Goal: Task Accomplishment & Management: Use online tool/utility

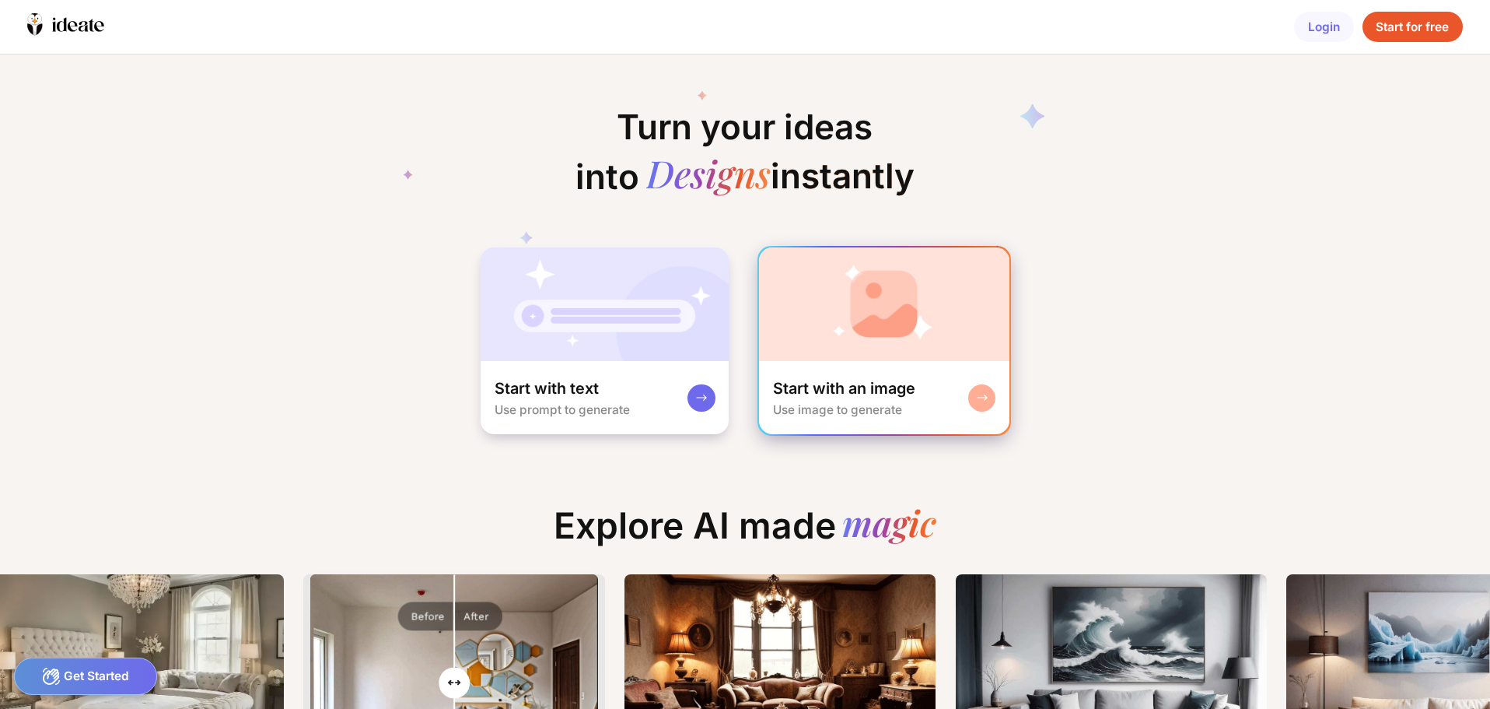
click at [891, 355] on img at bounding box center [884, 304] width 250 height 114
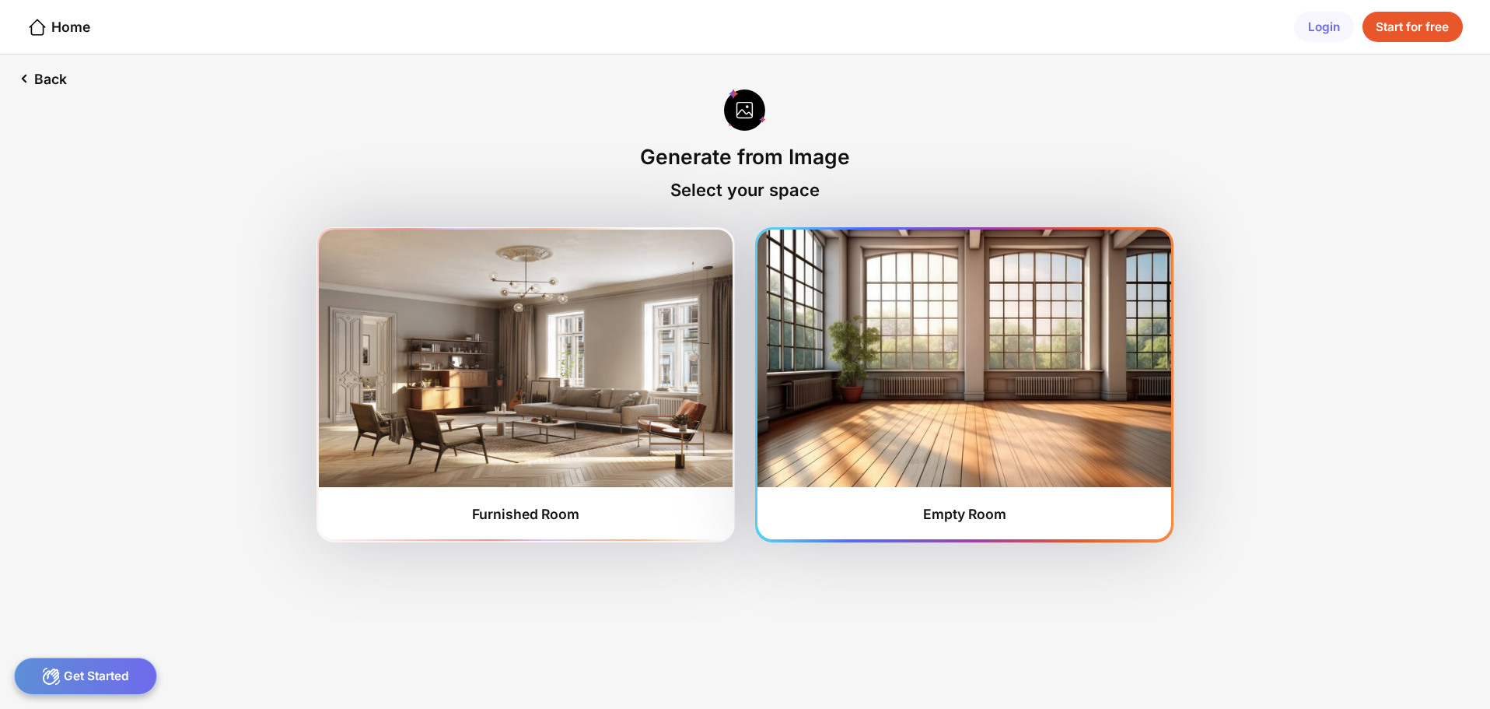
click at [977, 412] on img at bounding box center [964, 357] width 413 height 257
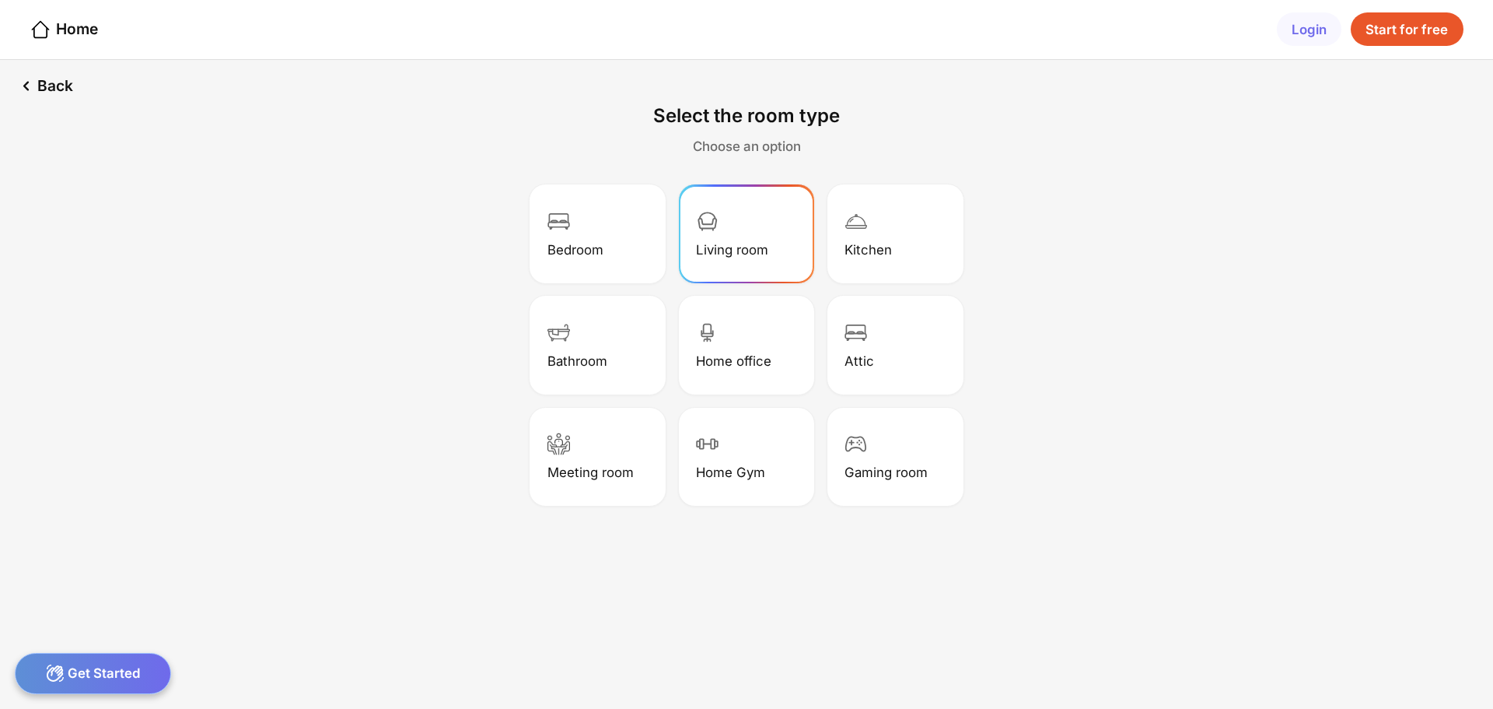
click at [751, 233] on div "Living room" at bounding box center [746, 233] width 131 height 93
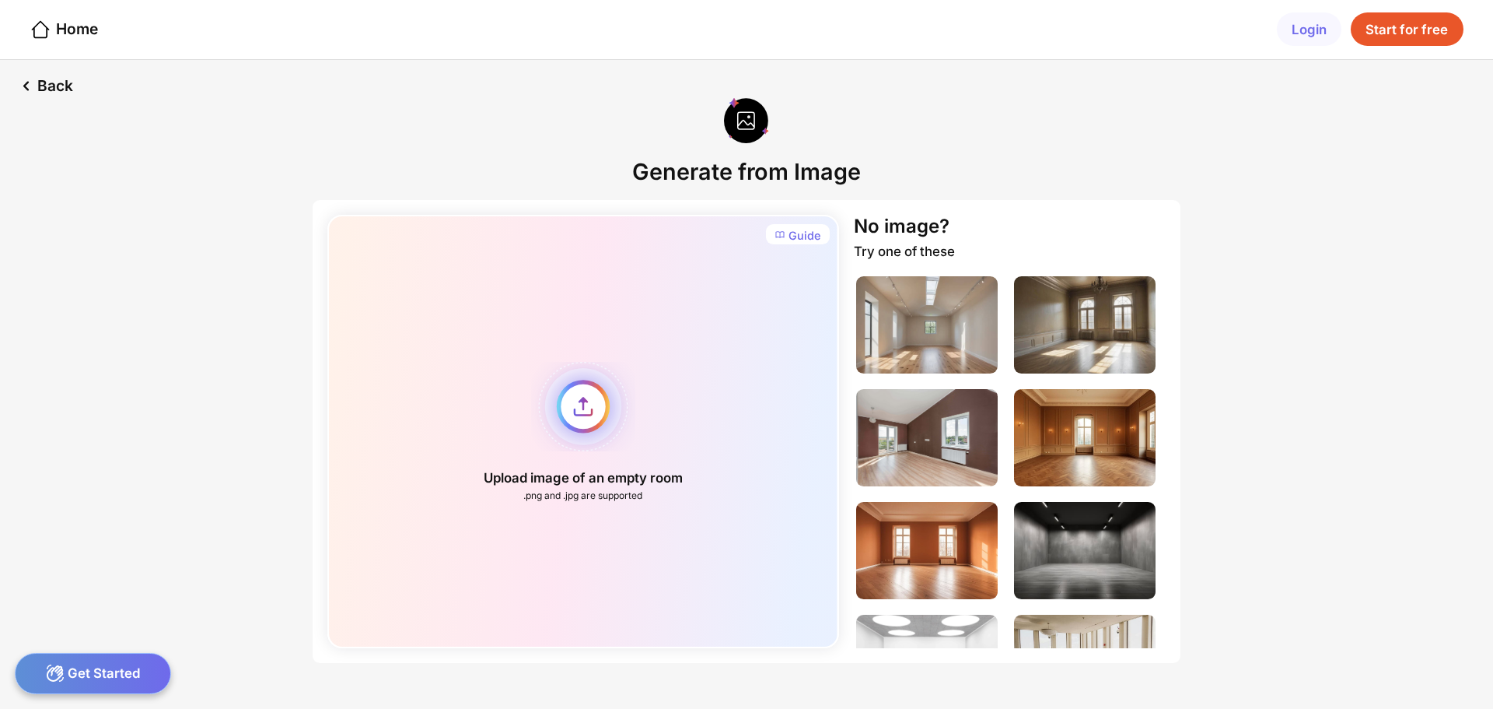
click at [594, 397] on div "Upload image of an empty room .png and .jpg are supported" at bounding box center [582, 431] width 511 height 433
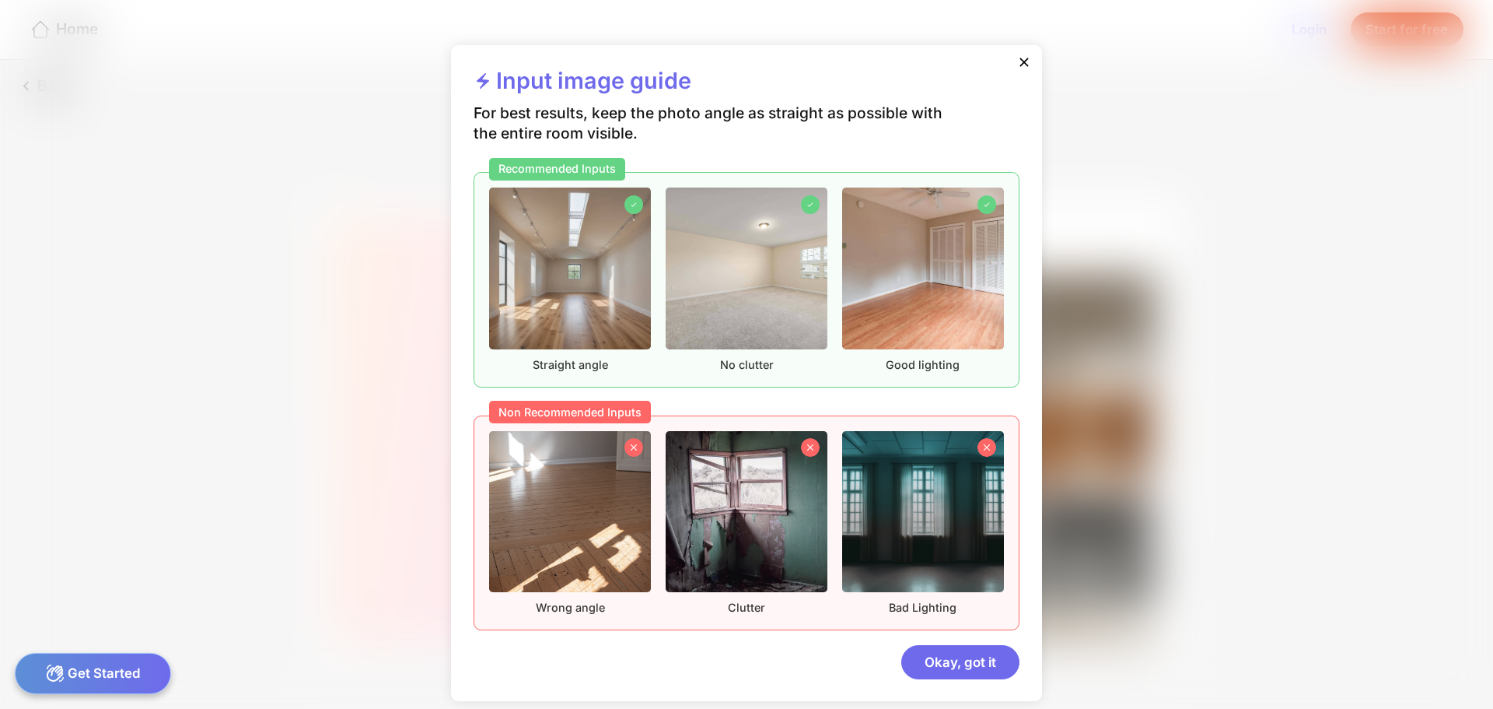
scroll to position [8, 0]
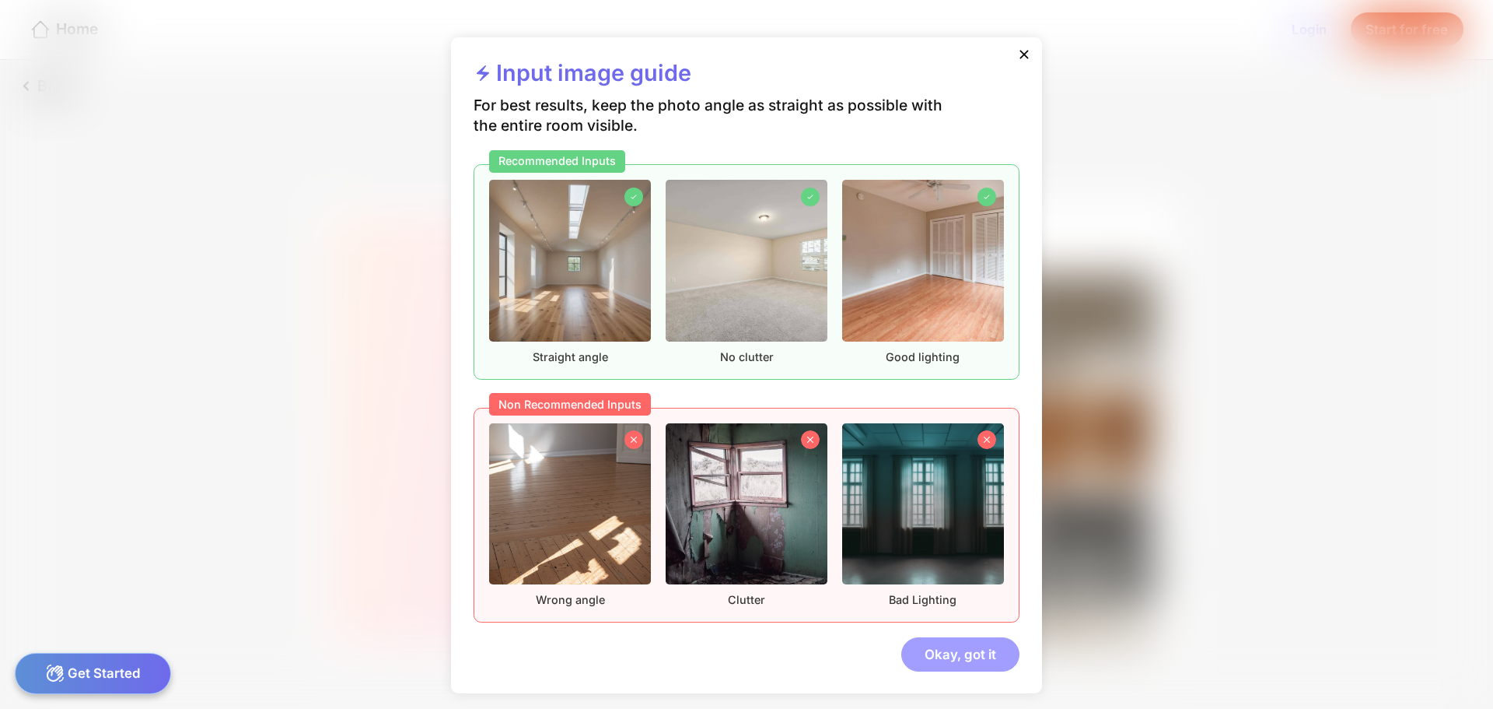
click at [951, 660] on div "Okay, got it" at bounding box center [961, 653] width 118 height 33
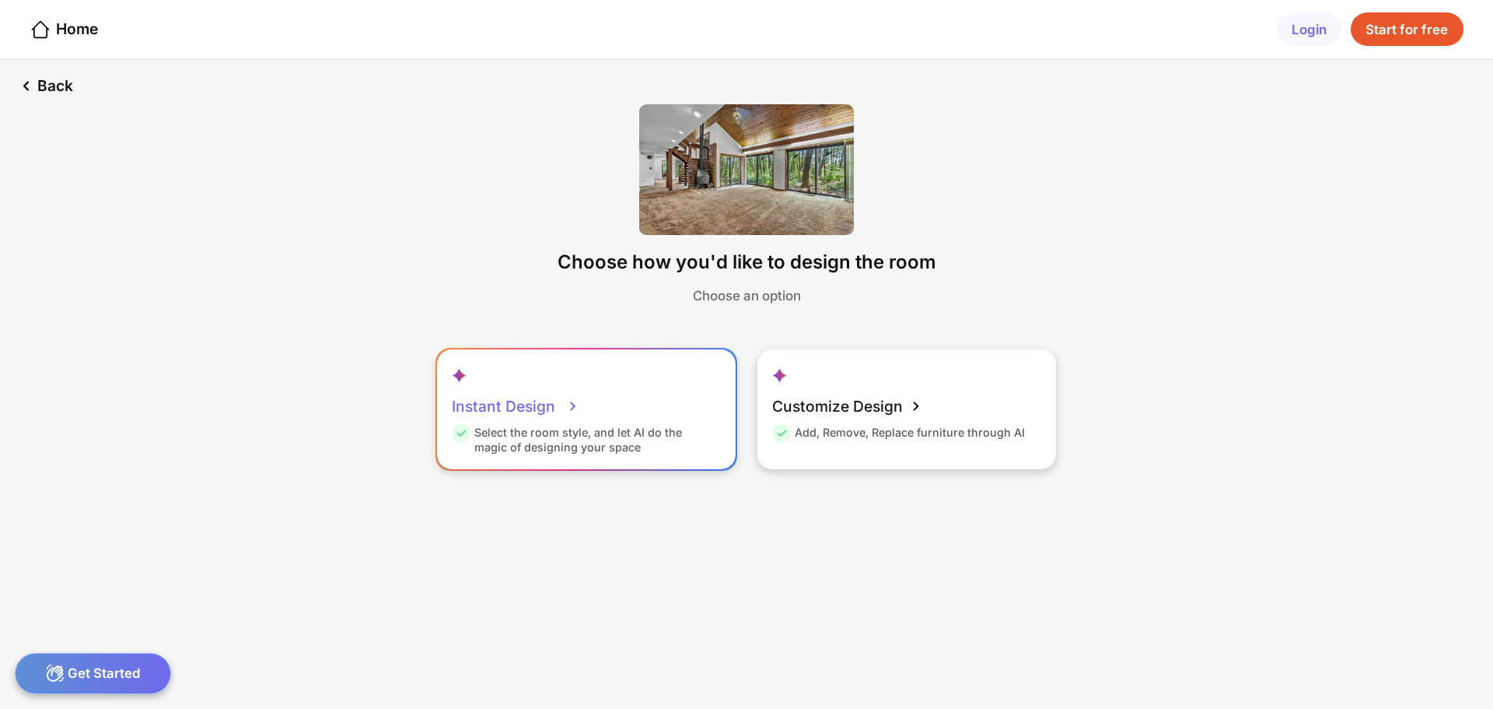
click at [523, 403] on div "Instant Design" at bounding box center [516, 405] width 128 height 37
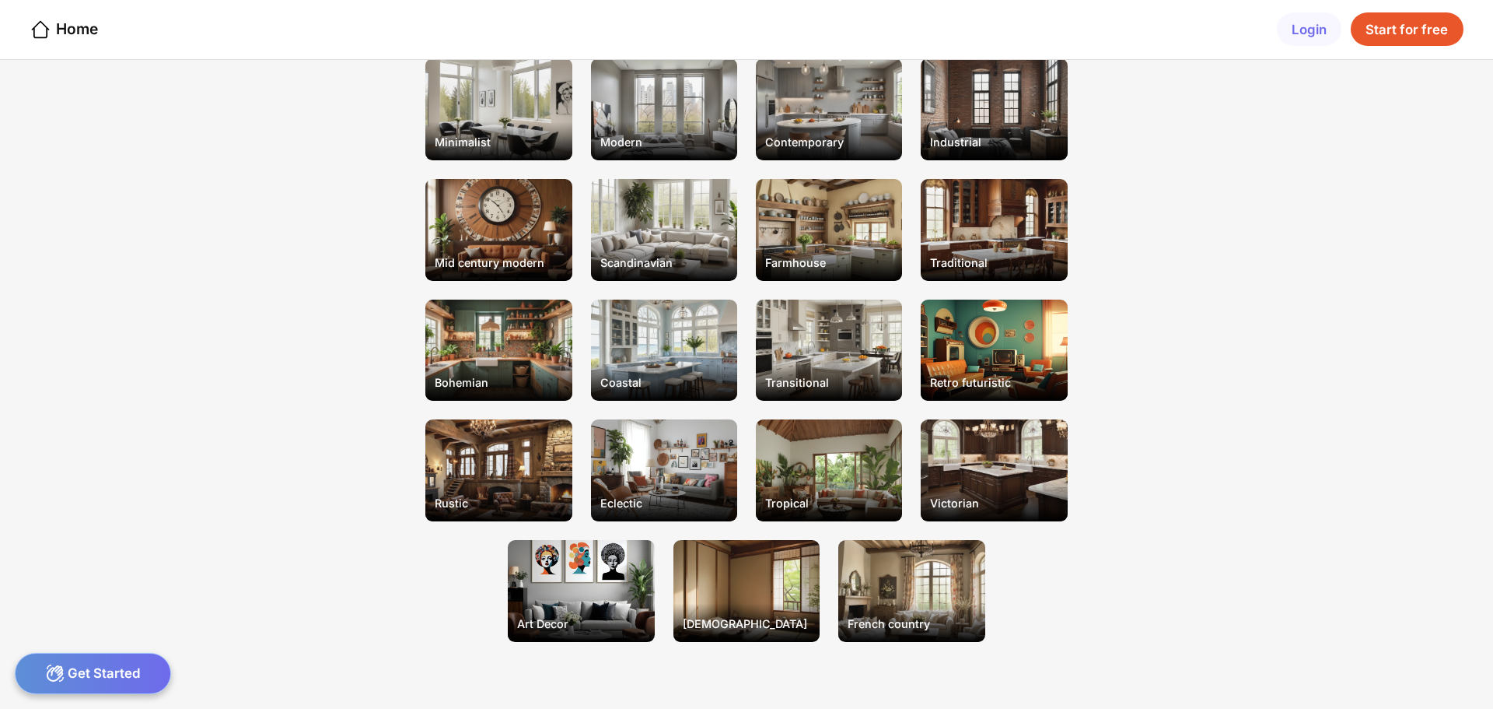
scroll to position [78, 0]
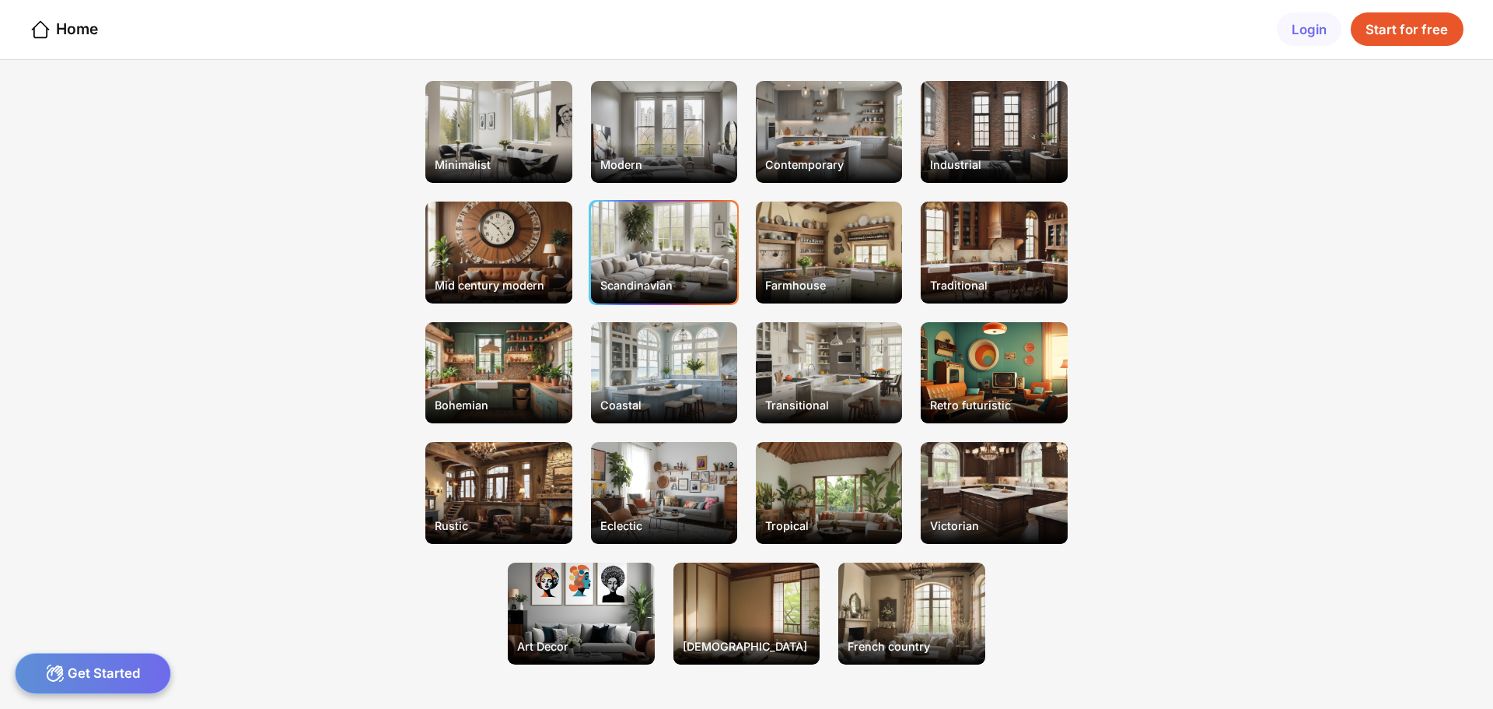
click at [671, 268] on div "Scandinavian" at bounding box center [664, 252] width 146 height 102
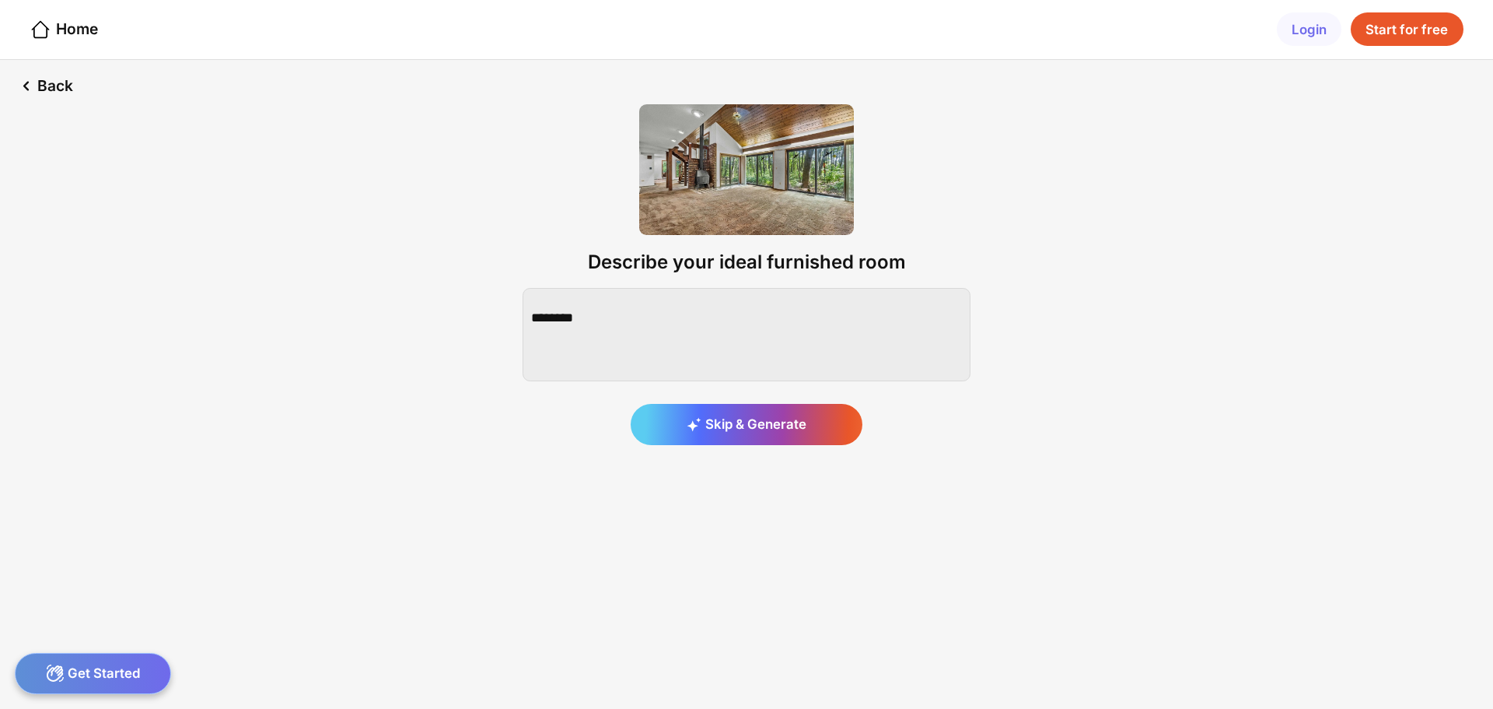
scroll to position [0, 0]
click at [561, 313] on textarea at bounding box center [747, 334] width 448 height 93
type textarea "*"
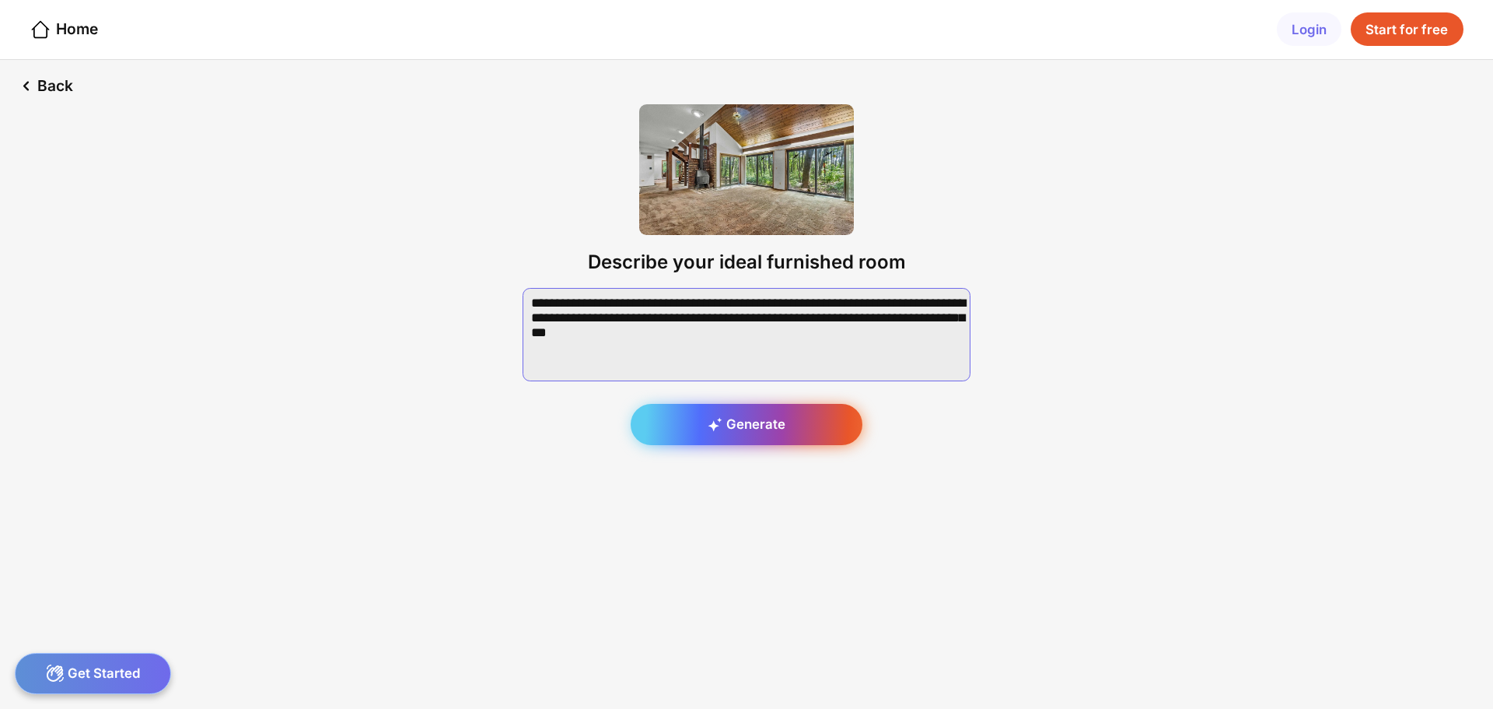
type textarea "**********"
click at [748, 433] on div "Generate" at bounding box center [747, 425] width 232 height 42
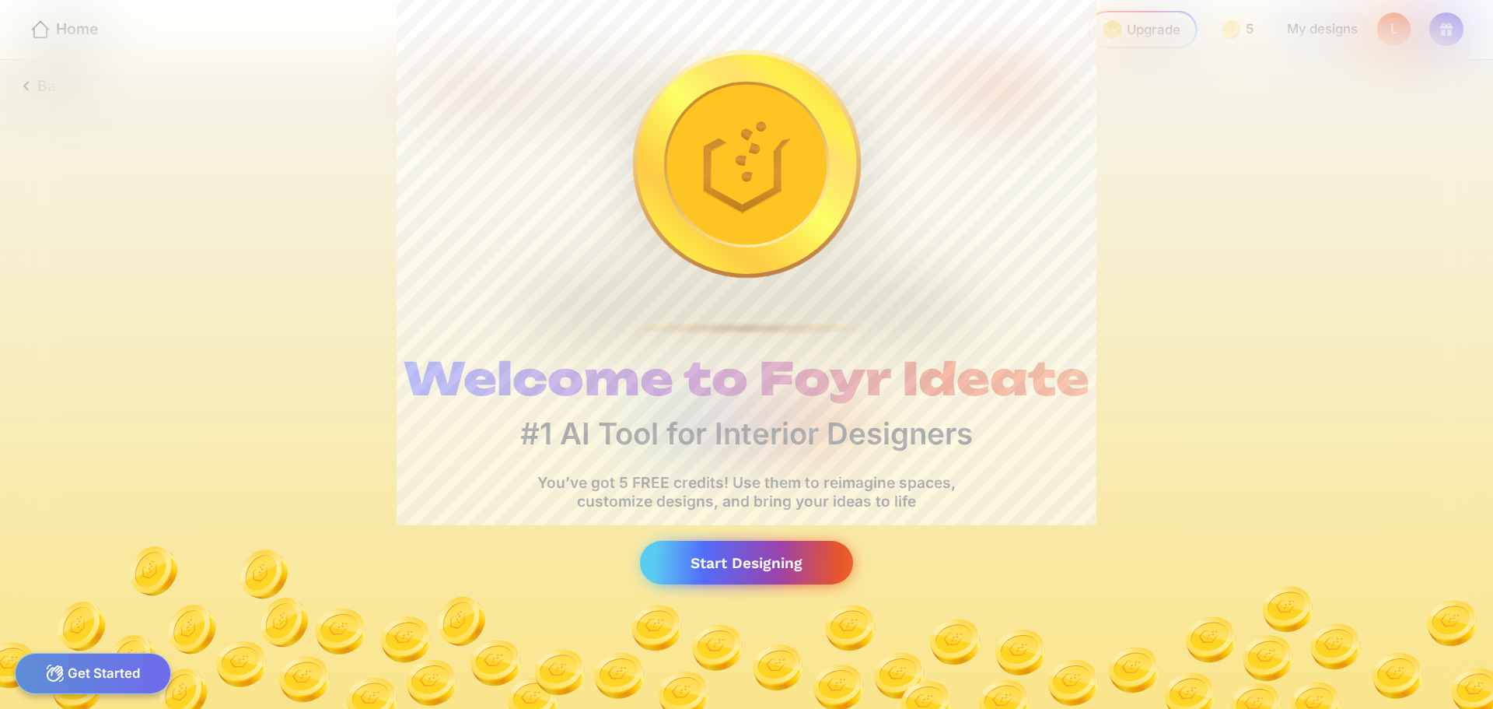
click at [744, 559] on div "Start Designing" at bounding box center [746, 563] width 213 height 44
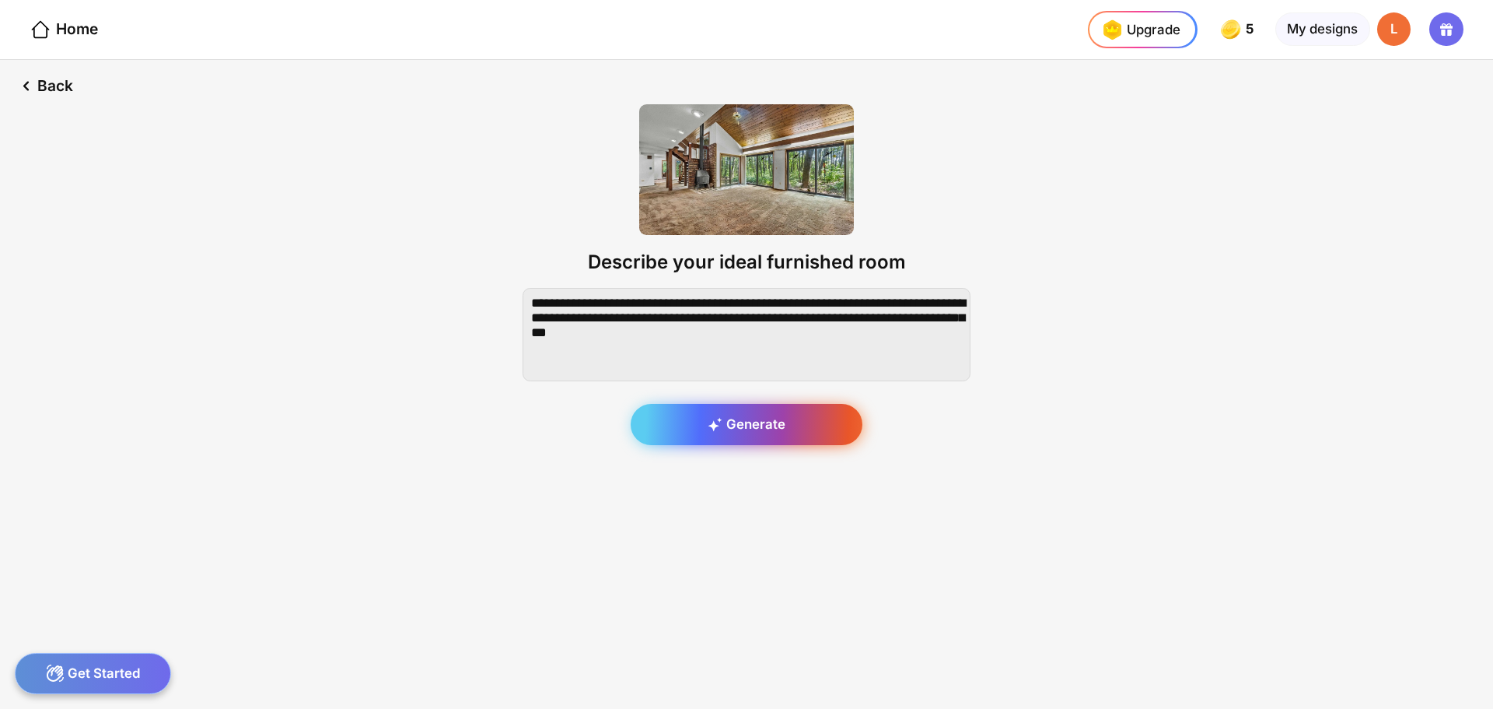
click at [740, 424] on div "Generate" at bounding box center [747, 425] width 232 height 42
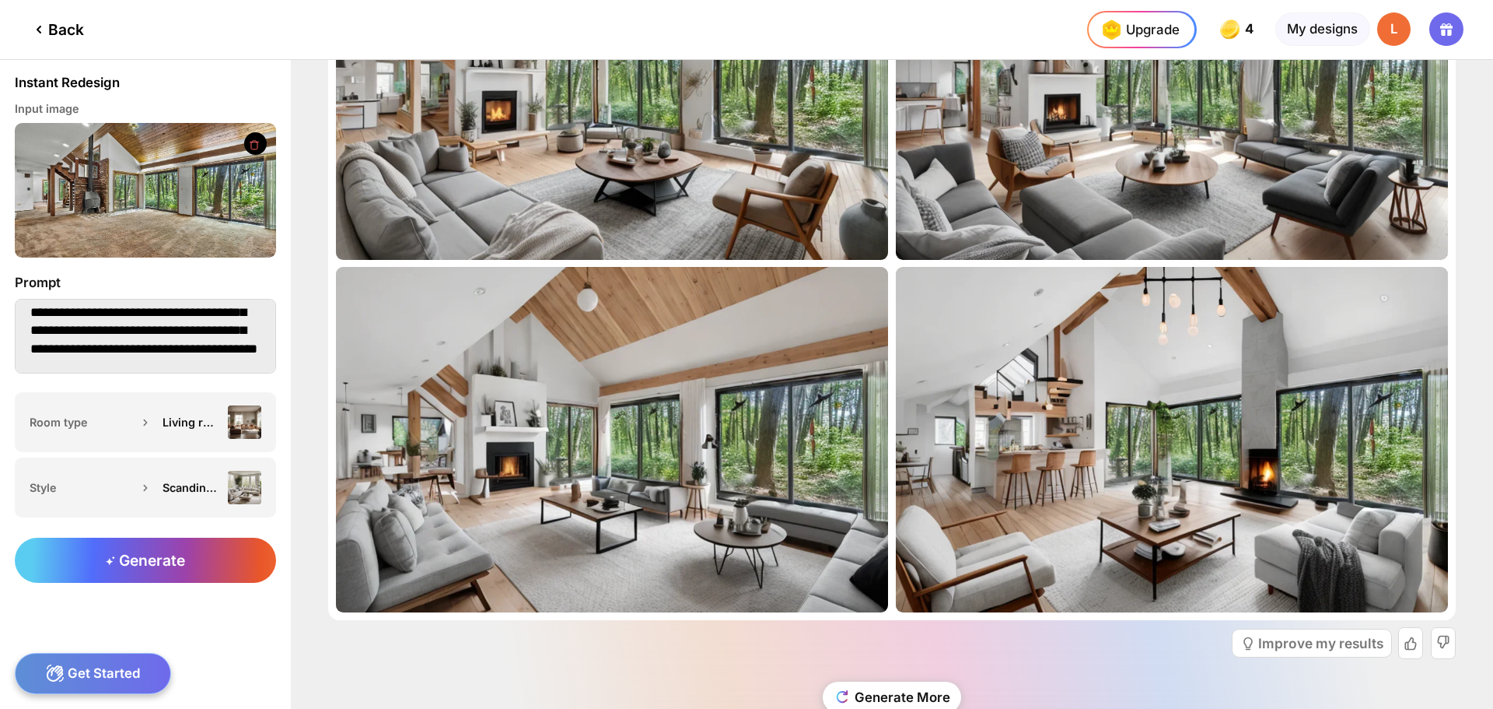
scroll to position [66, 0]
click at [118, 348] on textarea "**********" at bounding box center [145, 336] width 261 height 75
click at [44, 365] on textarea "**********" at bounding box center [145, 336] width 261 height 75
click at [86, 366] on textarea "**********" at bounding box center [145, 336] width 261 height 75
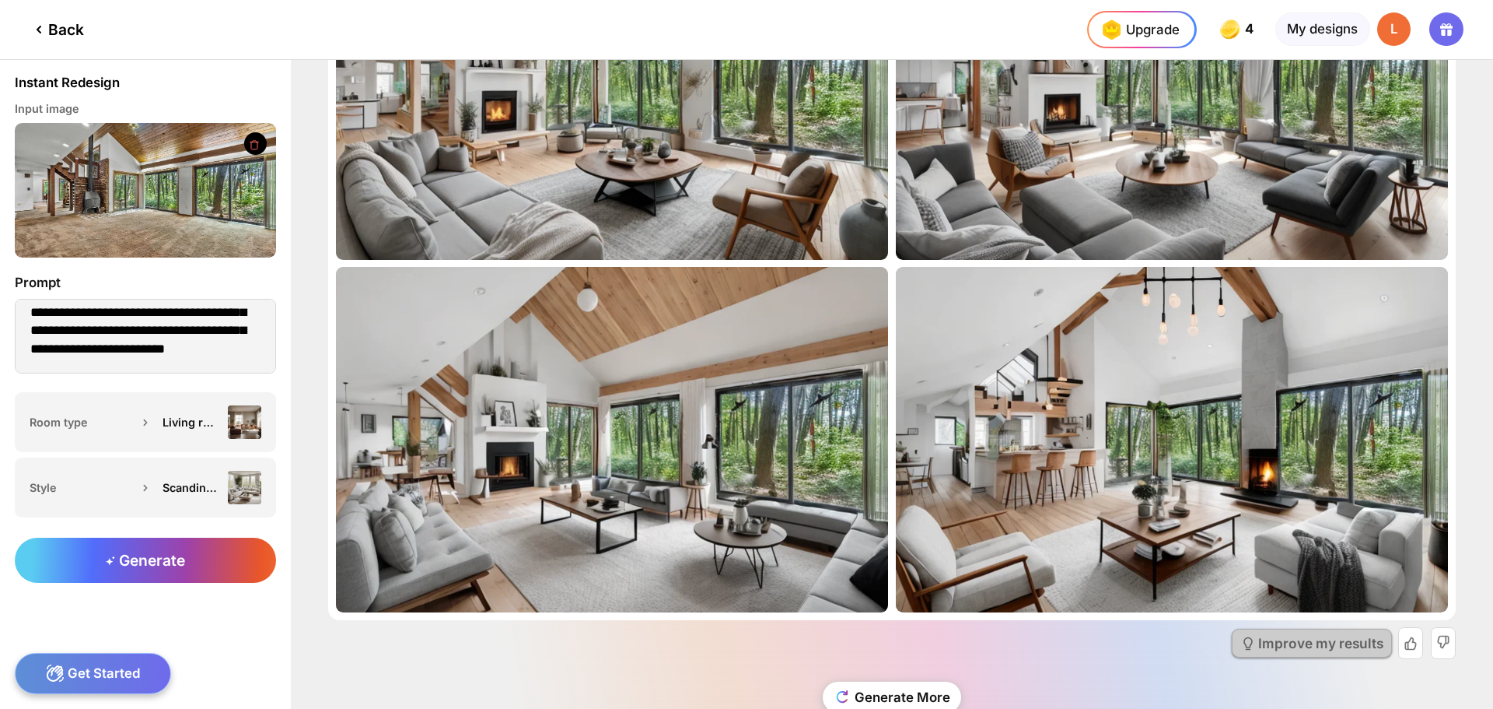
click at [1304, 646] on div "Improve my results" at bounding box center [1321, 642] width 125 height 13
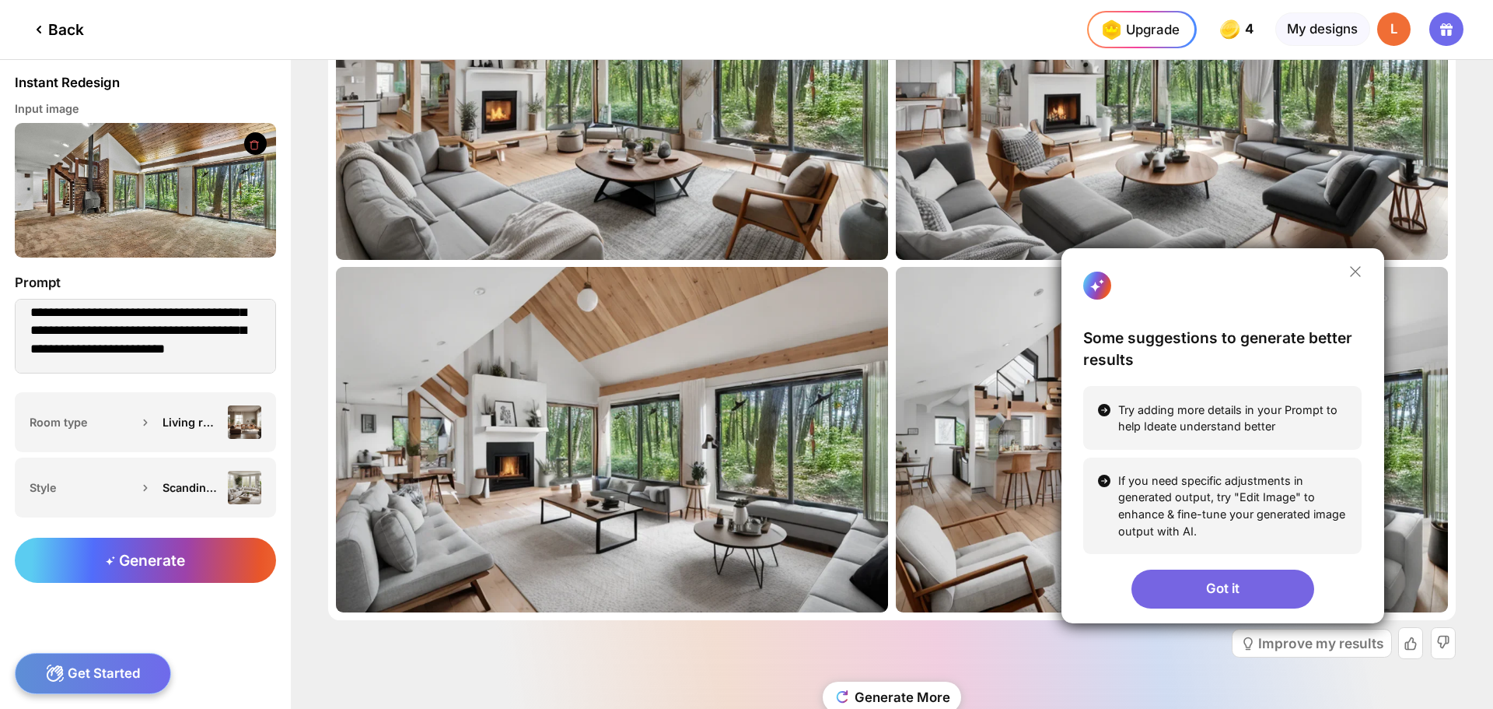
click at [1217, 590] on div "Got it" at bounding box center [1223, 588] width 183 height 39
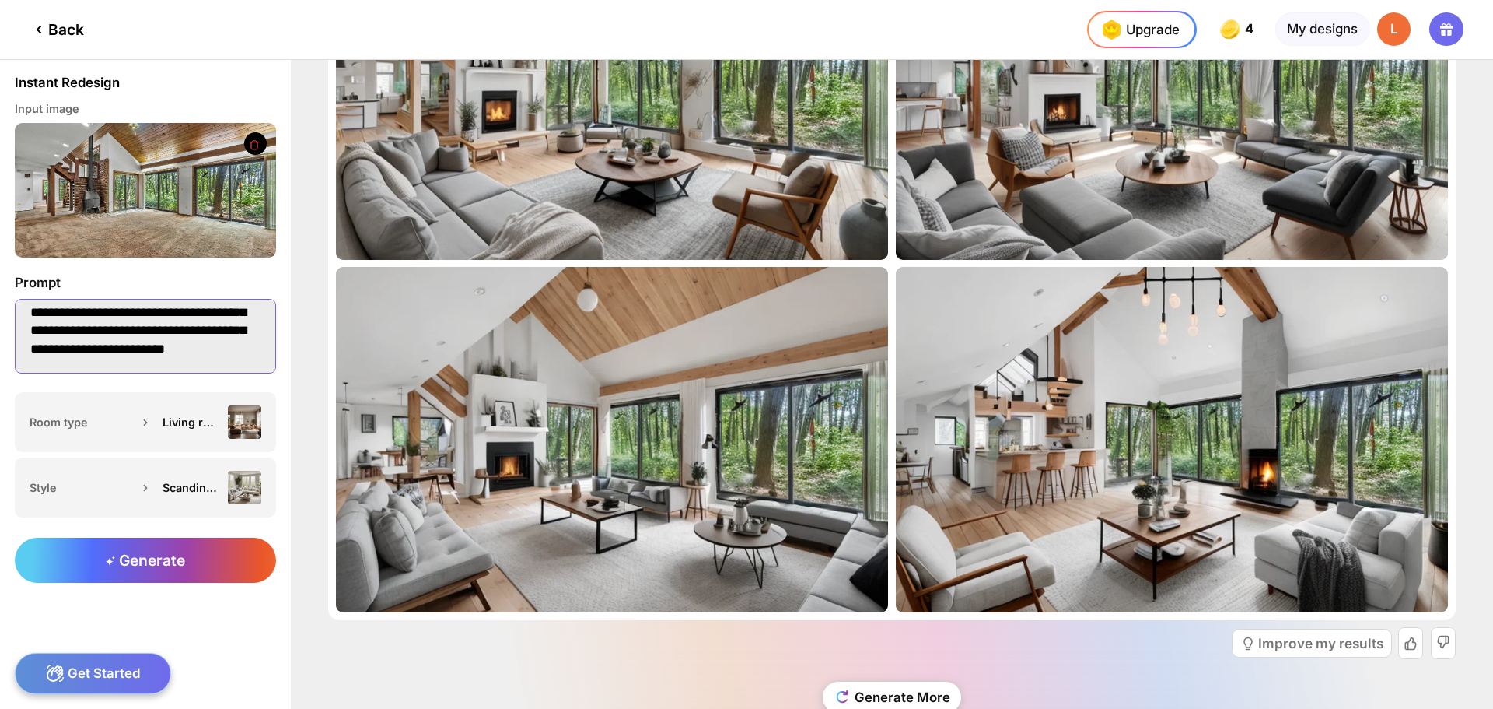
click at [105, 366] on textarea "**********" at bounding box center [145, 336] width 261 height 75
drag, startPoint x: 85, startPoint y: 318, endPoint x: 33, endPoint y: 320, distance: 52.1
click at [33, 320] on textarea "**********" at bounding box center [145, 336] width 261 height 75
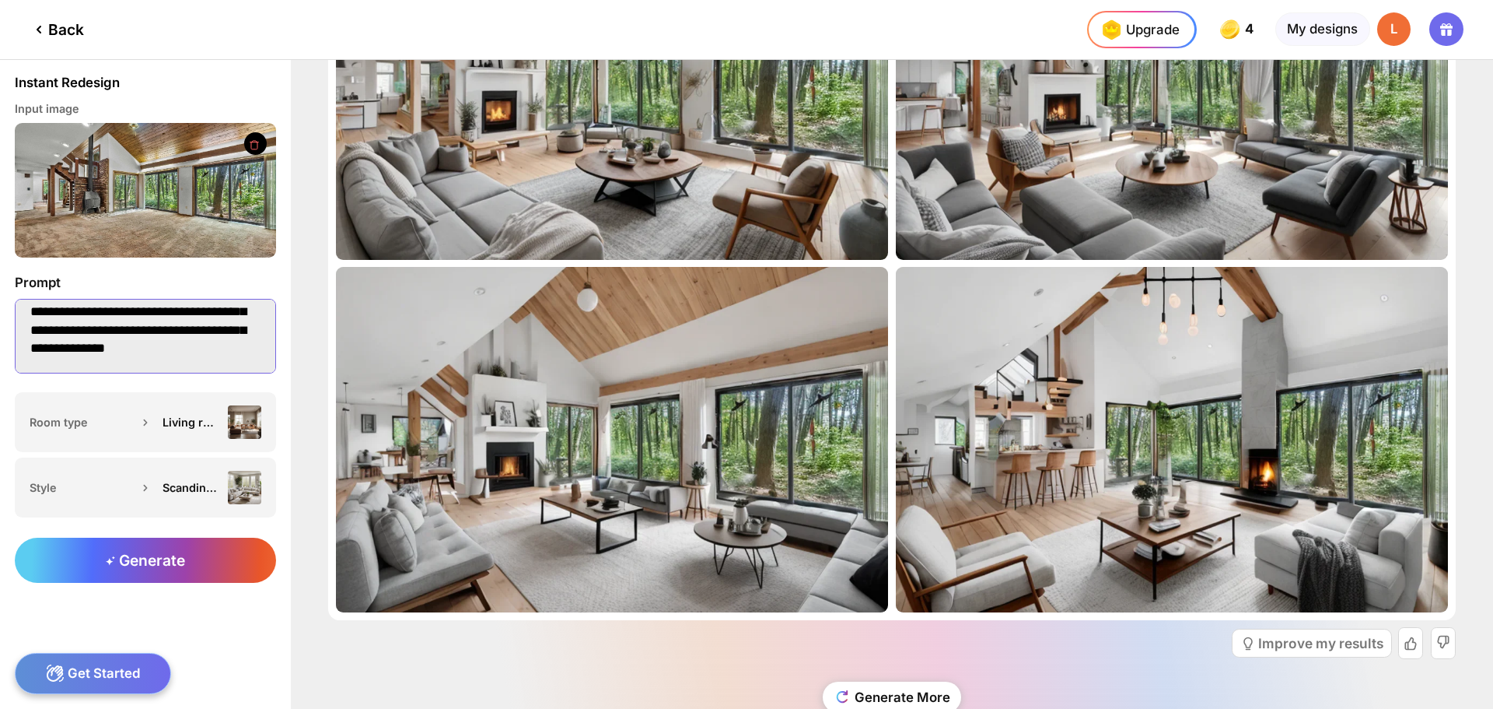
click at [218, 350] on textarea "**********" at bounding box center [145, 336] width 261 height 75
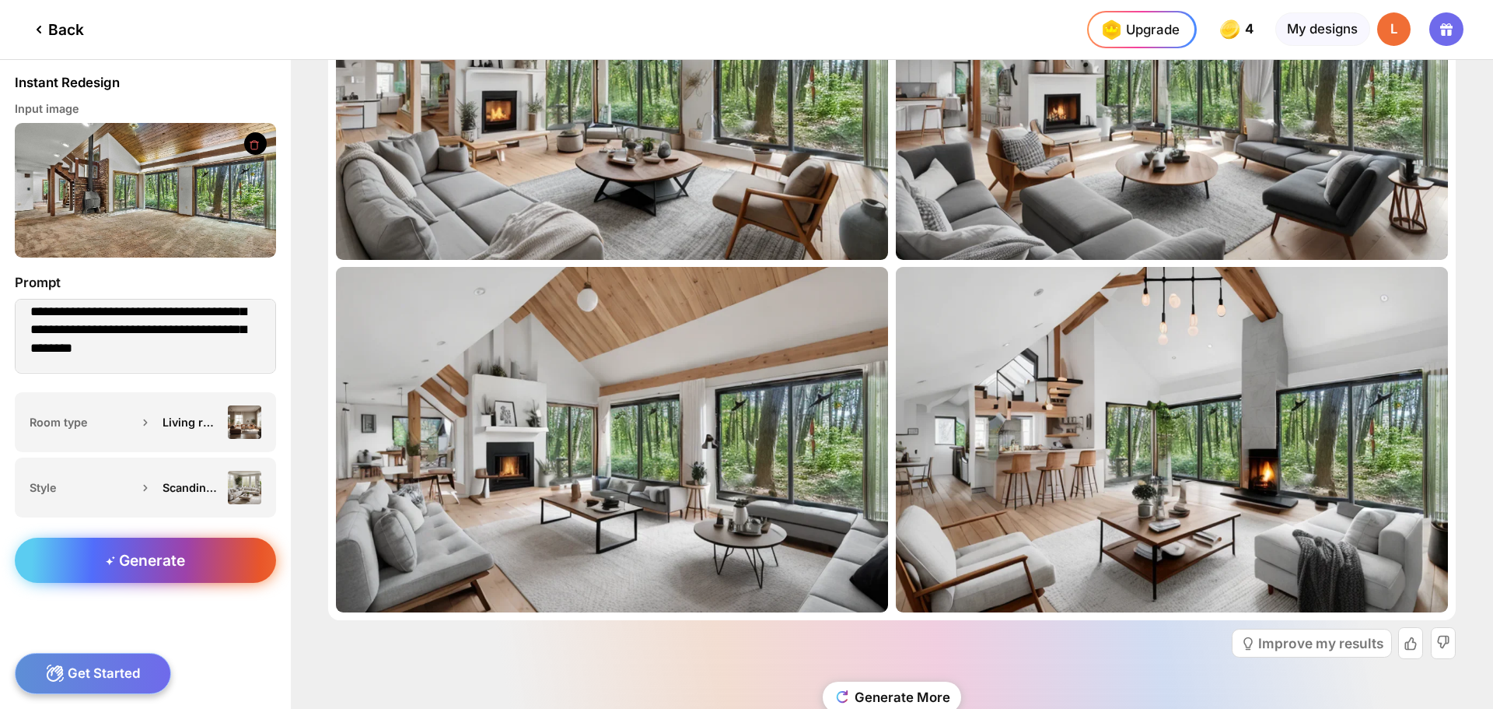
click at [153, 562] on span "Generate" at bounding box center [145, 560] width 79 height 19
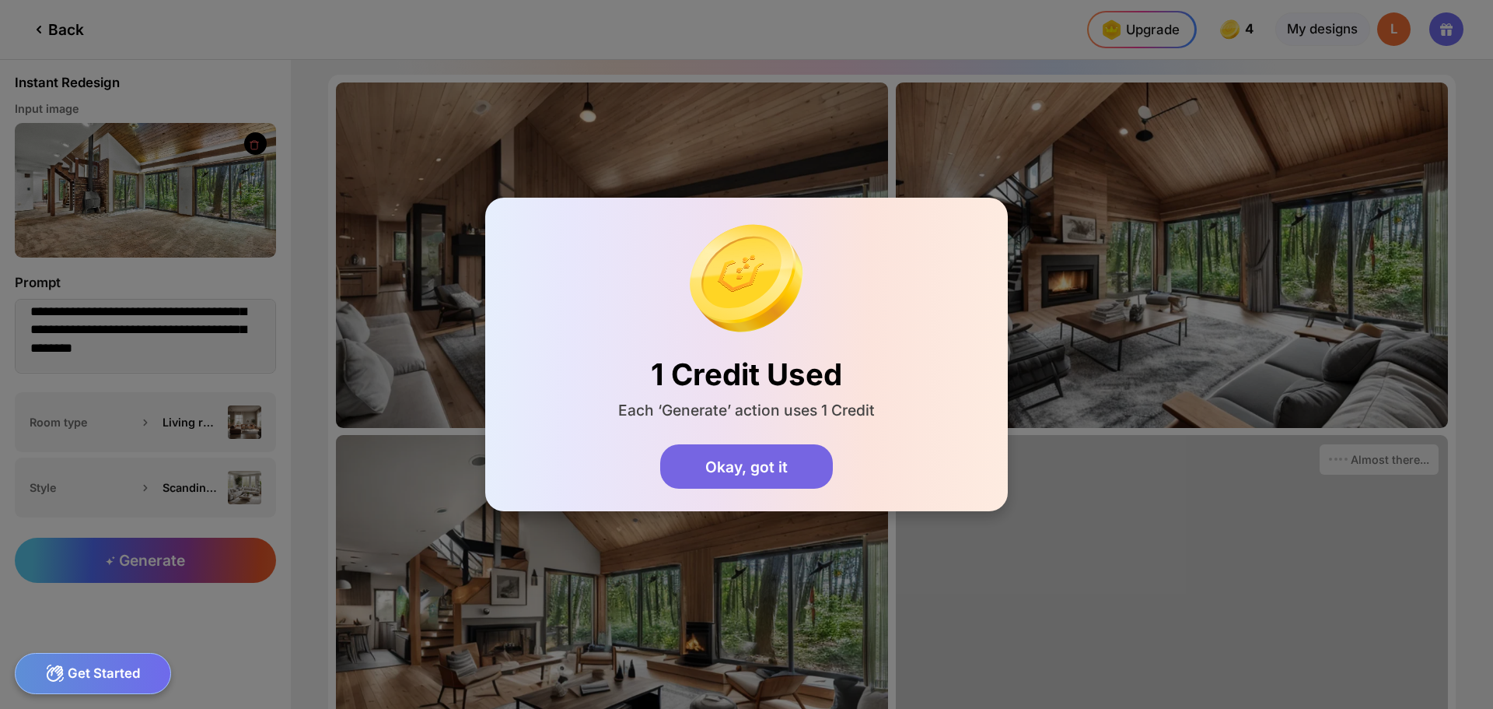
click at [744, 467] on div "Okay, got it" at bounding box center [746, 466] width 172 height 45
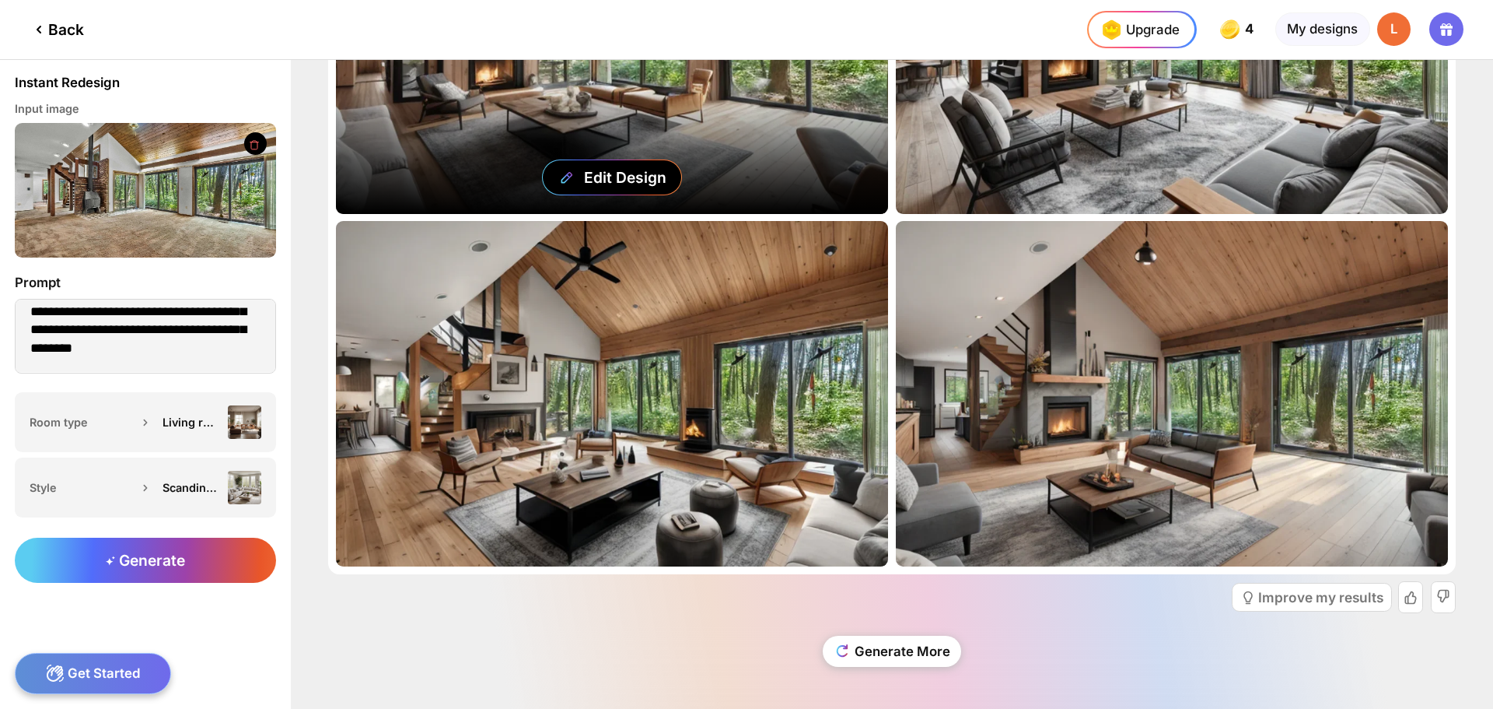
scroll to position [215, 0]
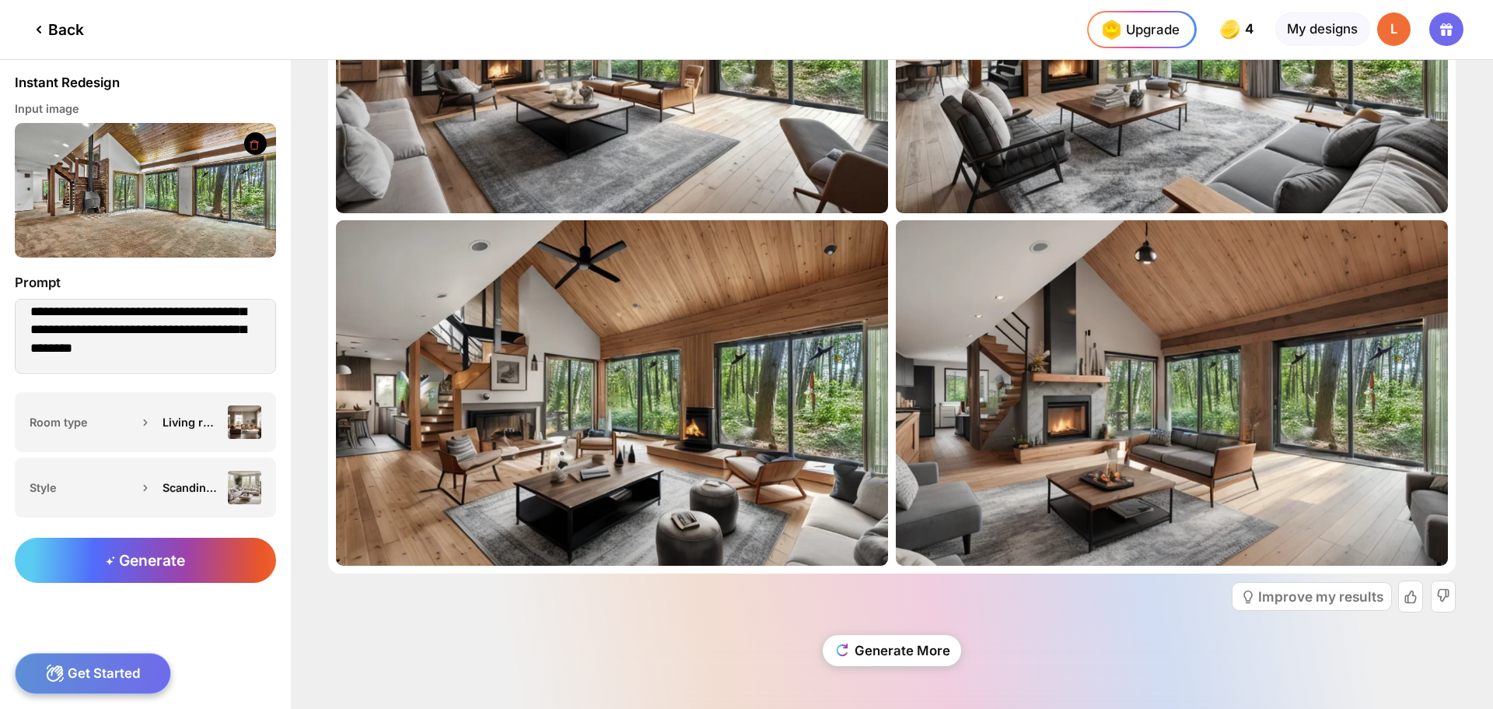
click at [72, 26] on div "Back" at bounding box center [57, 29] width 54 height 19
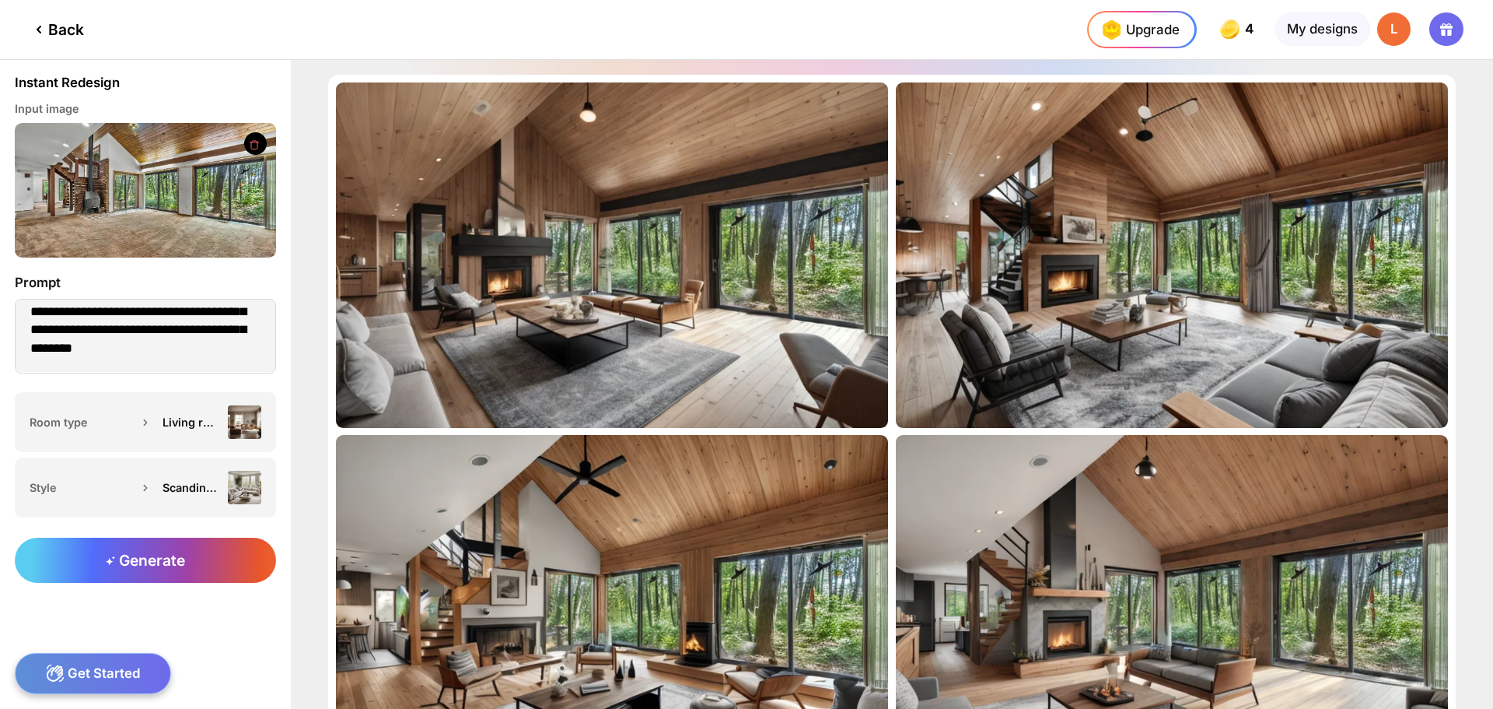
type textarea "**********"
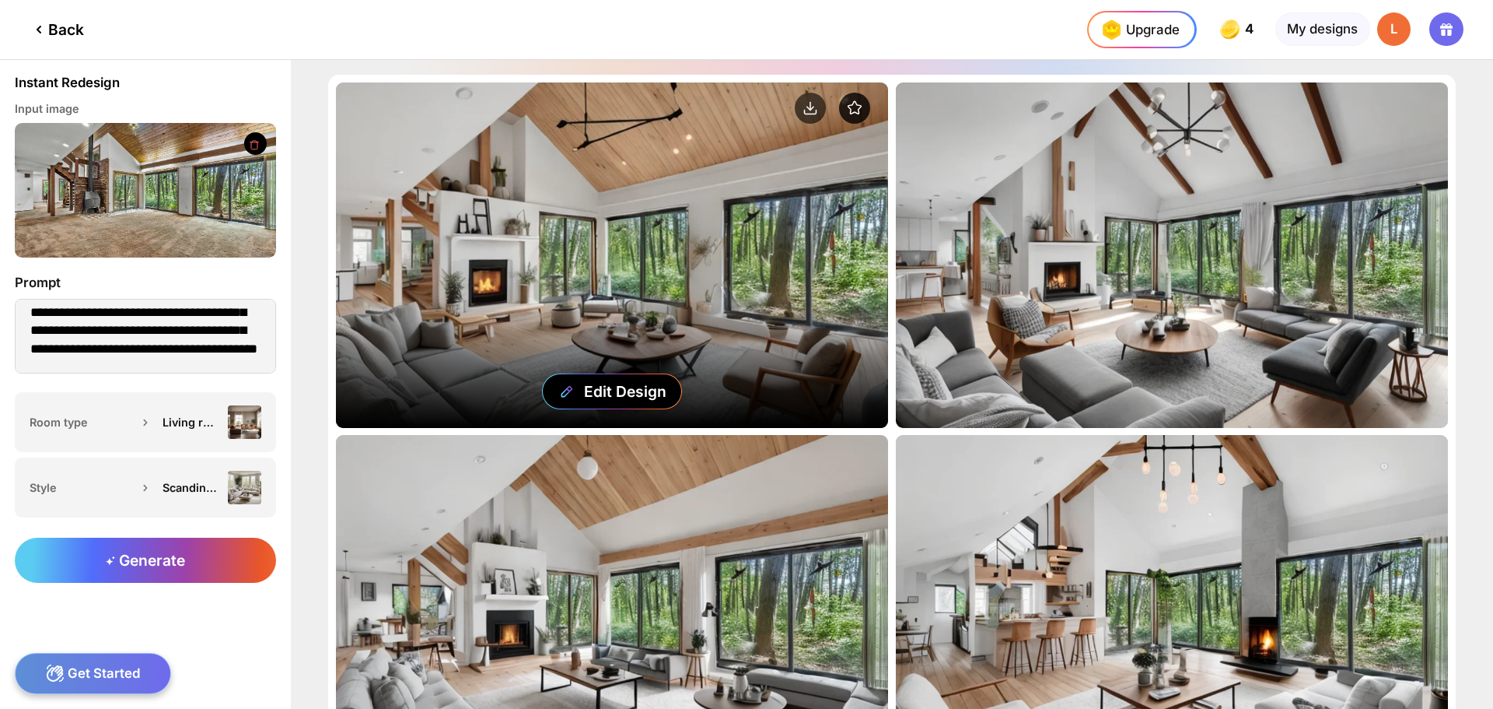
click at [850, 107] on circle at bounding box center [854, 108] width 31 height 31
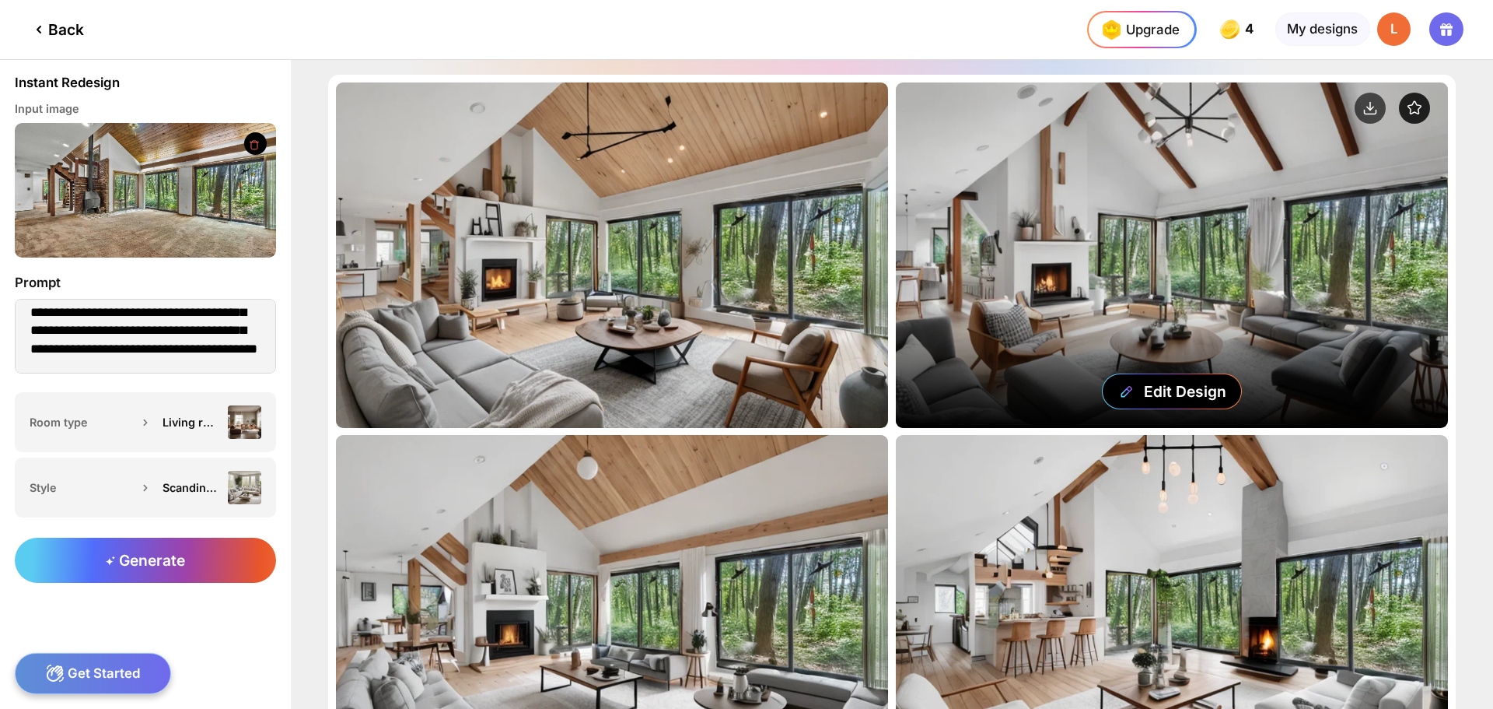
click at [1415, 110] on circle at bounding box center [1414, 108] width 31 height 31
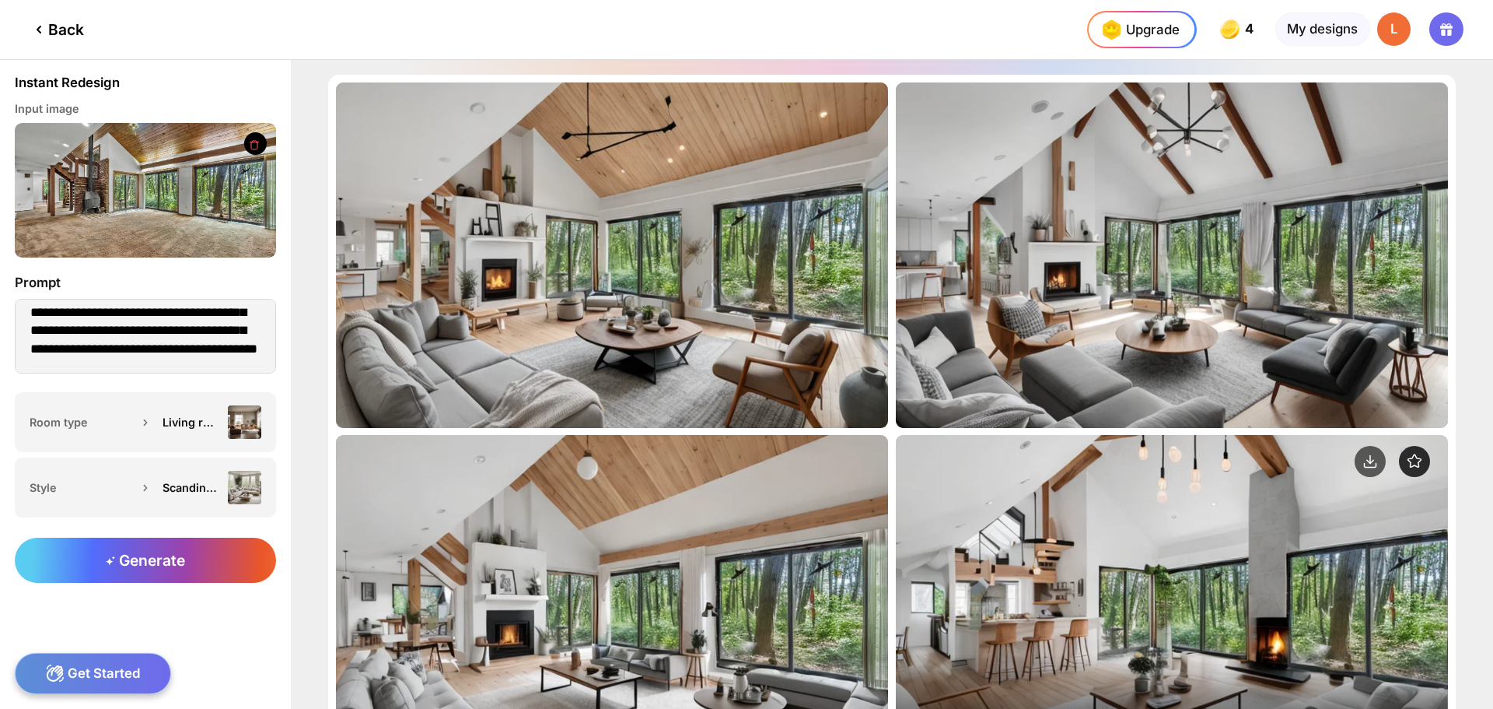
click at [1419, 465] on circle at bounding box center [1414, 461] width 31 height 31
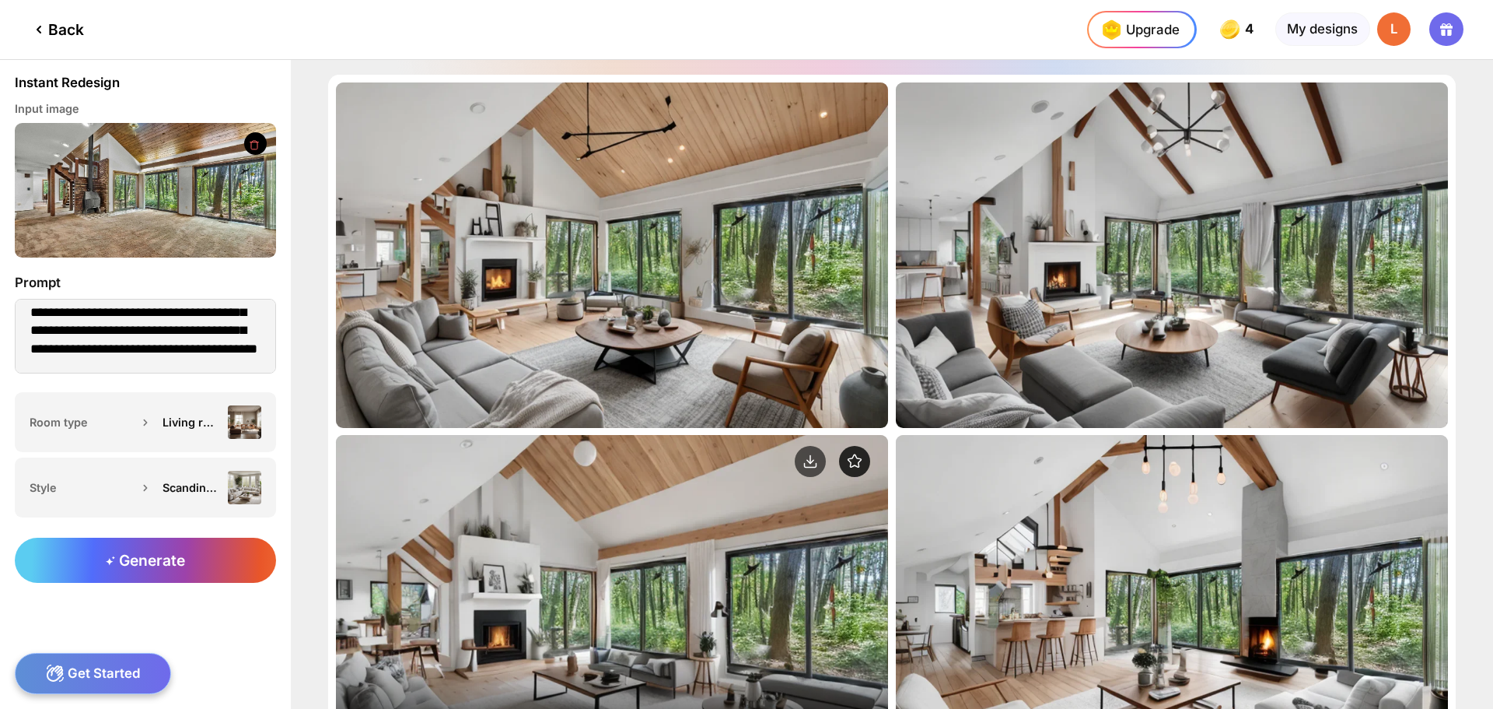
click at [860, 460] on icon at bounding box center [855, 460] width 13 height 12
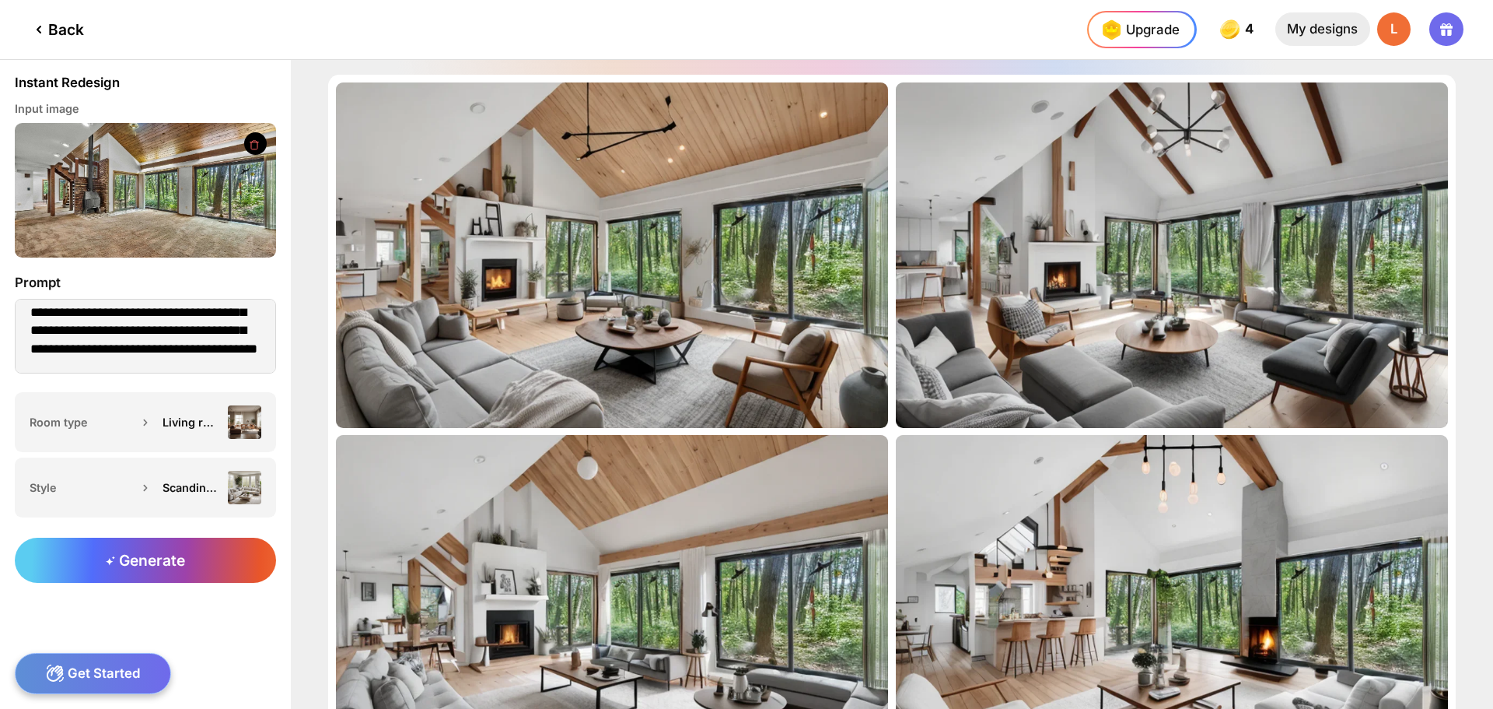
click at [1308, 36] on div "My designs" at bounding box center [1323, 28] width 95 height 33
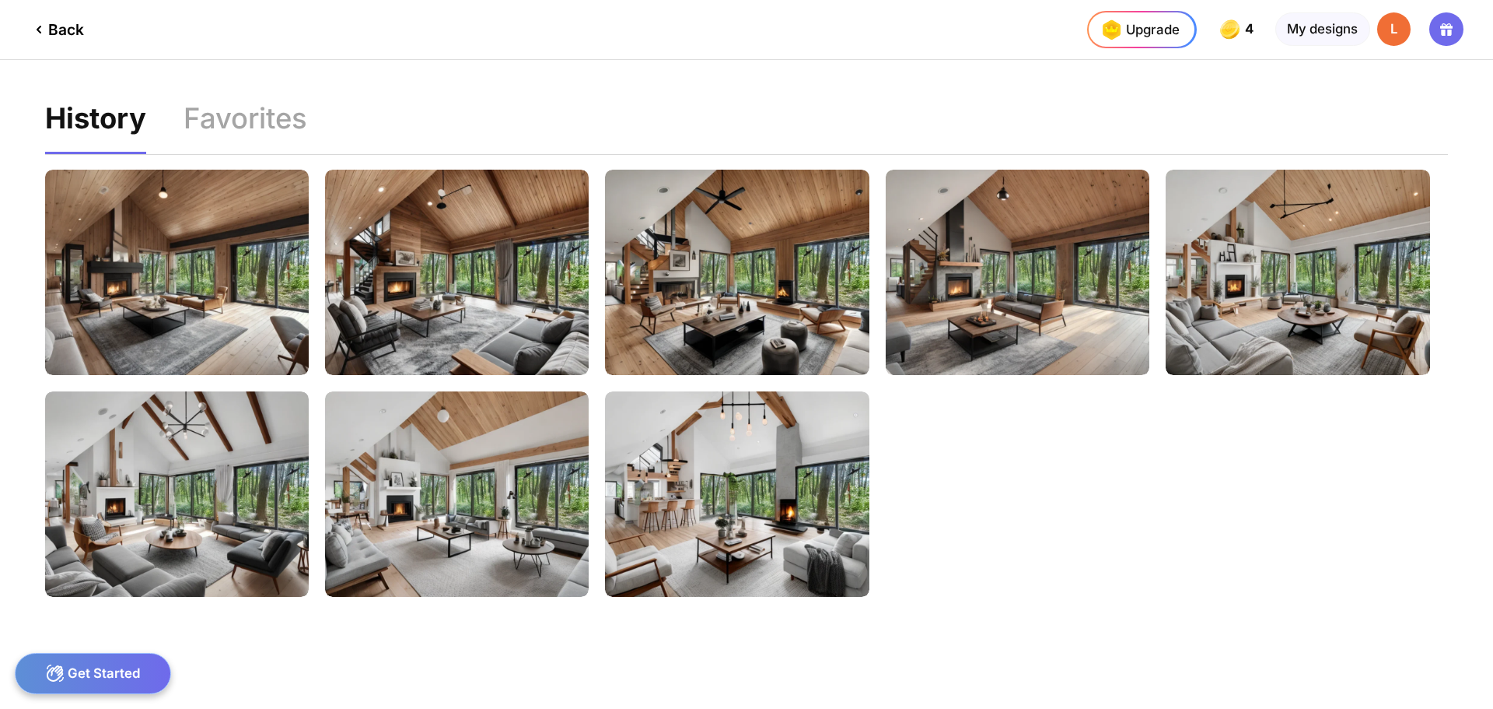
click at [54, 26] on div "Back" at bounding box center [57, 29] width 54 height 19
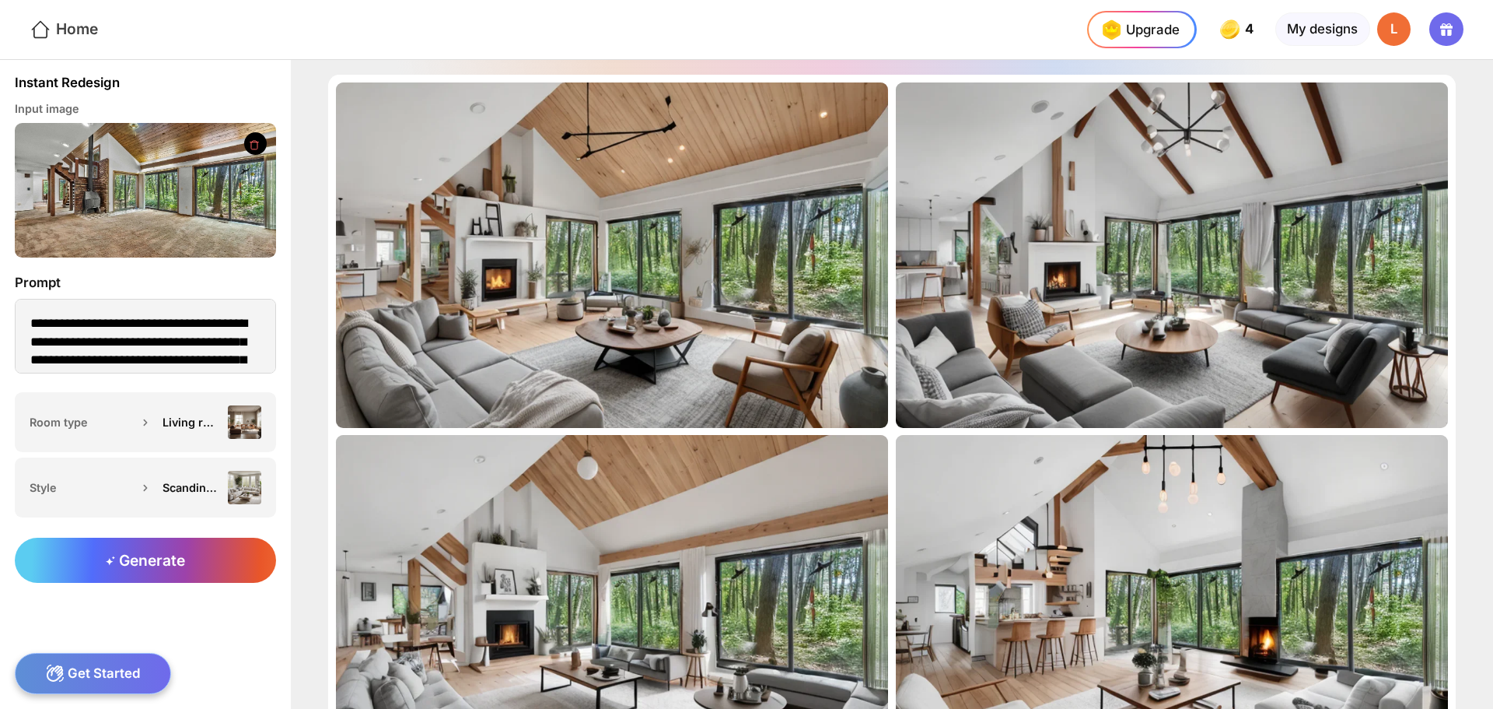
click at [67, 33] on div "Home" at bounding box center [64, 30] width 68 height 23
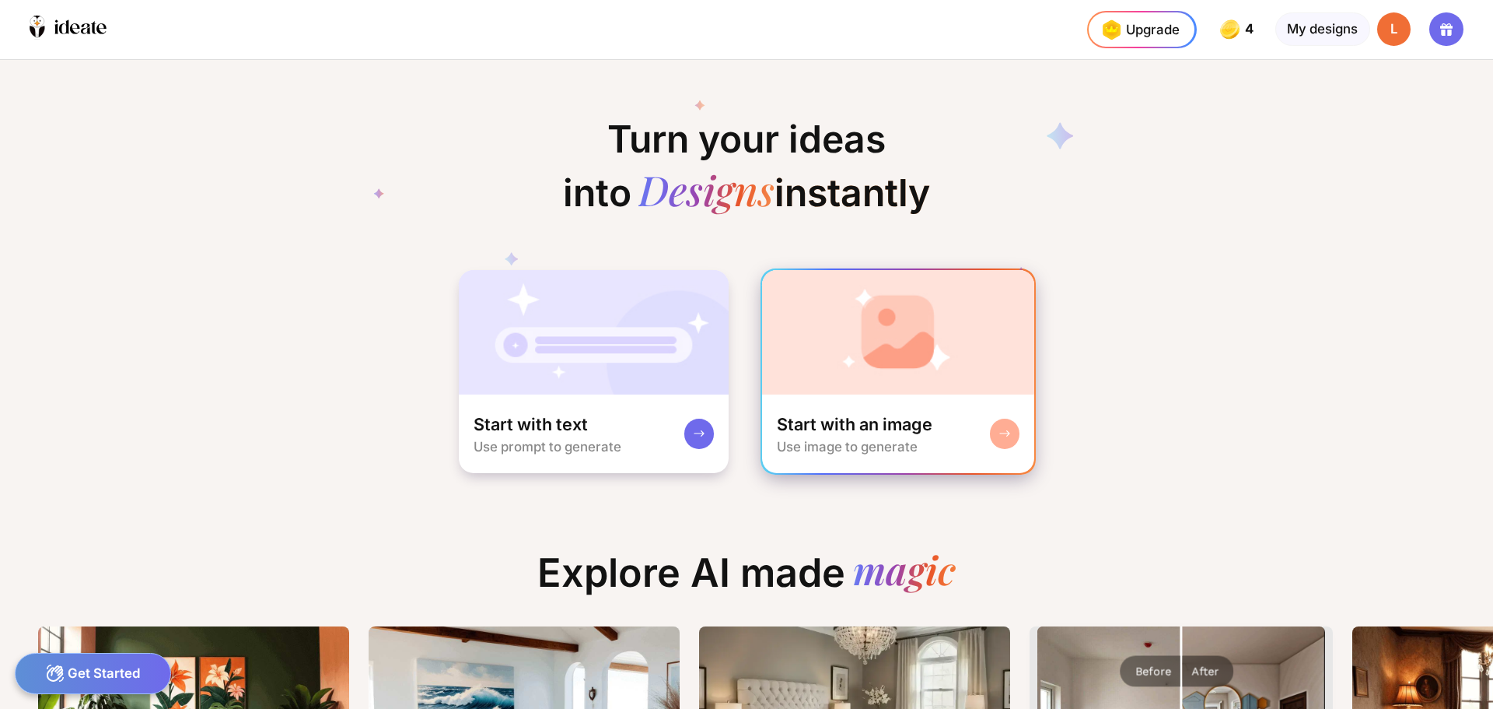
click at [891, 388] on img at bounding box center [898, 332] width 273 height 124
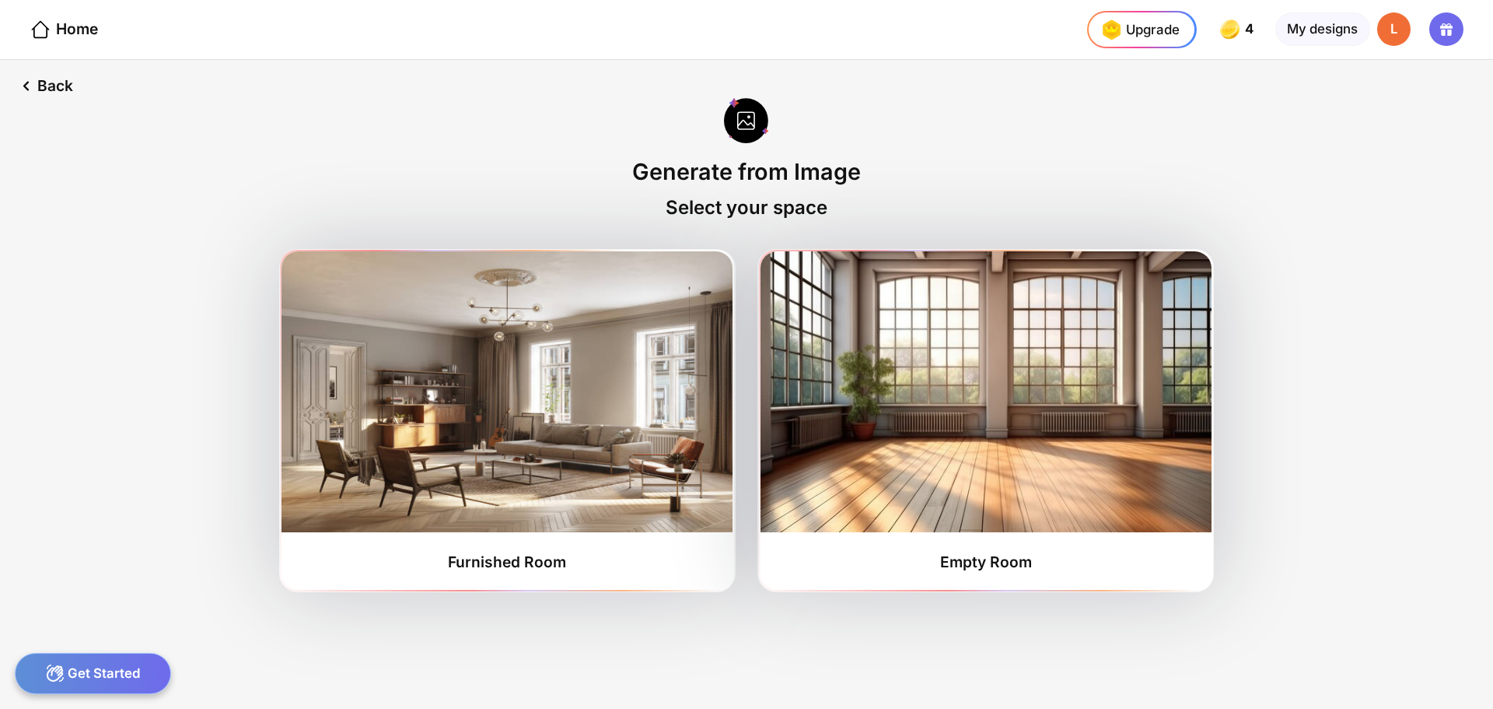
click at [891, 388] on img at bounding box center [986, 391] width 451 height 281
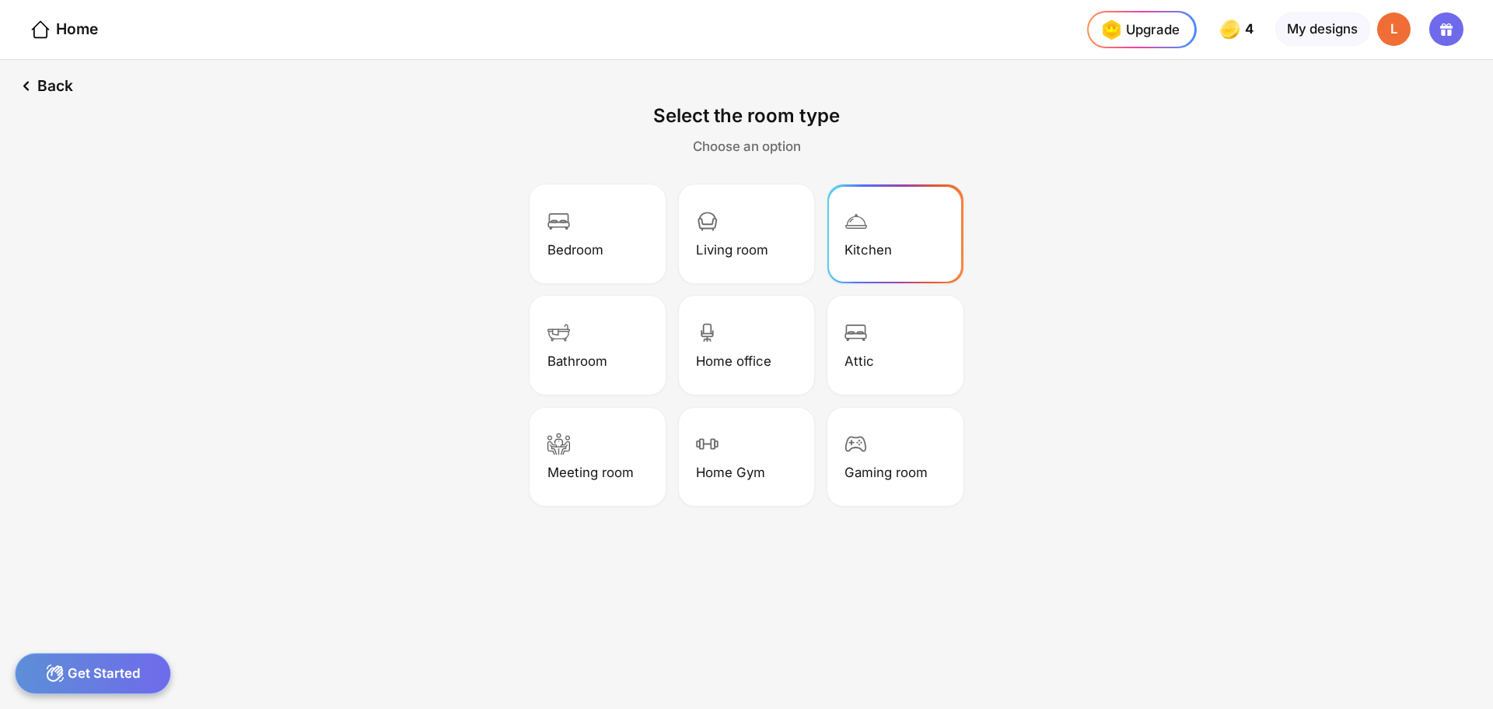
click at [867, 249] on div "Kitchen" at bounding box center [868, 250] width 47 height 16
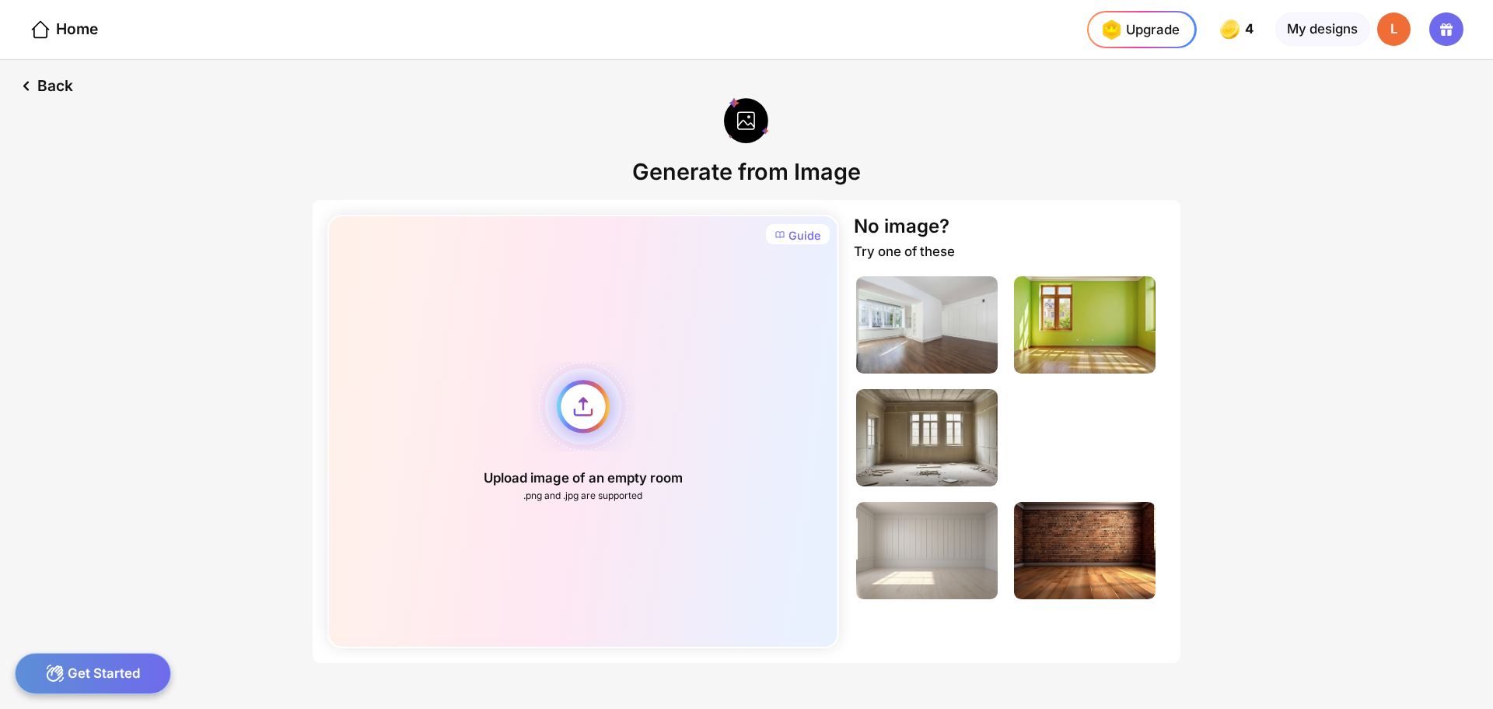
click at [583, 431] on div "Upload image of an empty room .png and .jpg are supported" at bounding box center [582, 431] width 511 height 433
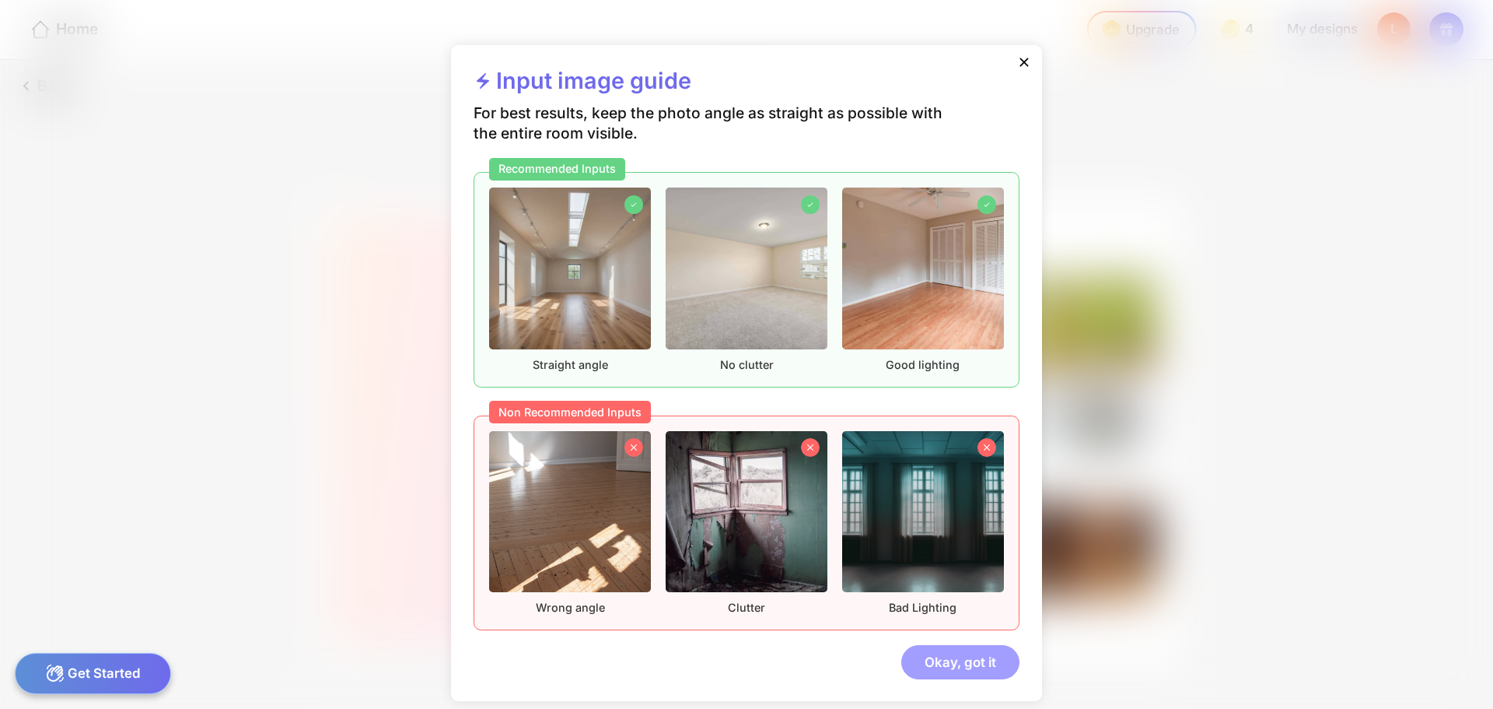
click at [945, 653] on div "Okay, got it" at bounding box center [961, 661] width 118 height 33
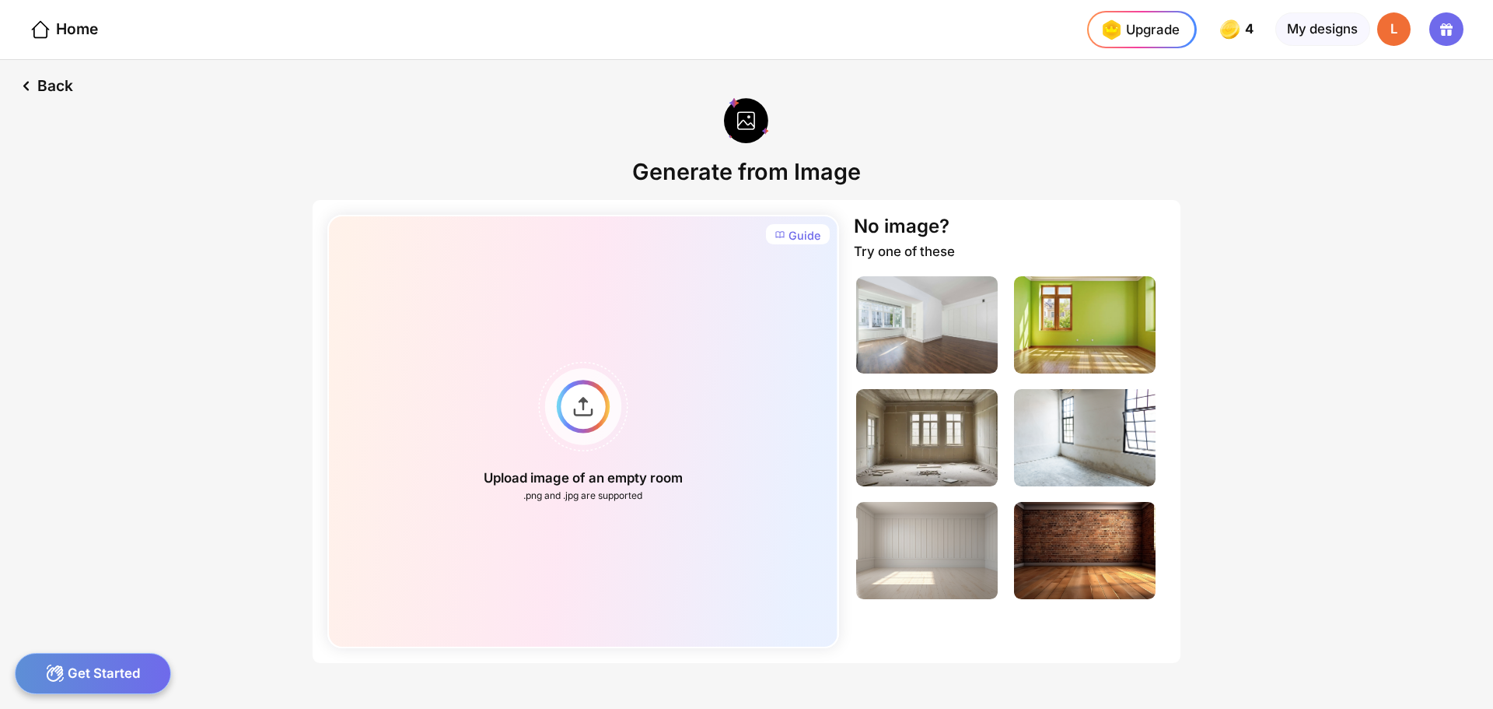
click at [181, 50] on div at bounding box center [592, 29] width 915 height 59
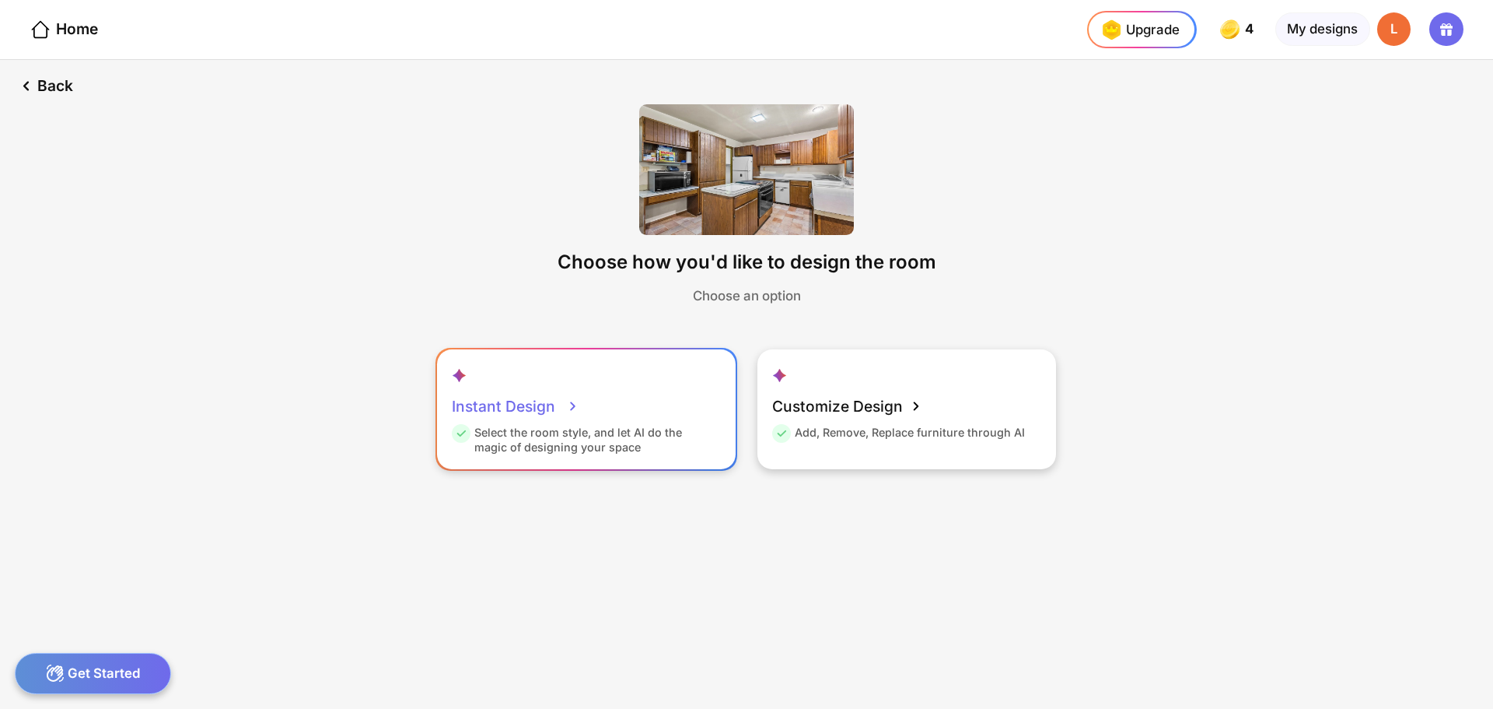
click at [566, 423] on div "Instant Design" at bounding box center [516, 405] width 128 height 37
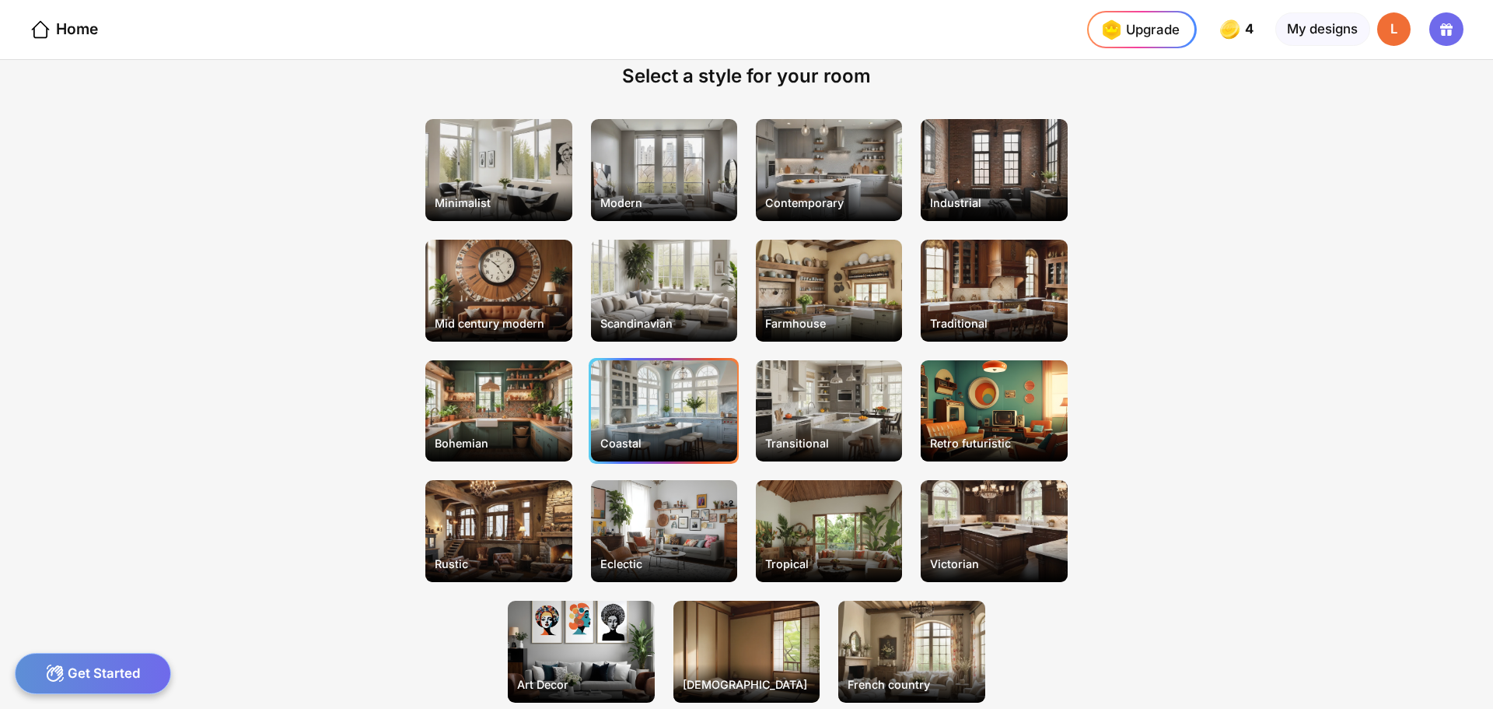
scroll to position [78, 0]
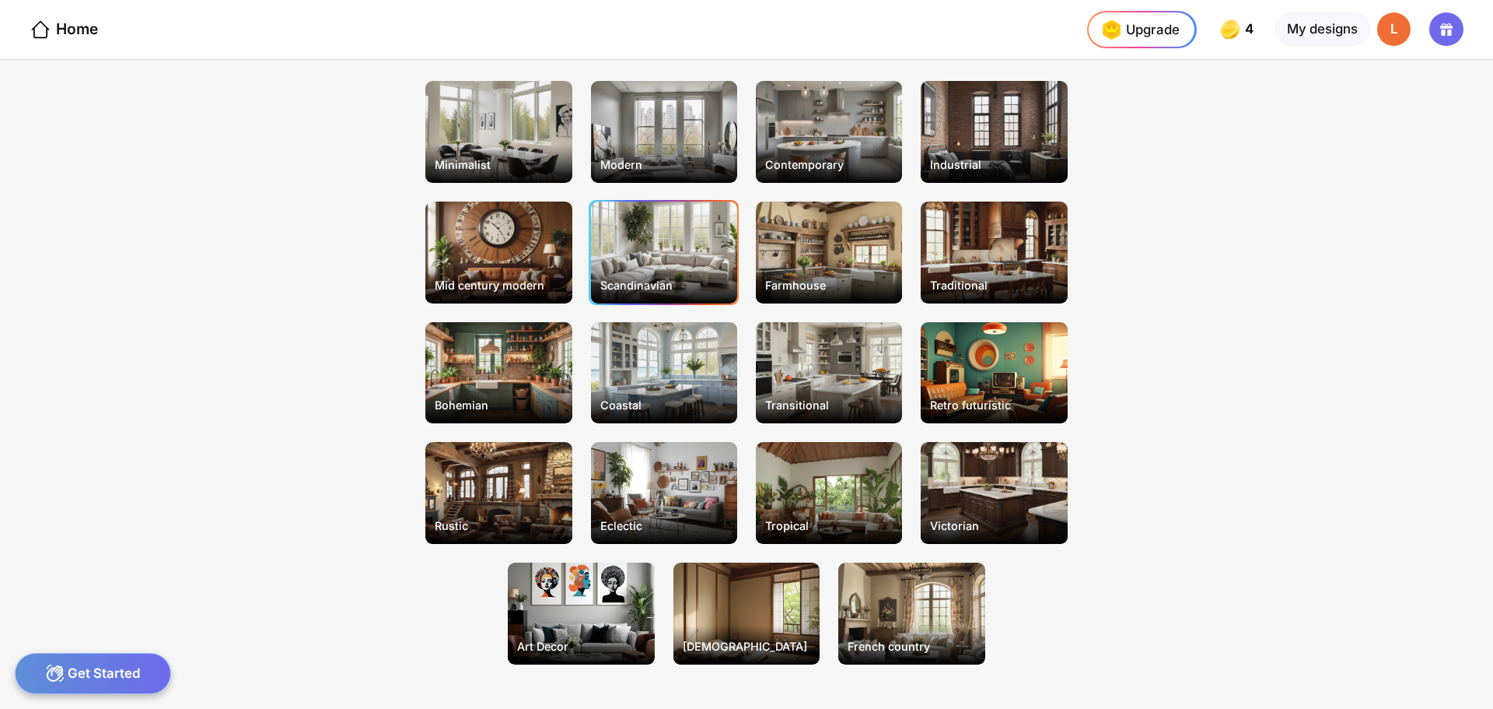
click at [668, 263] on div "Scandinavian" at bounding box center [664, 252] width 146 height 102
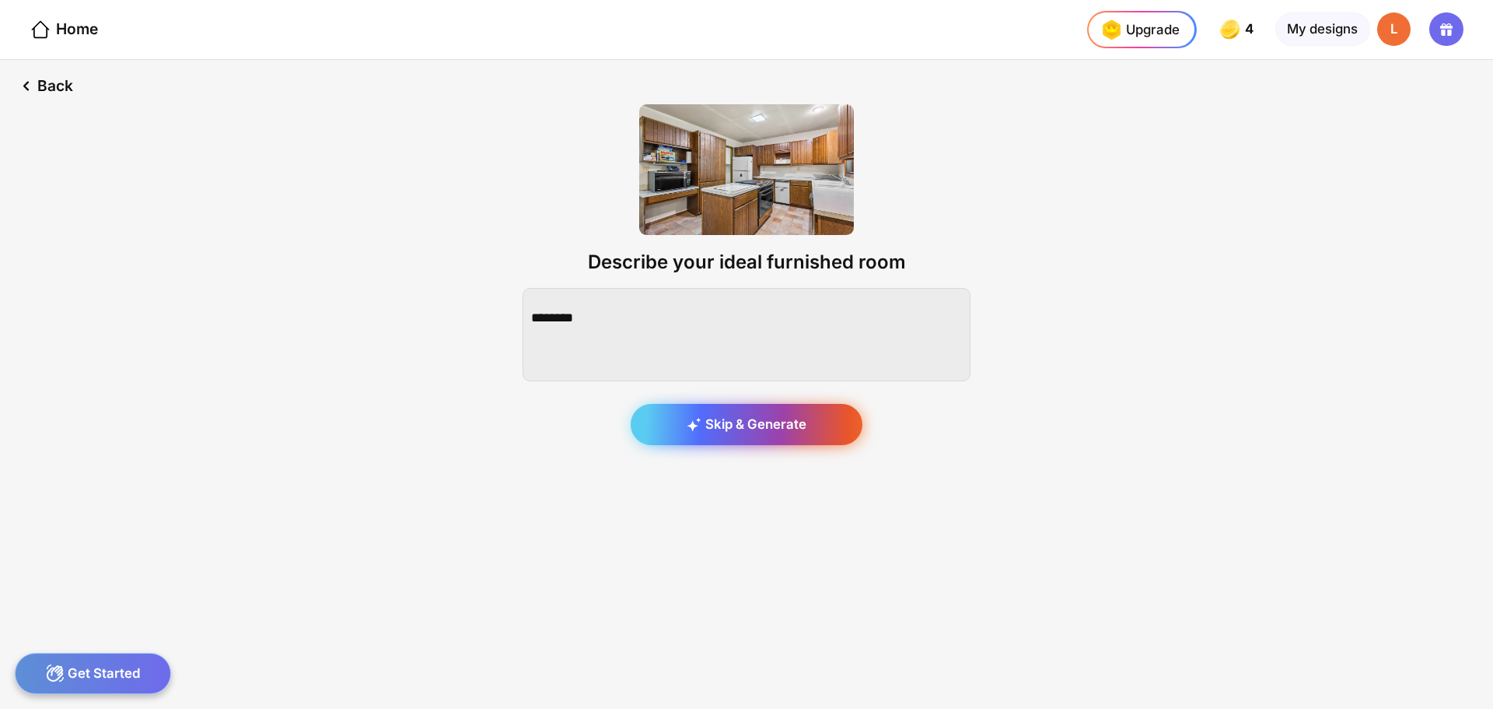
click at [701, 413] on div "Skip & Generate" at bounding box center [747, 425] width 232 height 42
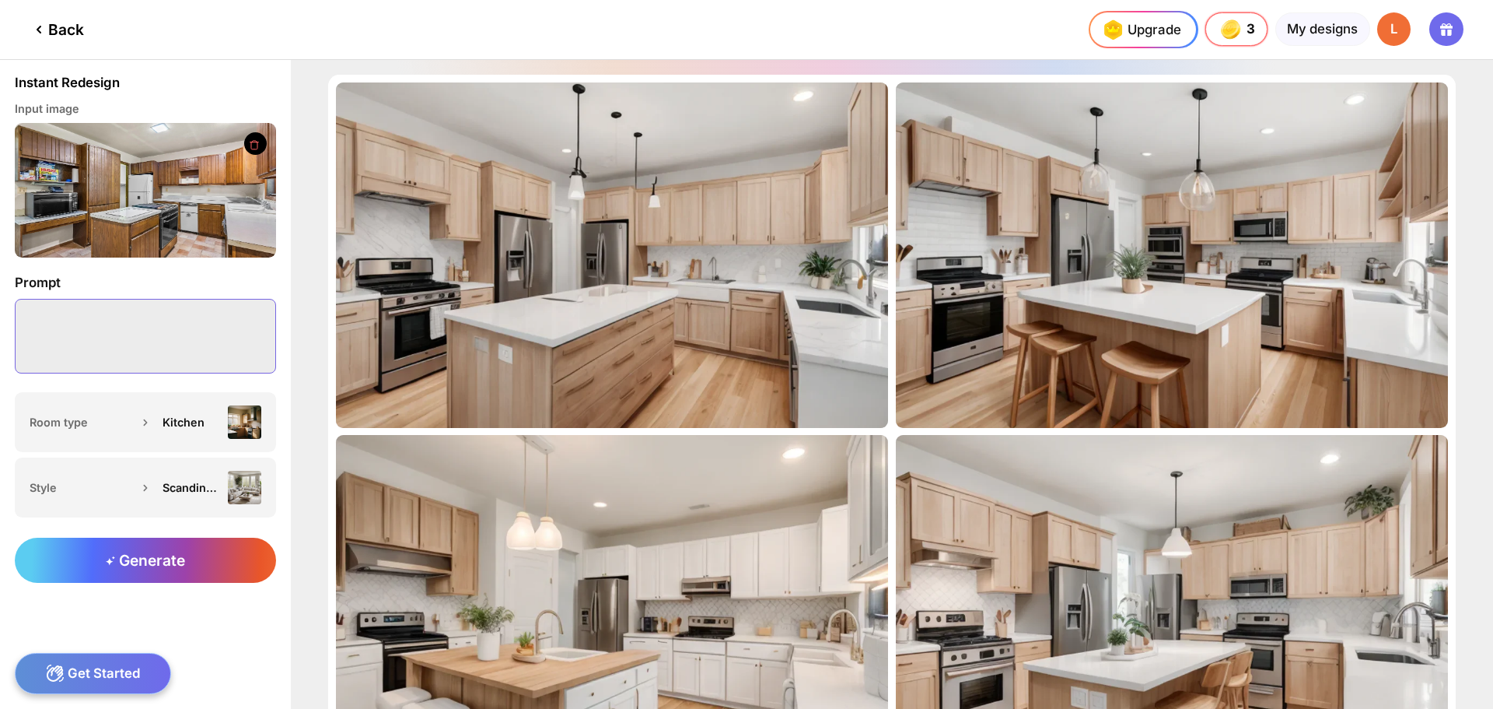
click at [147, 327] on textarea at bounding box center [145, 336] width 261 height 75
type textarea "*"
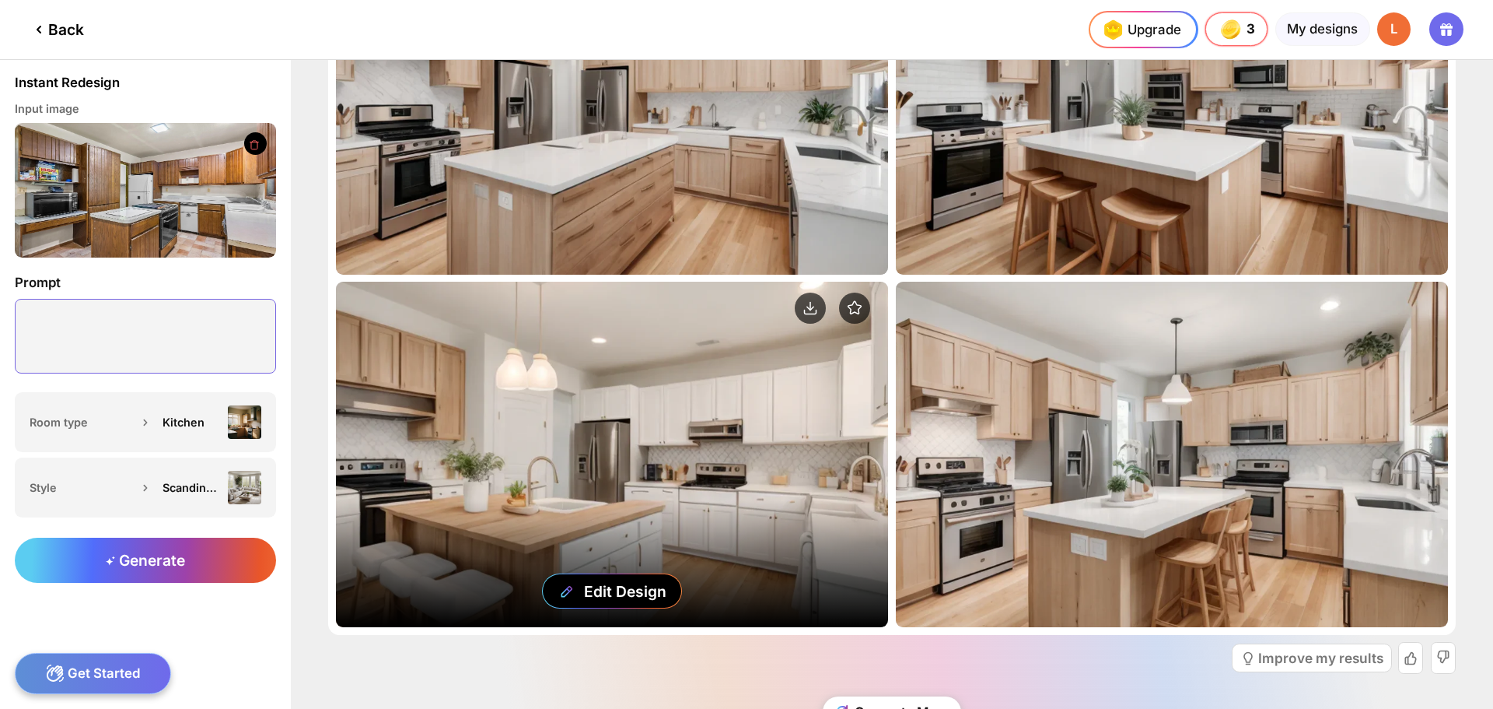
scroll to position [59, 0]
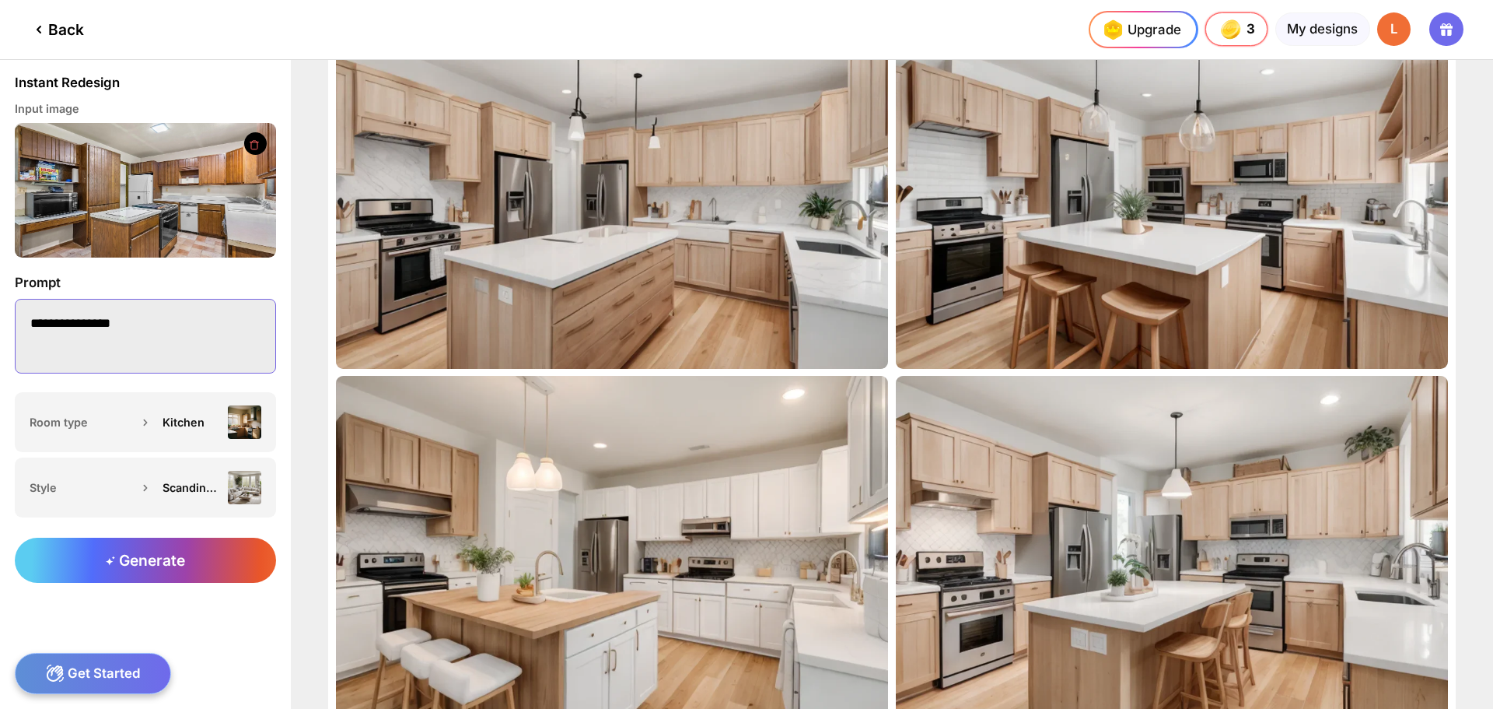
click at [177, 331] on textarea "**********" at bounding box center [145, 336] width 261 height 75
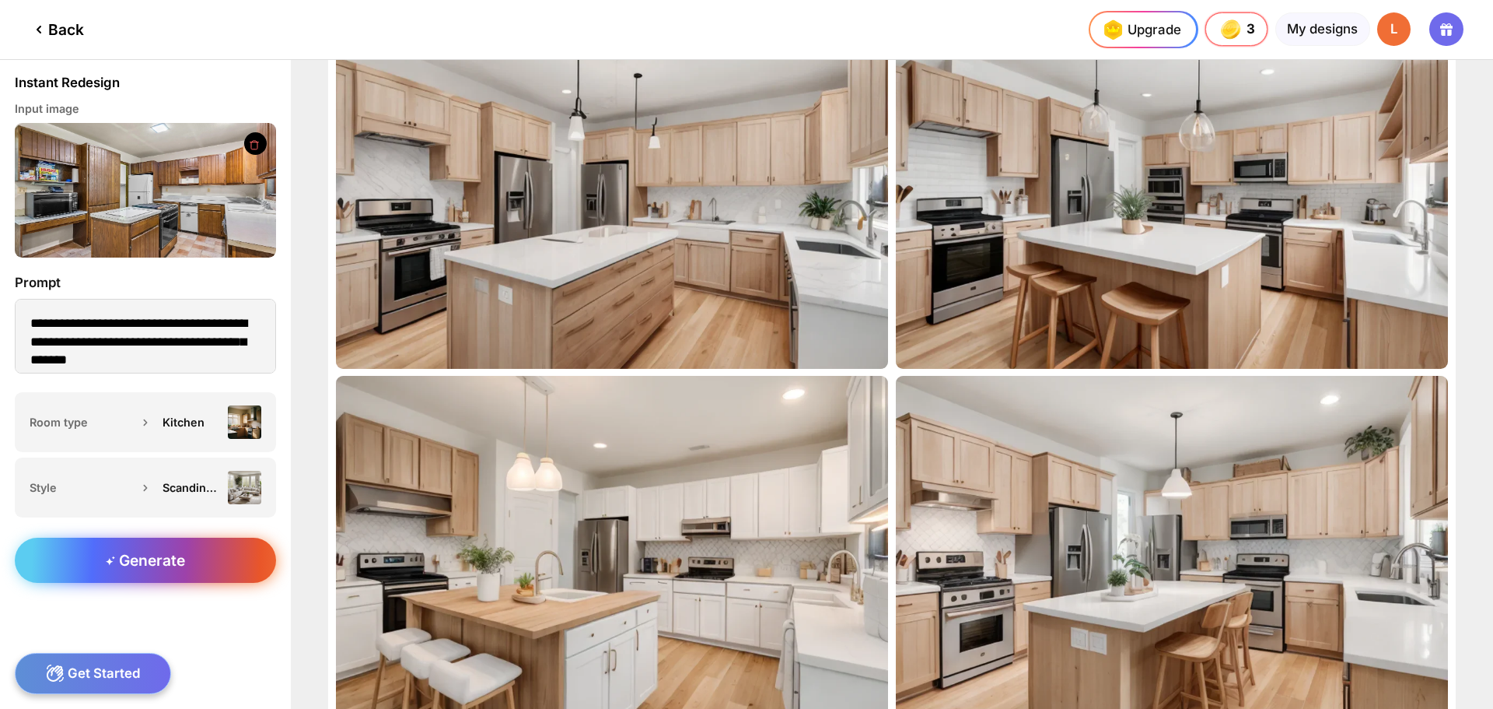
click at [121, 562] on span "Generate" at bounding box center [145, 560] width 79 height 19
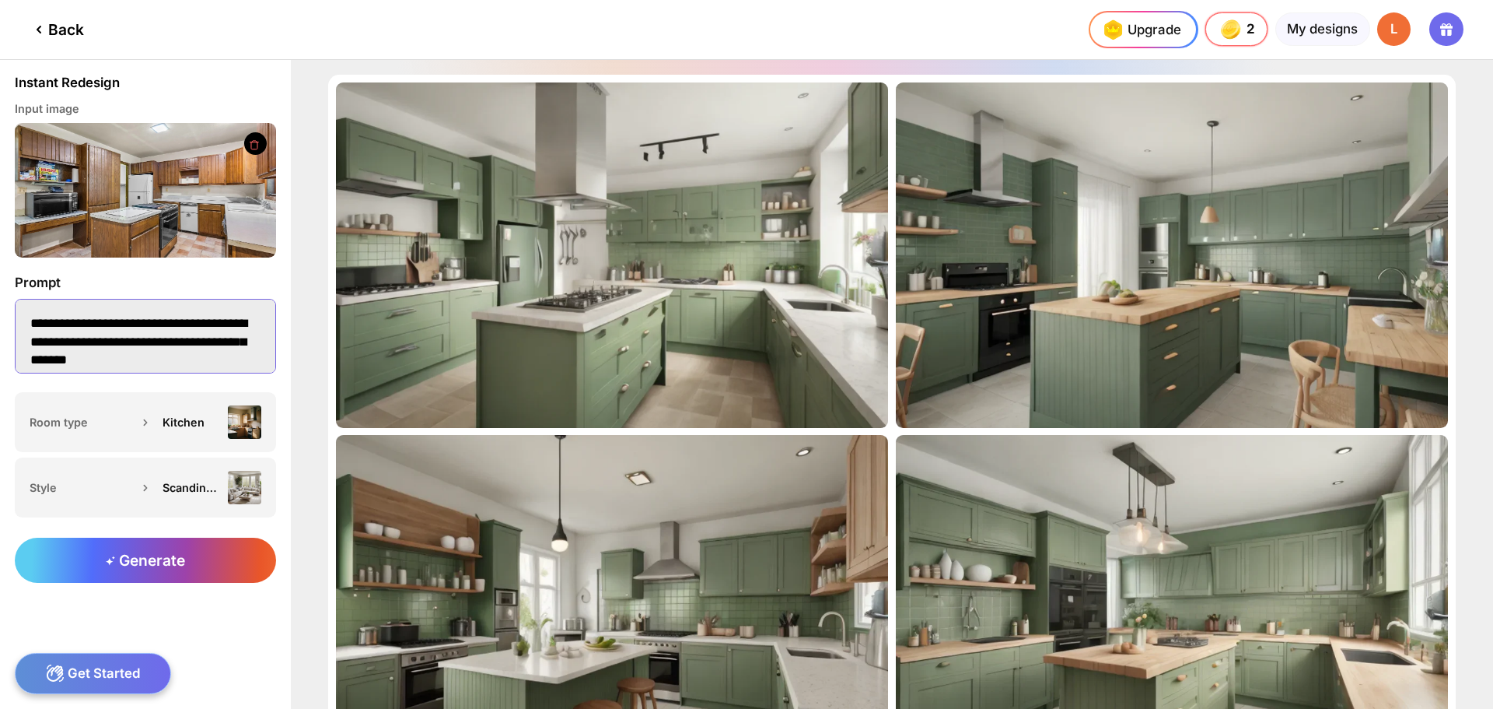
click at [124, 359] on textarea "**********" at bounding box center [145, 336] width 261 height 75
click at [152, 362] on textarea "**********" at bounding box center [145, 336] width 261 height 75
click at [193, 344] on textarea "**********" at bounding box center [145, 336] width 261 height 75
click at [163, 562] on span "Generate" at bounding box center [145, 560] width 79 height 19
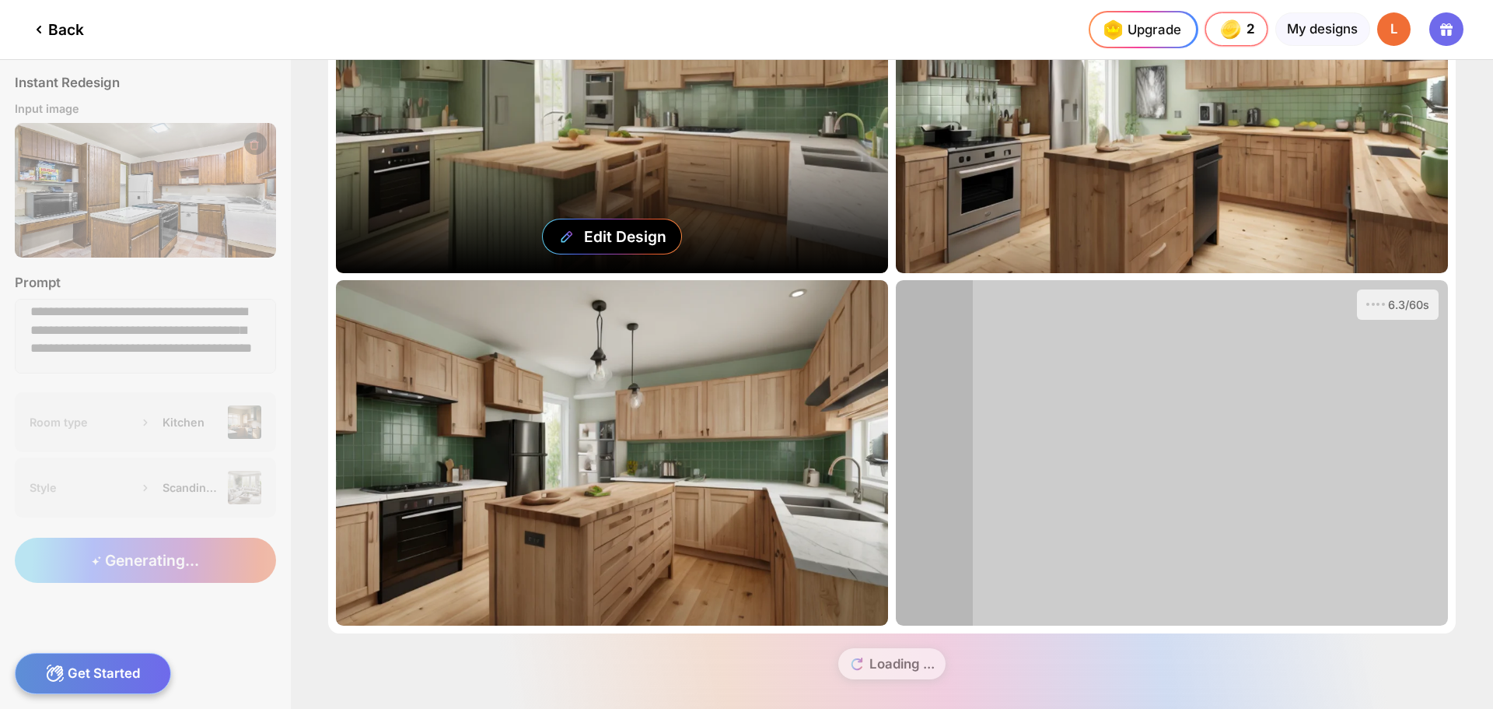
scroll to position [156, 0]
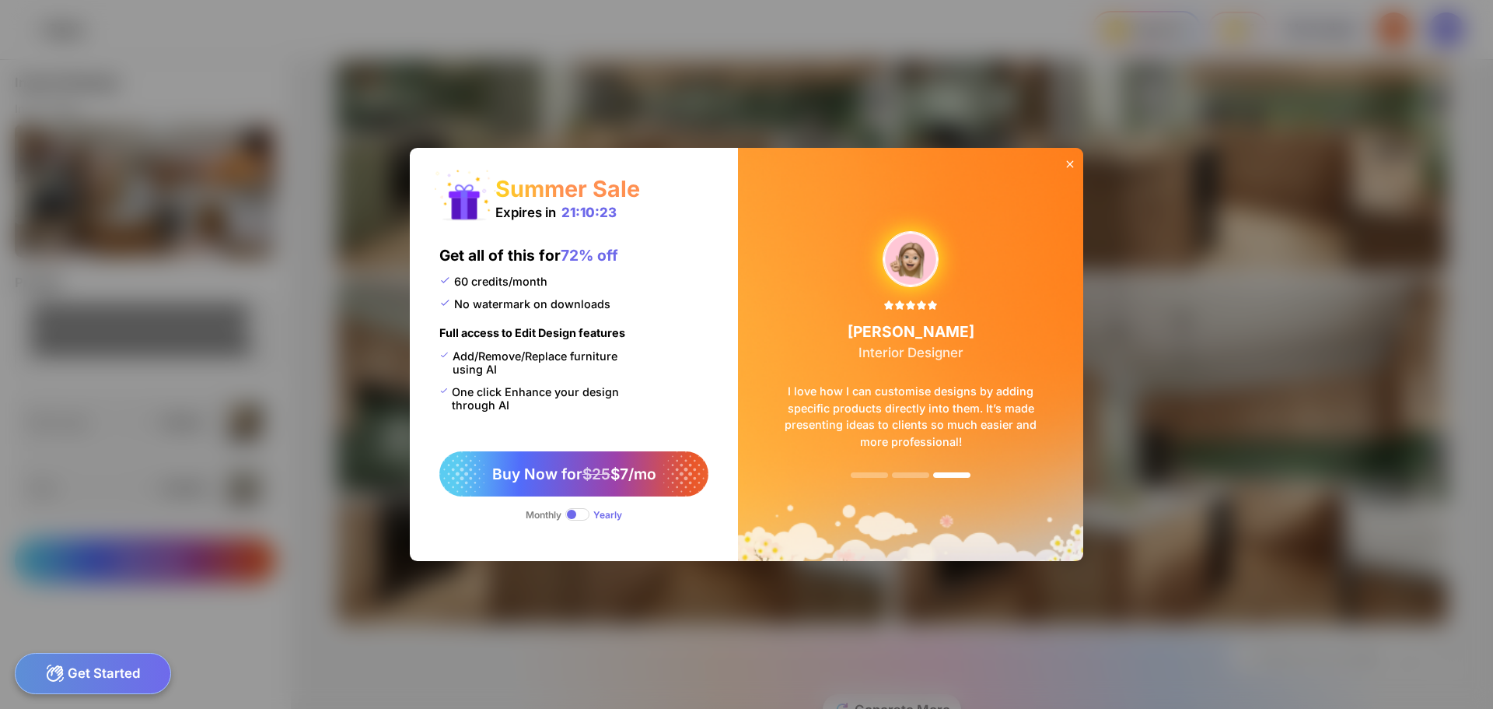
click at [578, 517] on span at bounding box center [578, 514] width 24 height 12
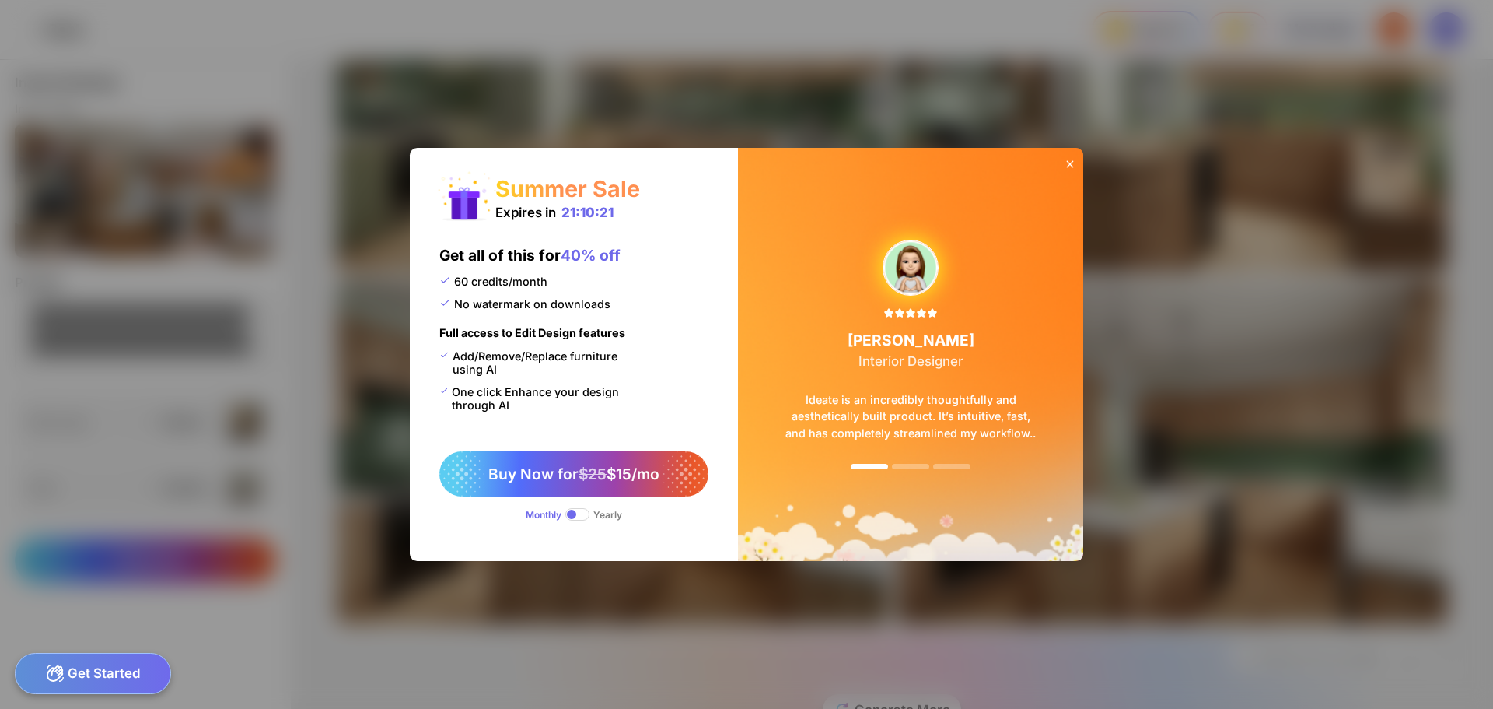
click at [1073, 163] on icon at bounding box center [1070, 164] width 12 height 12
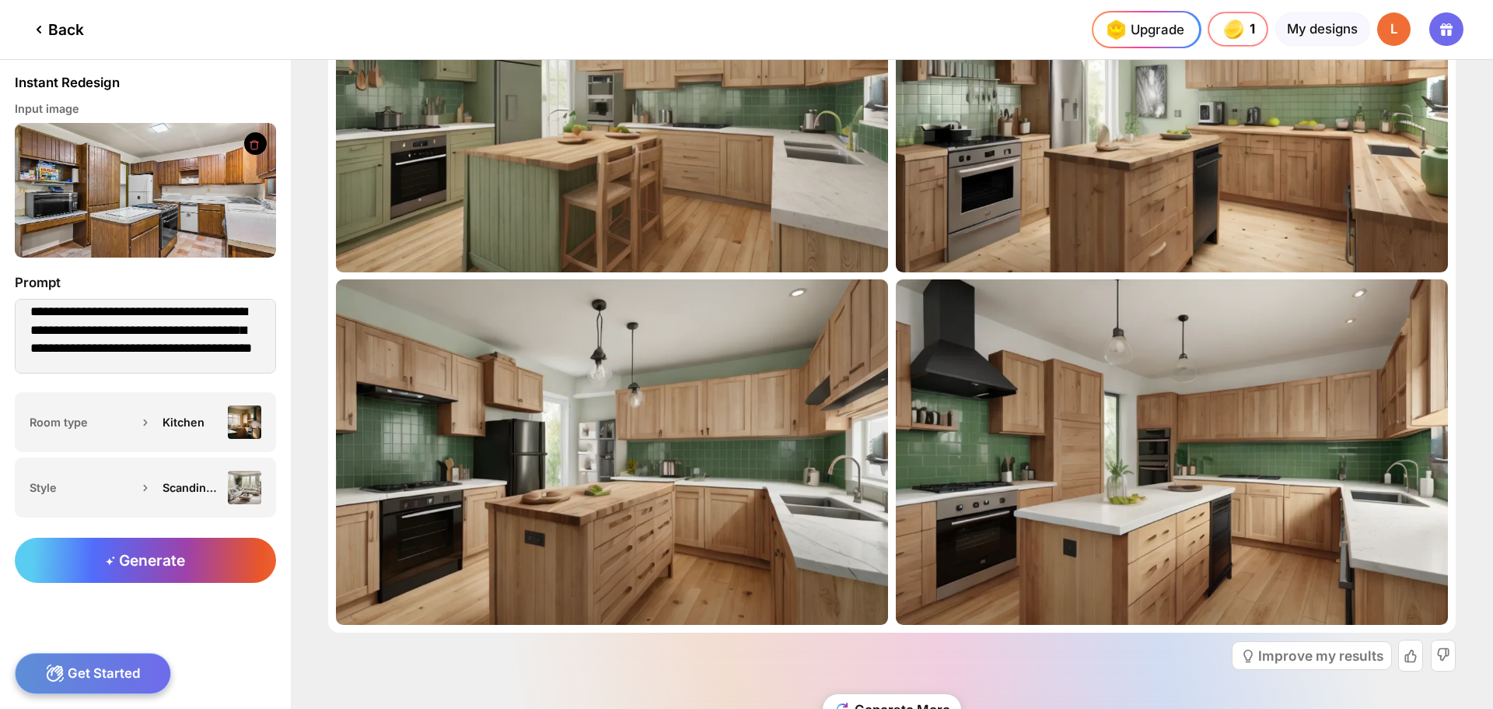
click at [81, 30] on div "Back" at bounding box center [57, 29] width 54 height 19
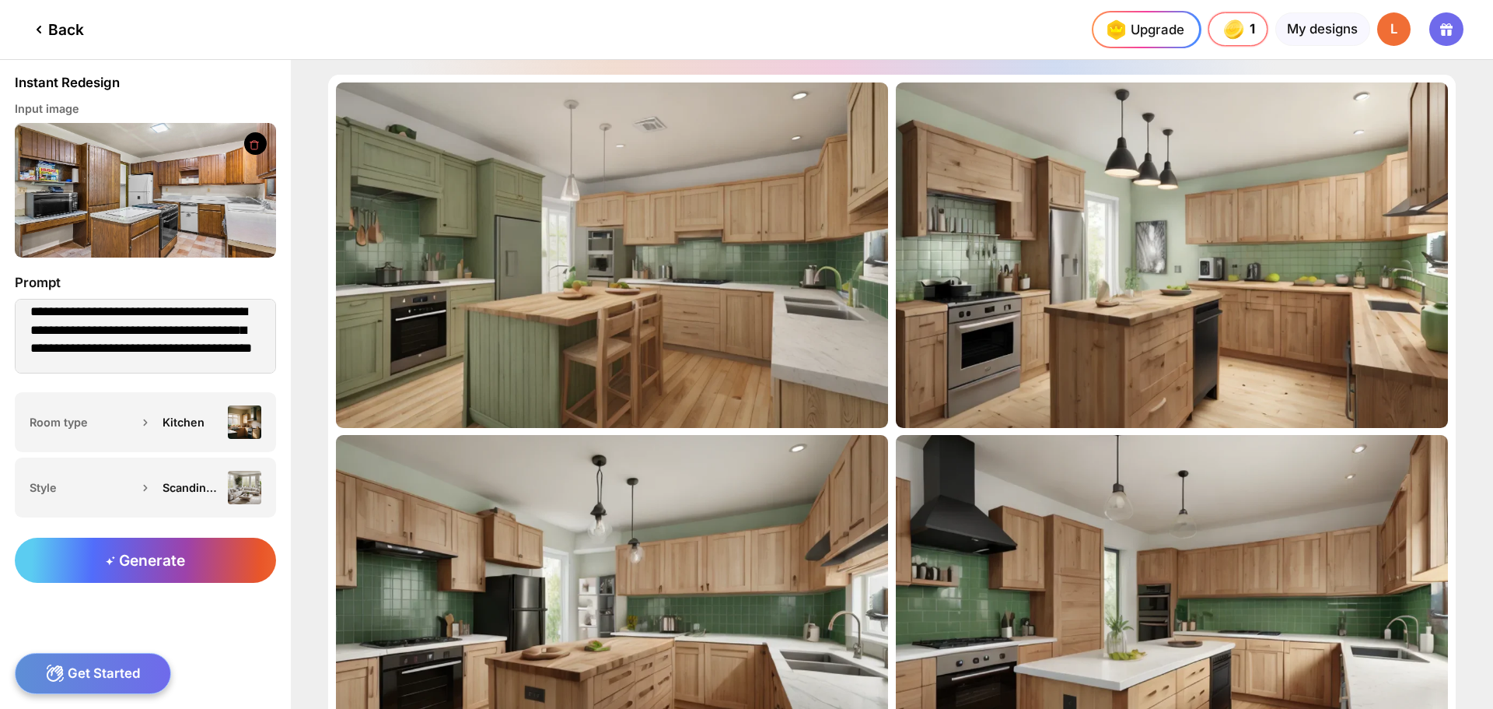
type textarea "**********"
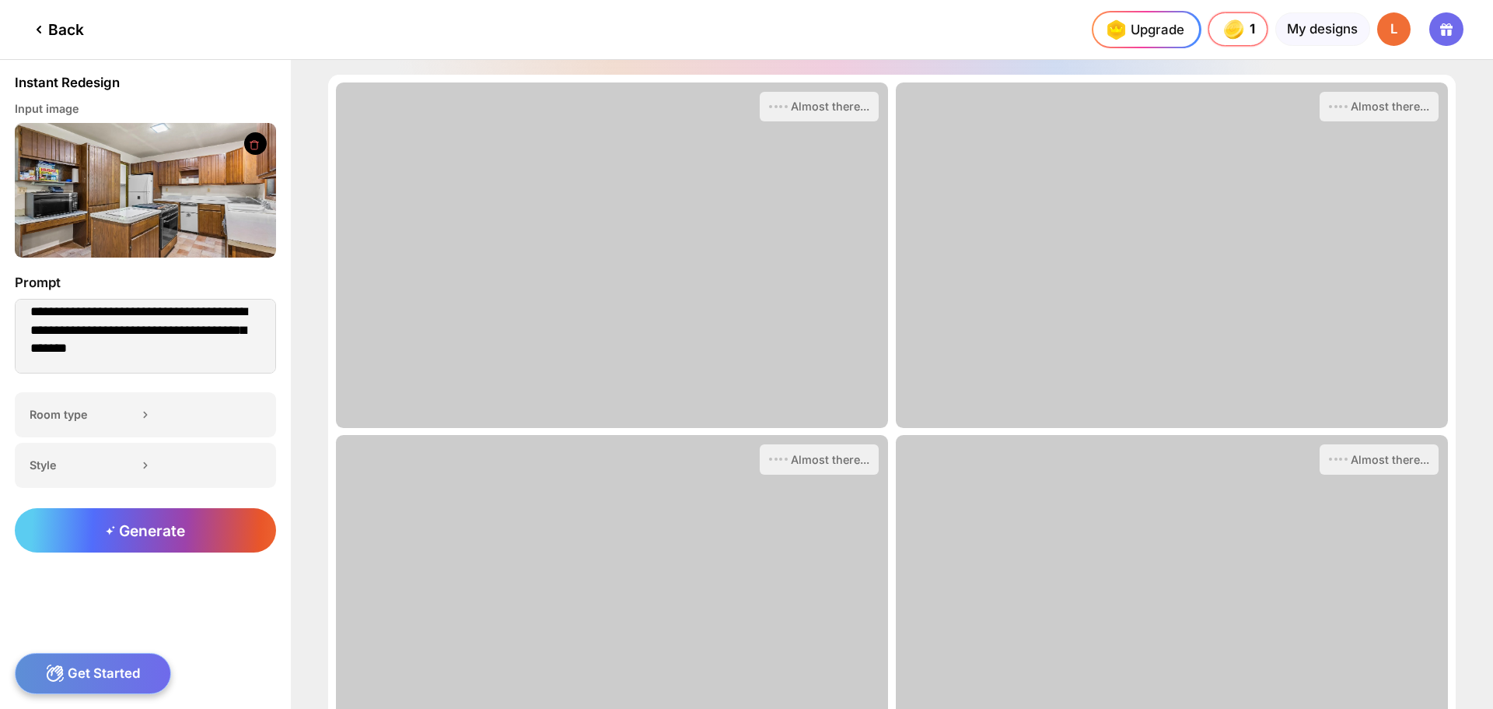
scroll to position [12, 0]
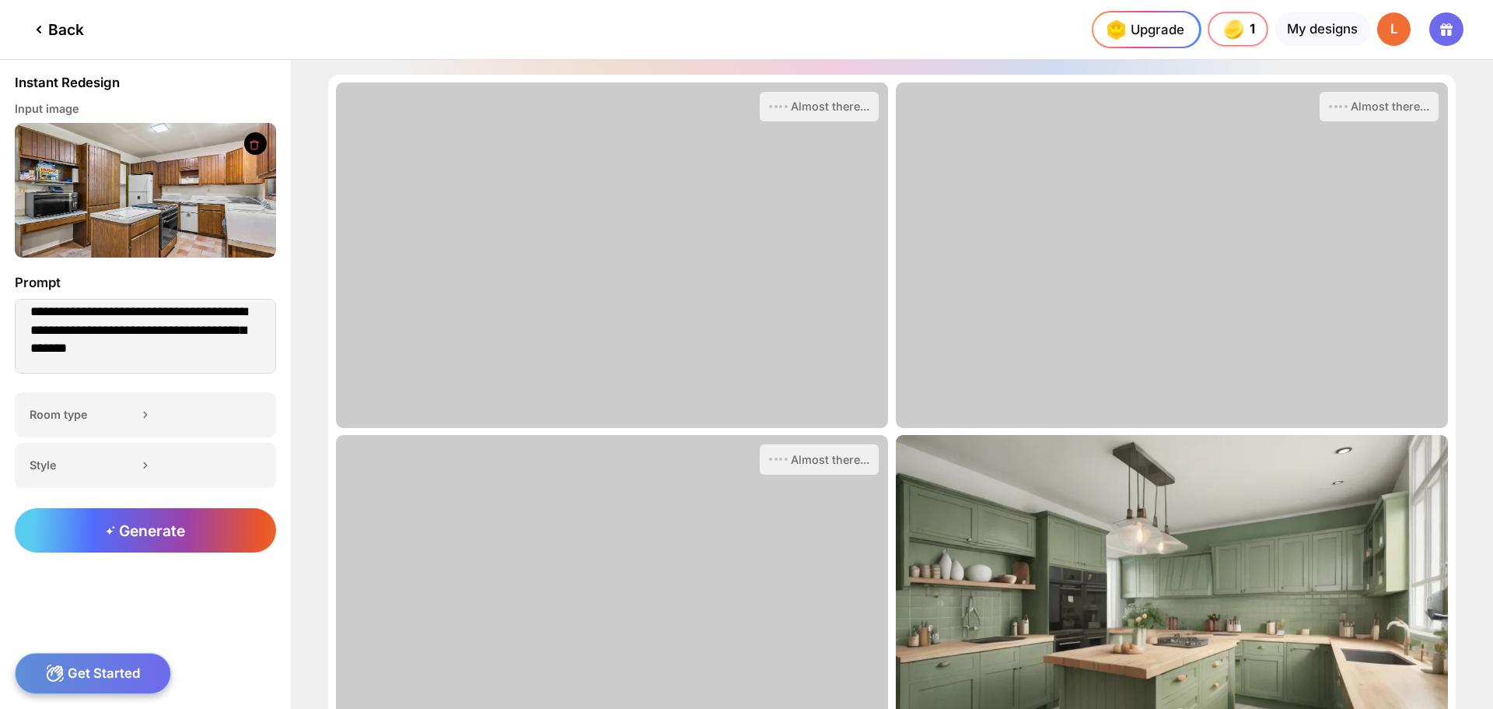
click at [62, 26] on div "Back" at bounding box center [57, 29] width 54 height 19
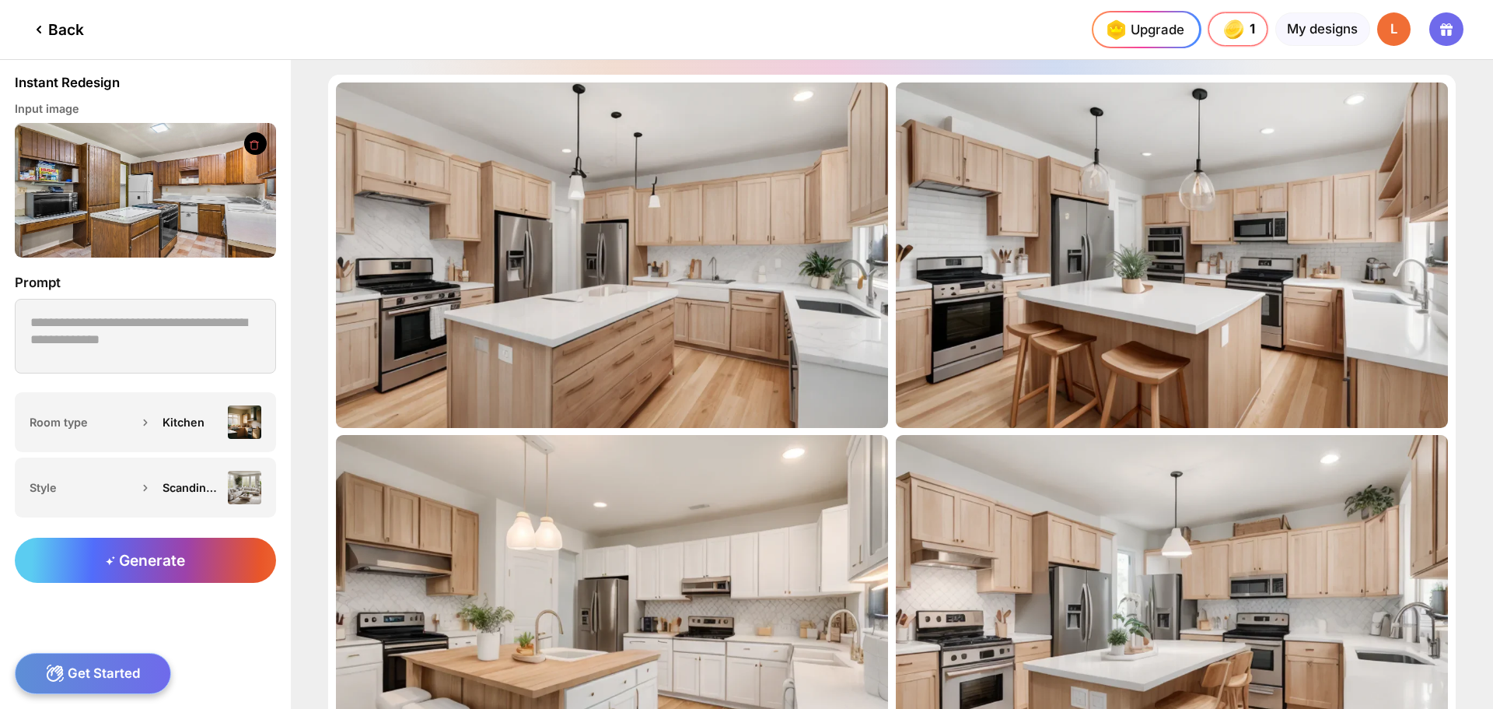
click at [61, 26] on div "Back" at bounding box center [57, 29] width 54 height 19
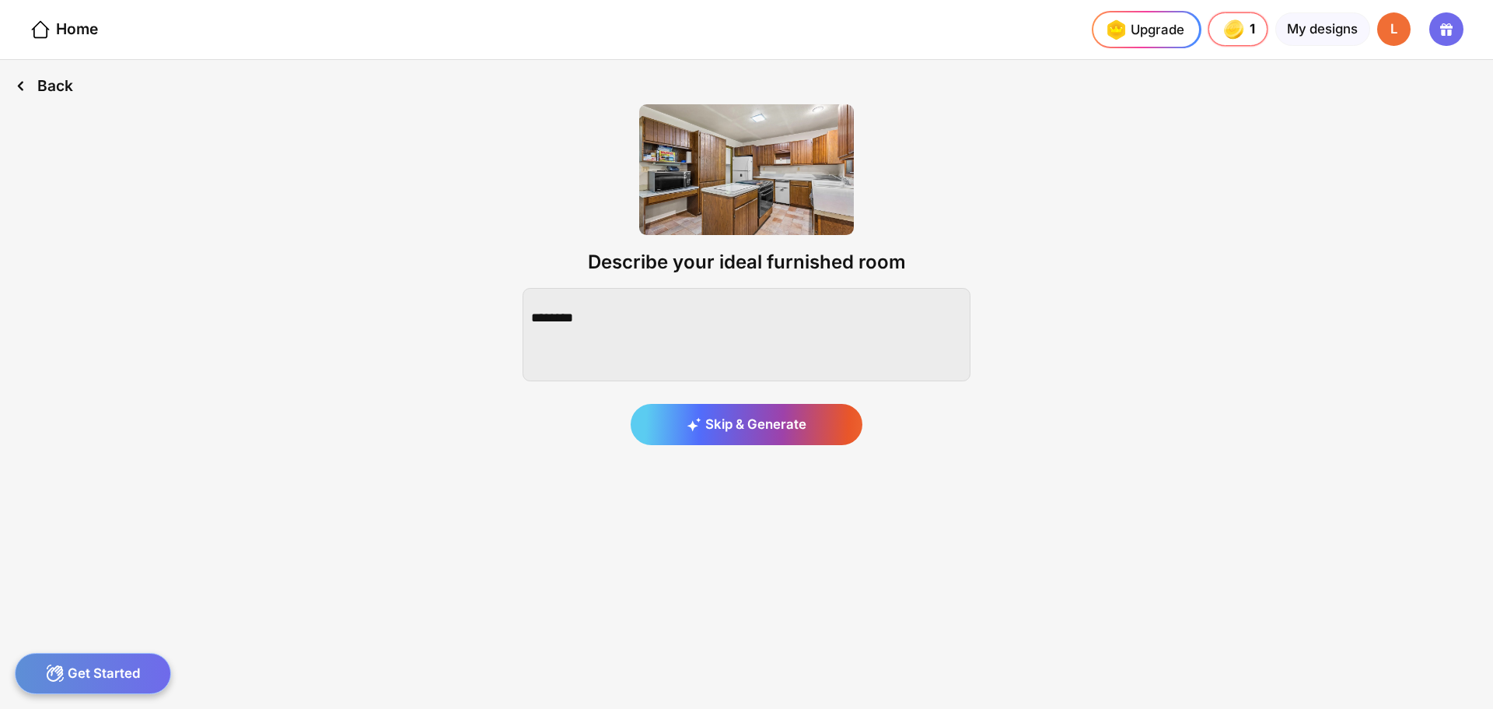
click at [58, 89] on div "Back" at bounding box center [44, 86] width 88 height 52
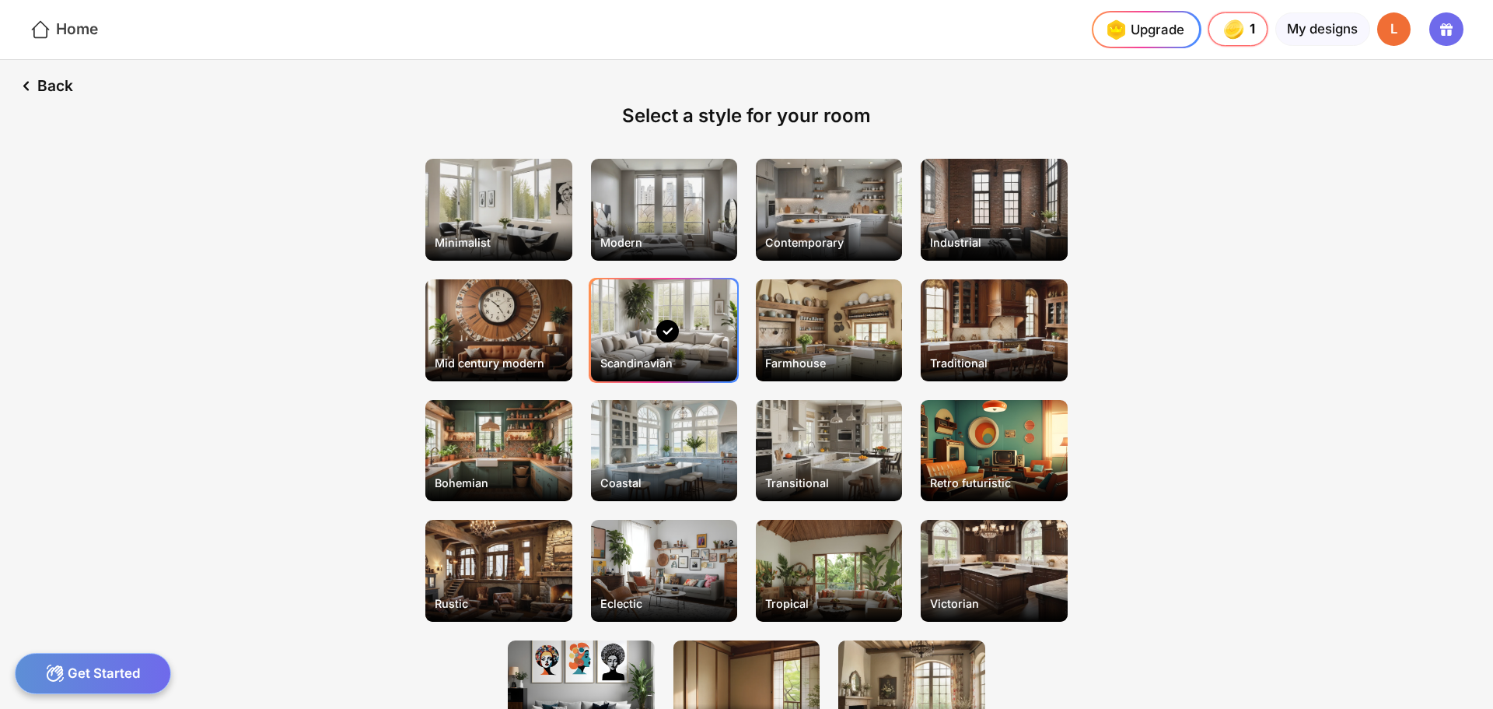
click at [55, 20] on div "Home" at bounding box center [64, 30] width 68 height 23
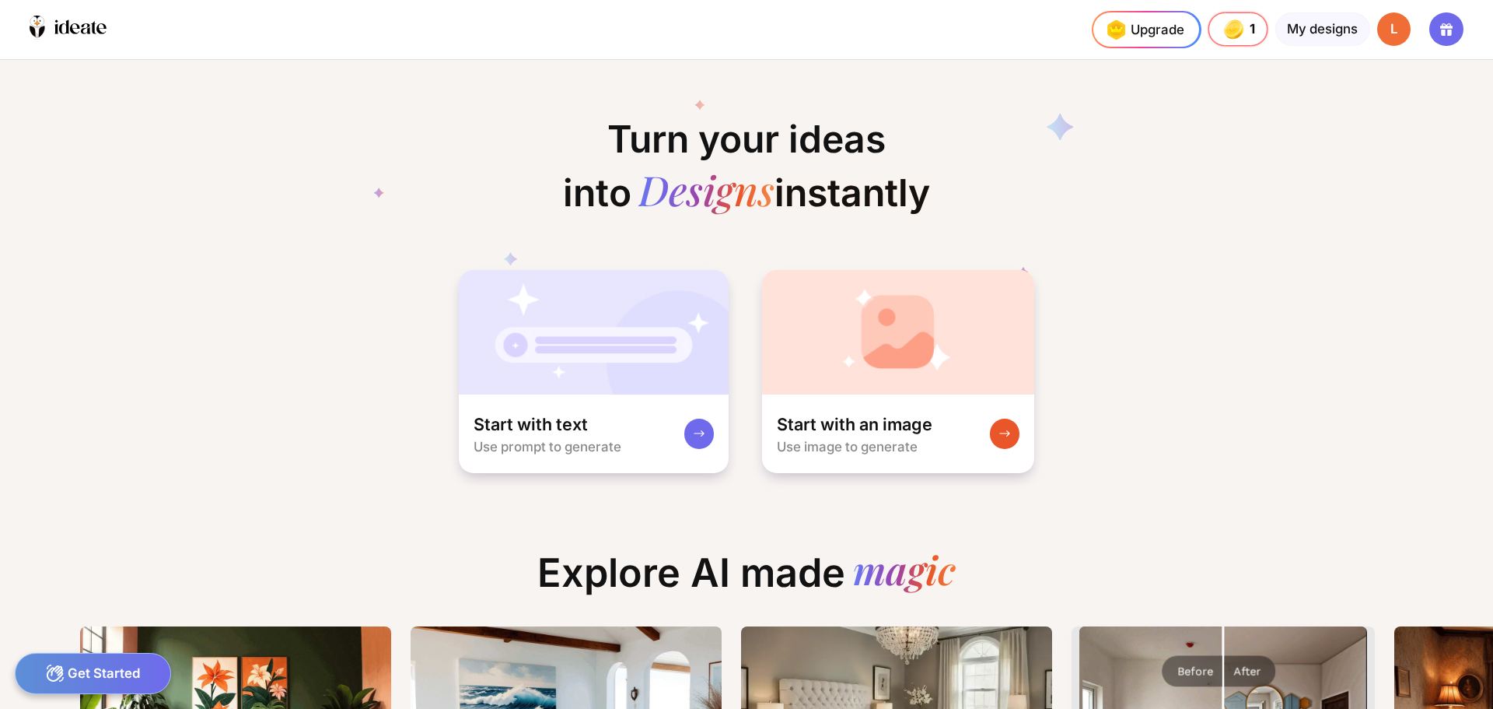
scroll to position [0, 39]
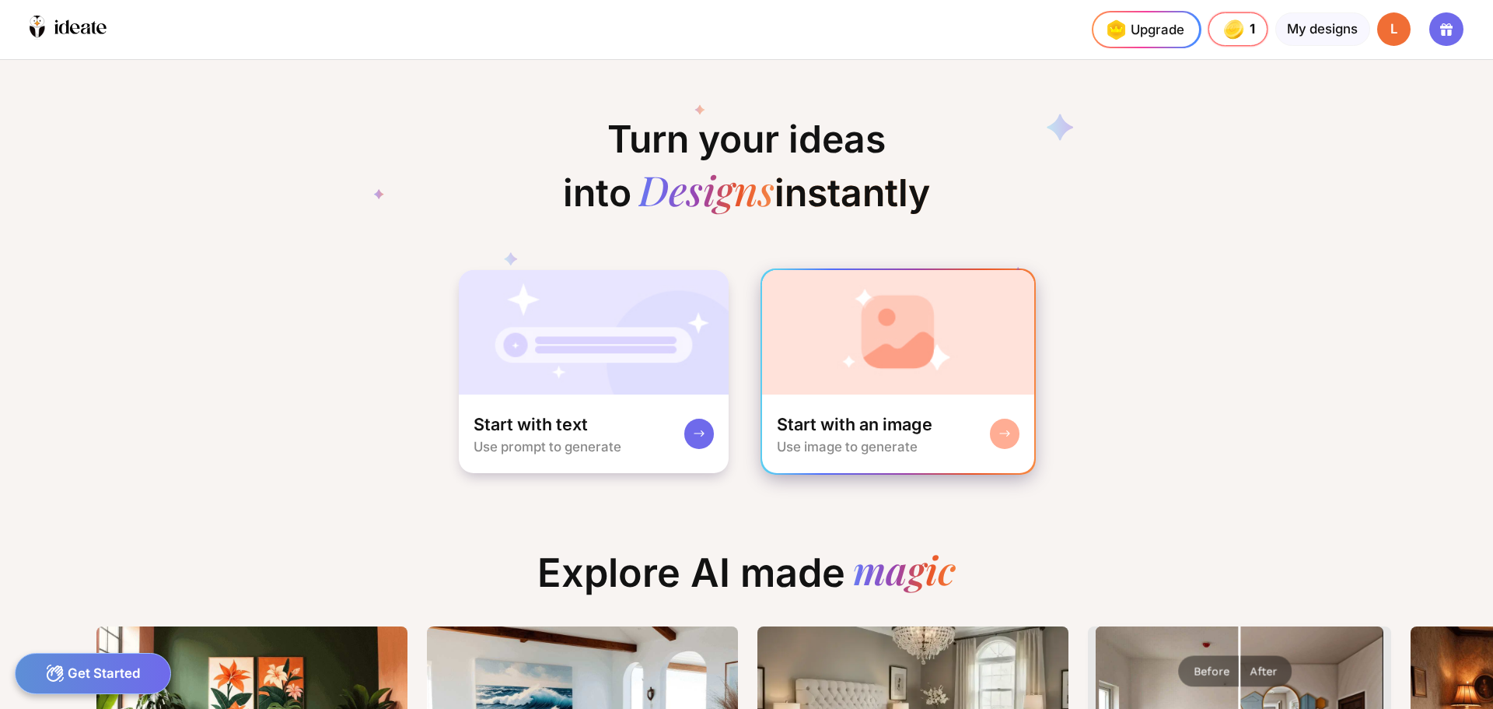
click at [896, 344] on img at bounding box center [898, 332] width 273 height 124
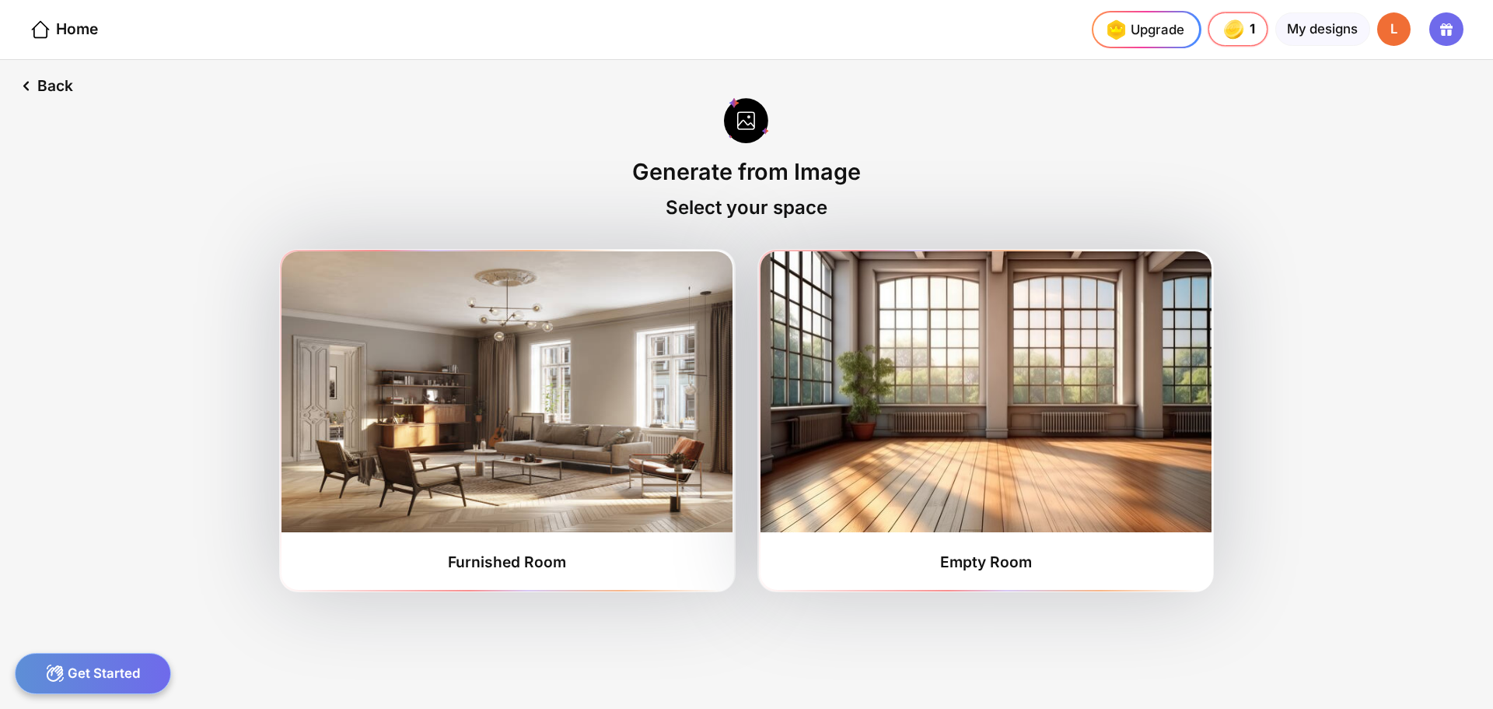
click at [896, 344] on img at bounding box center [986, 391] width 451 height 281
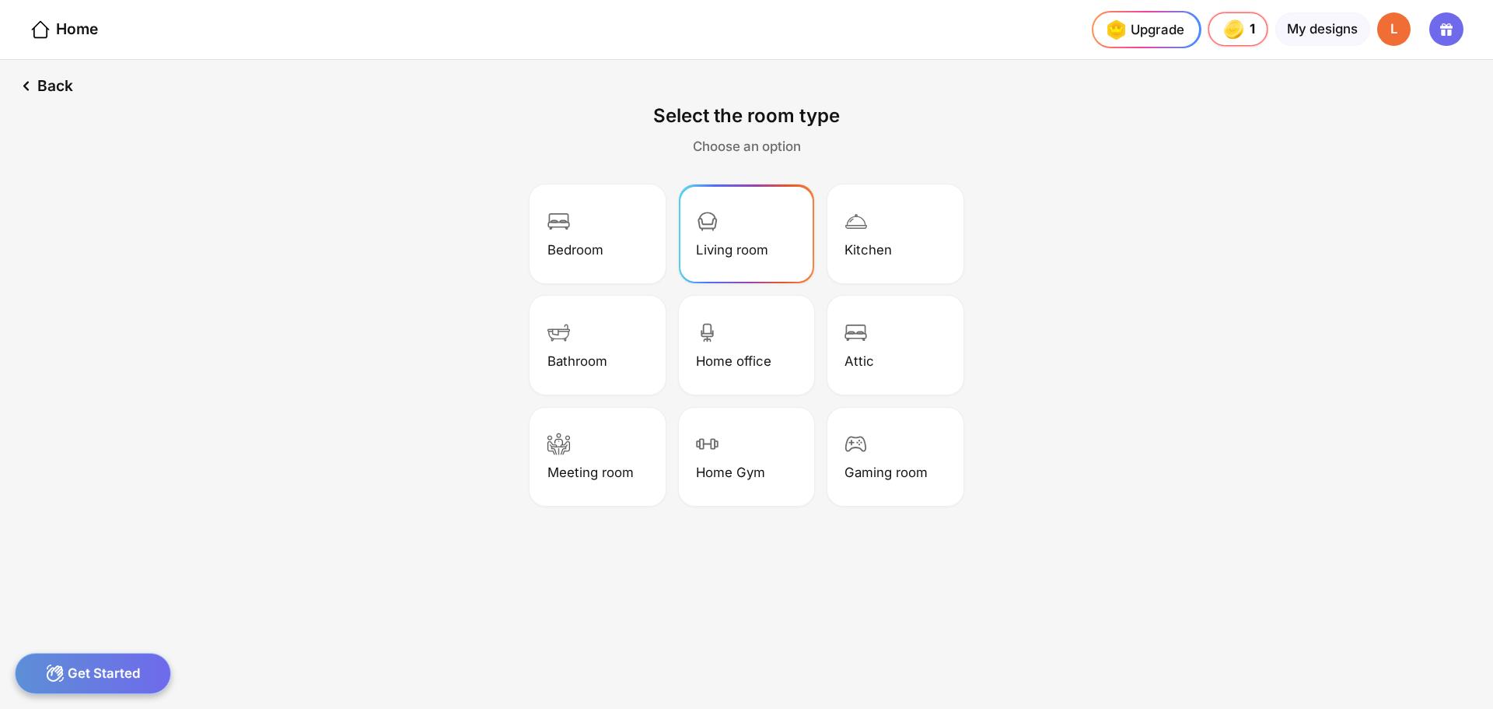
click at [757, 229] on div "Living room" at bounding box center [746, 233] width 131 height 93
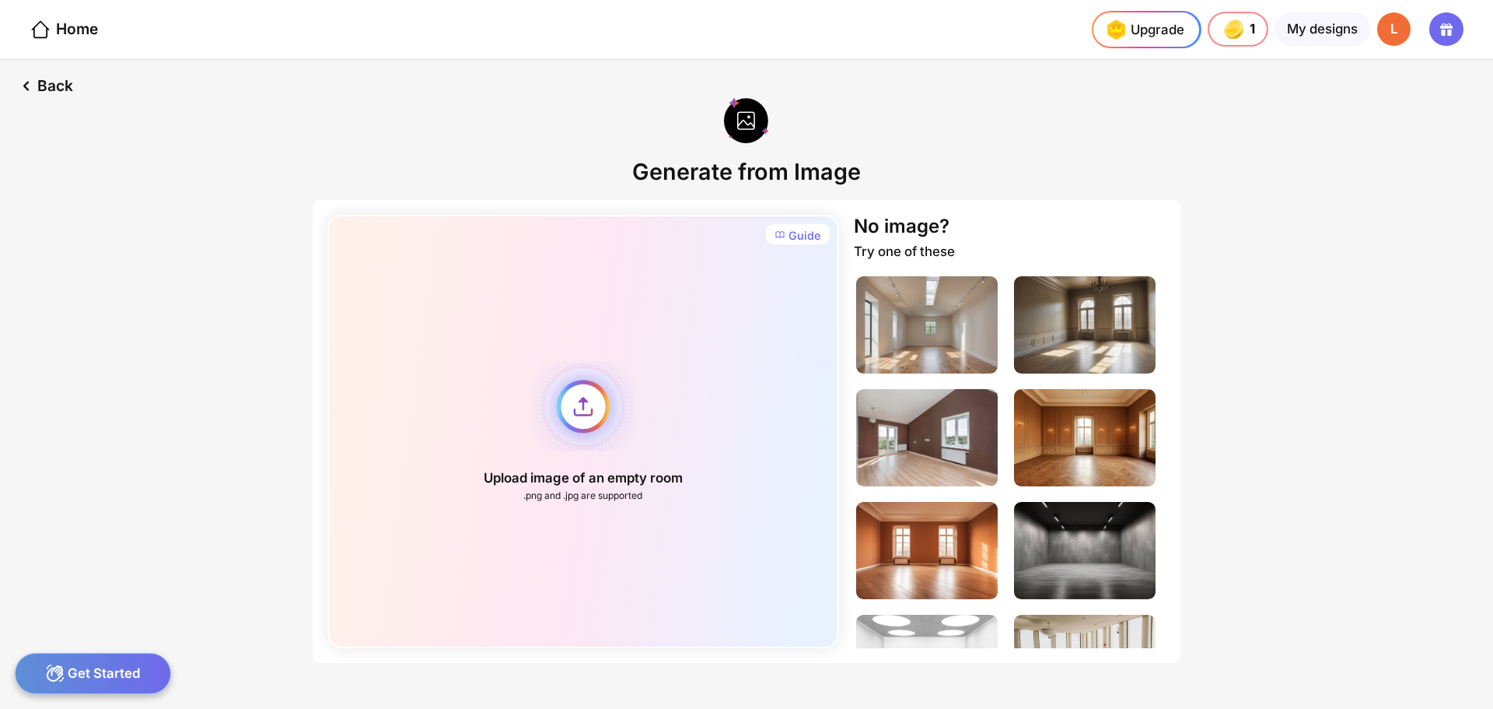
click at [572, 420] on div "Upload image of an empty room .png and .jpg are supported" at bounding box center [582, 431] width 511 height 433
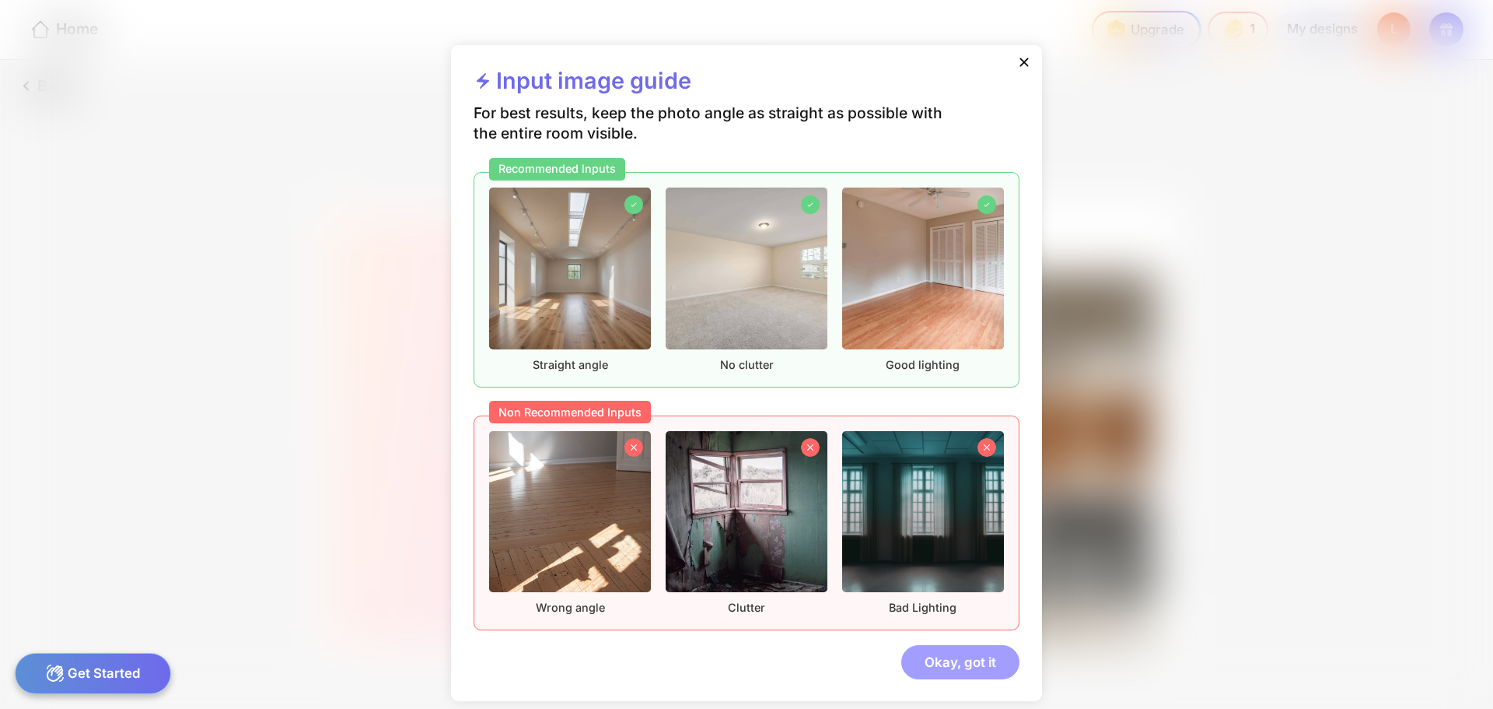
click at [969, 655] on div "Okay, got it" at bounding box center [961, 661] width 118 height 33
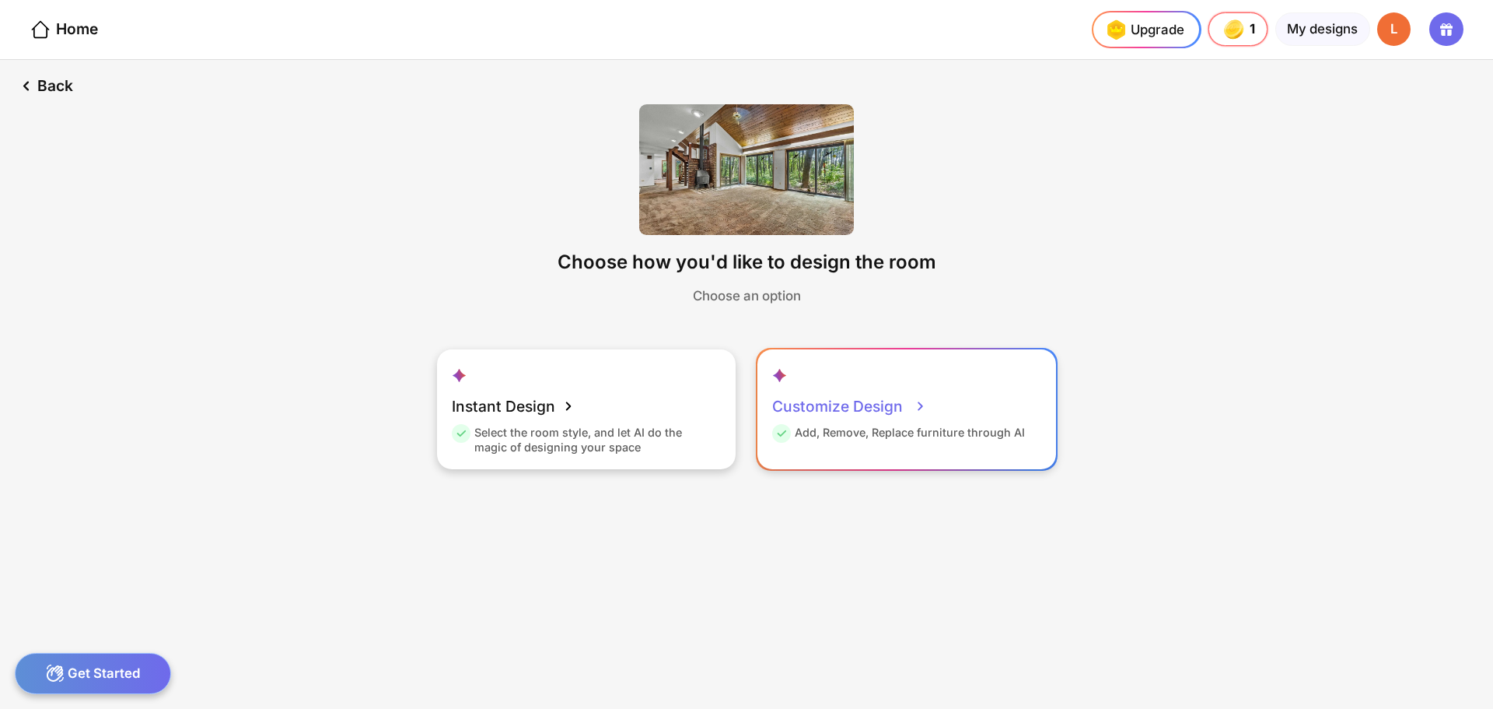
click at [946, 399] on div "Customize Design Add, Remove, Replace furniture through AI" at bounding box center [907, 409] width 299 height 120
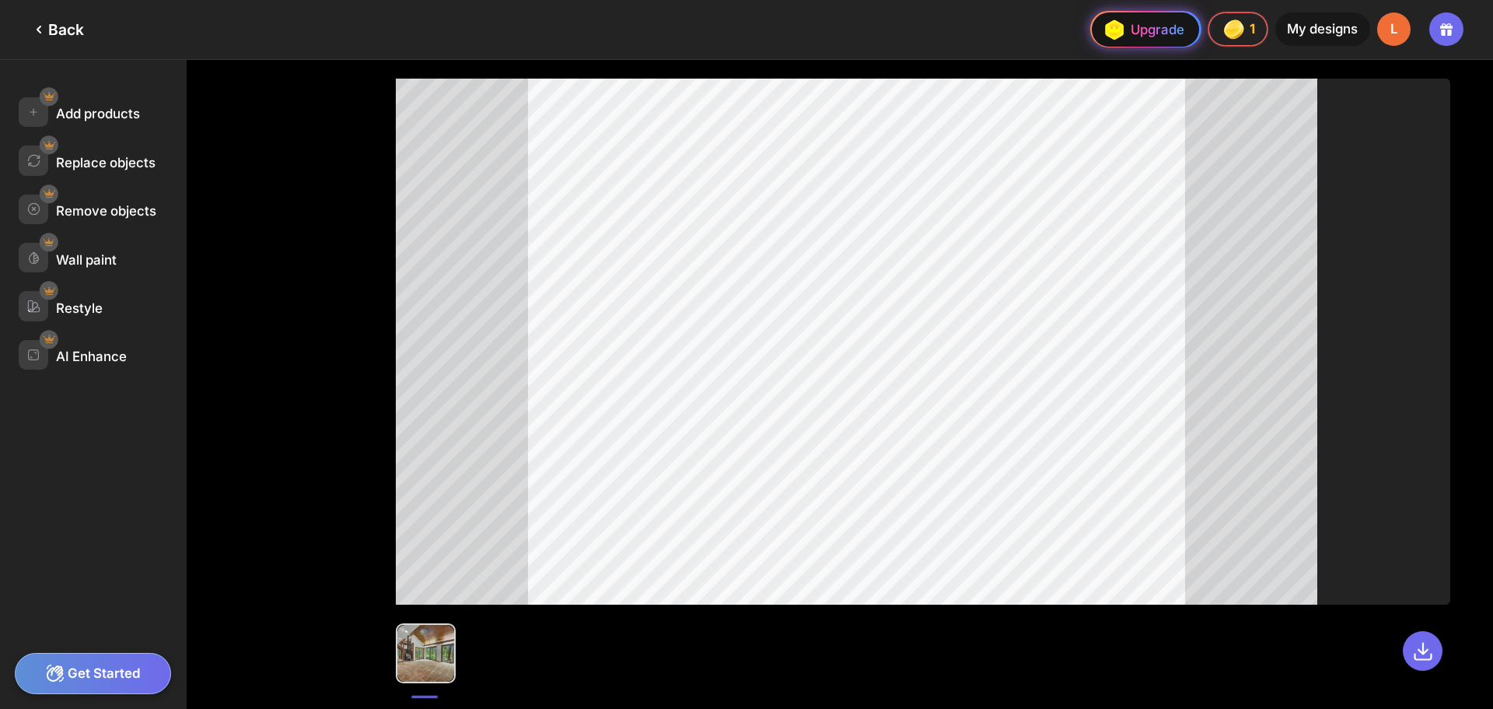
click at [1108, 27] on img at bounding box center [1114, 30] width 30 height 30
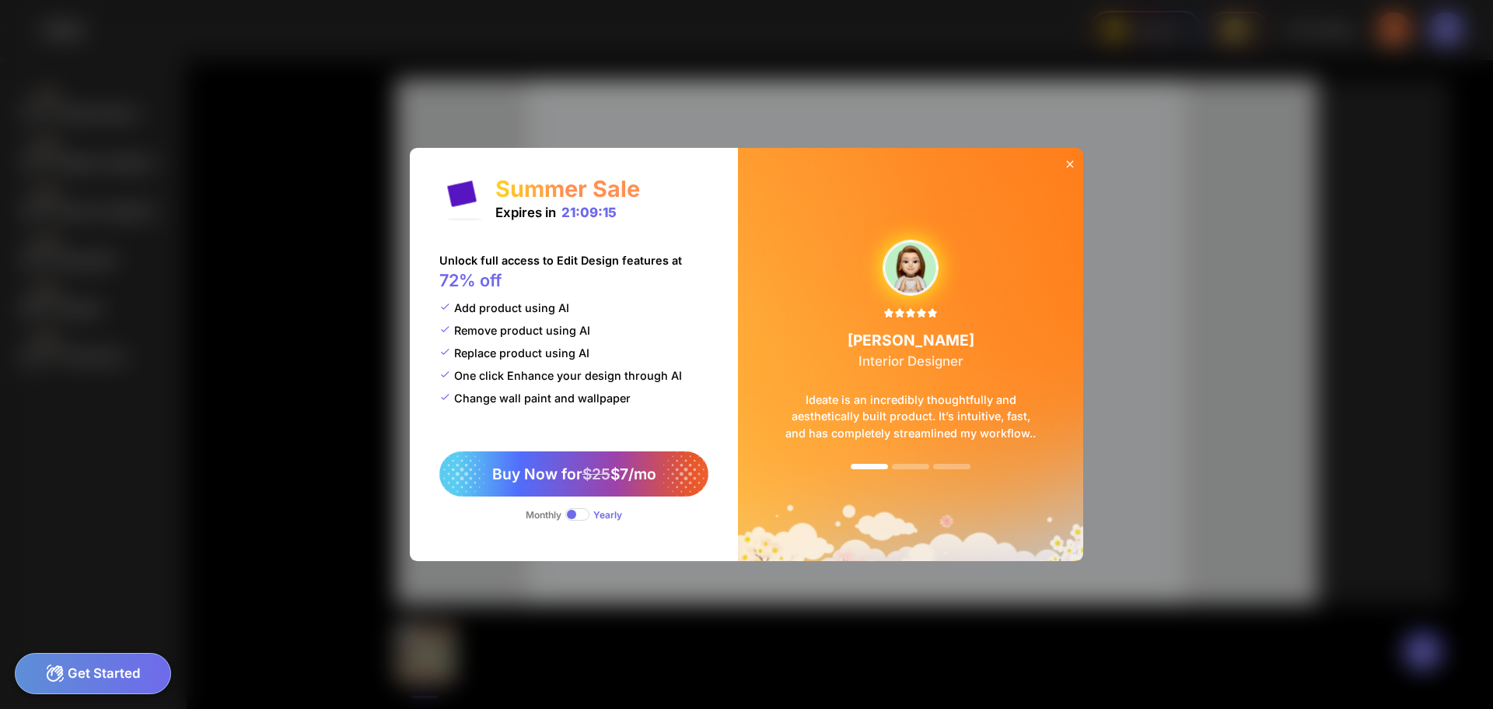
click at [583, 516] on span at bounding box center [578, 514] width 24 height 12
click at [1070, 156] on div at bounding box center [1069, 164] width 27 height 33
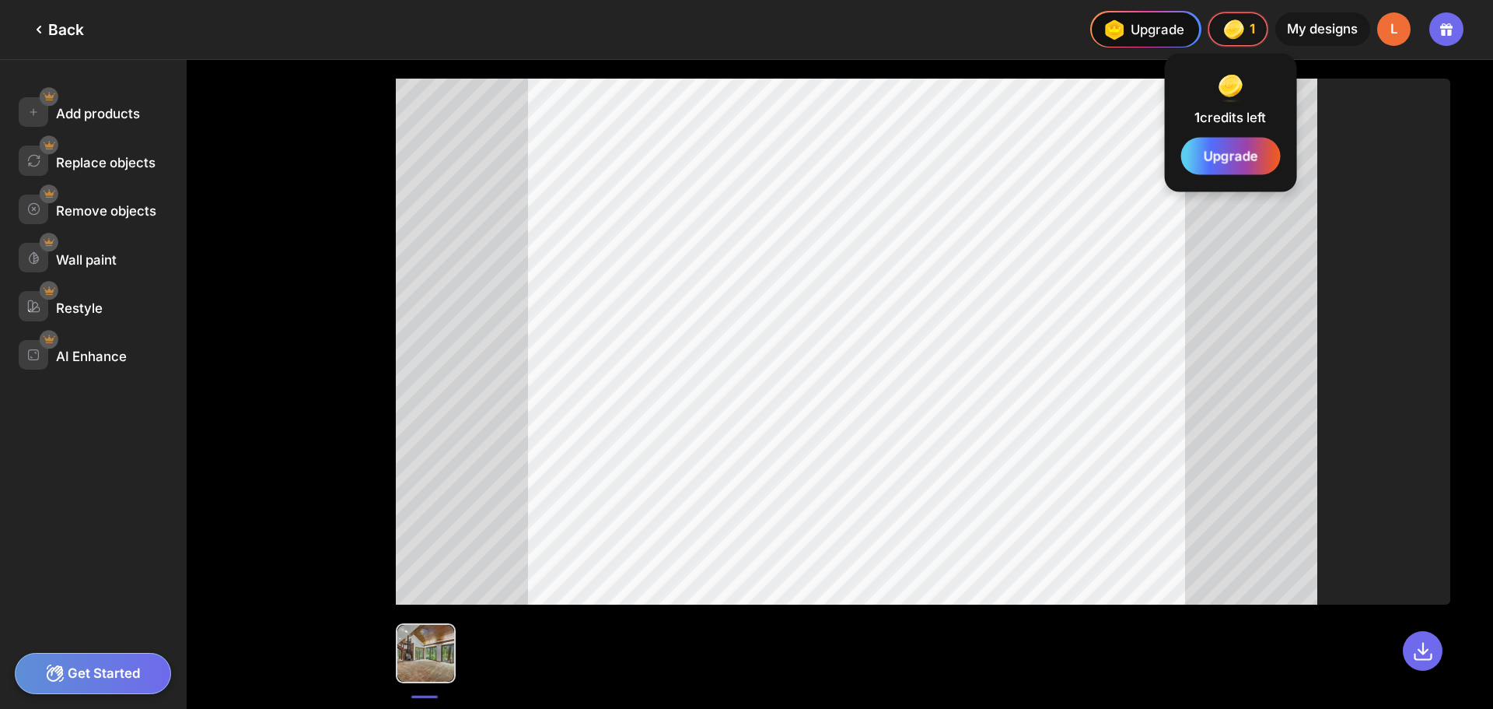
click at [1234, 24] on img at bounding box center [1234, 29] width 26 height 26
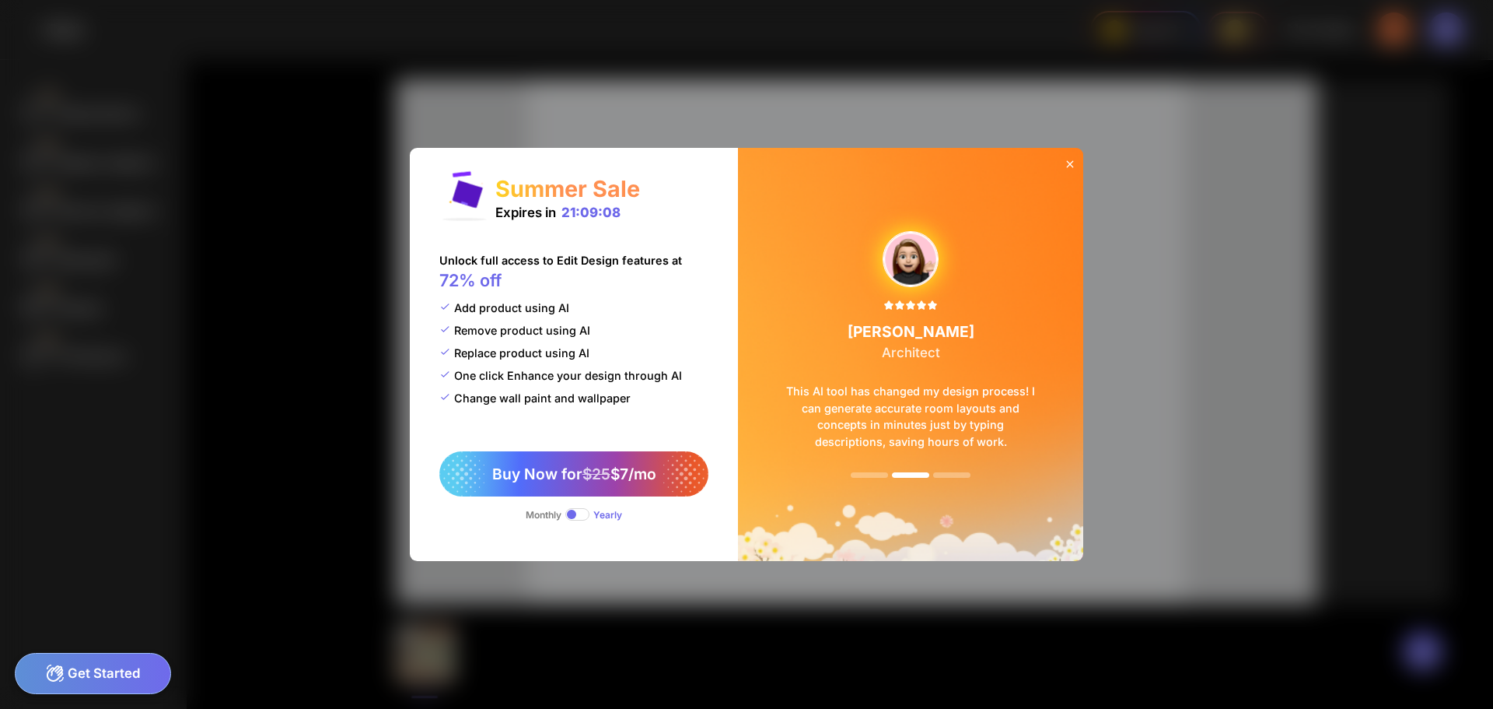
click at [1069, 162] on icon at bounding box center [1070, 164] width 12 height 12
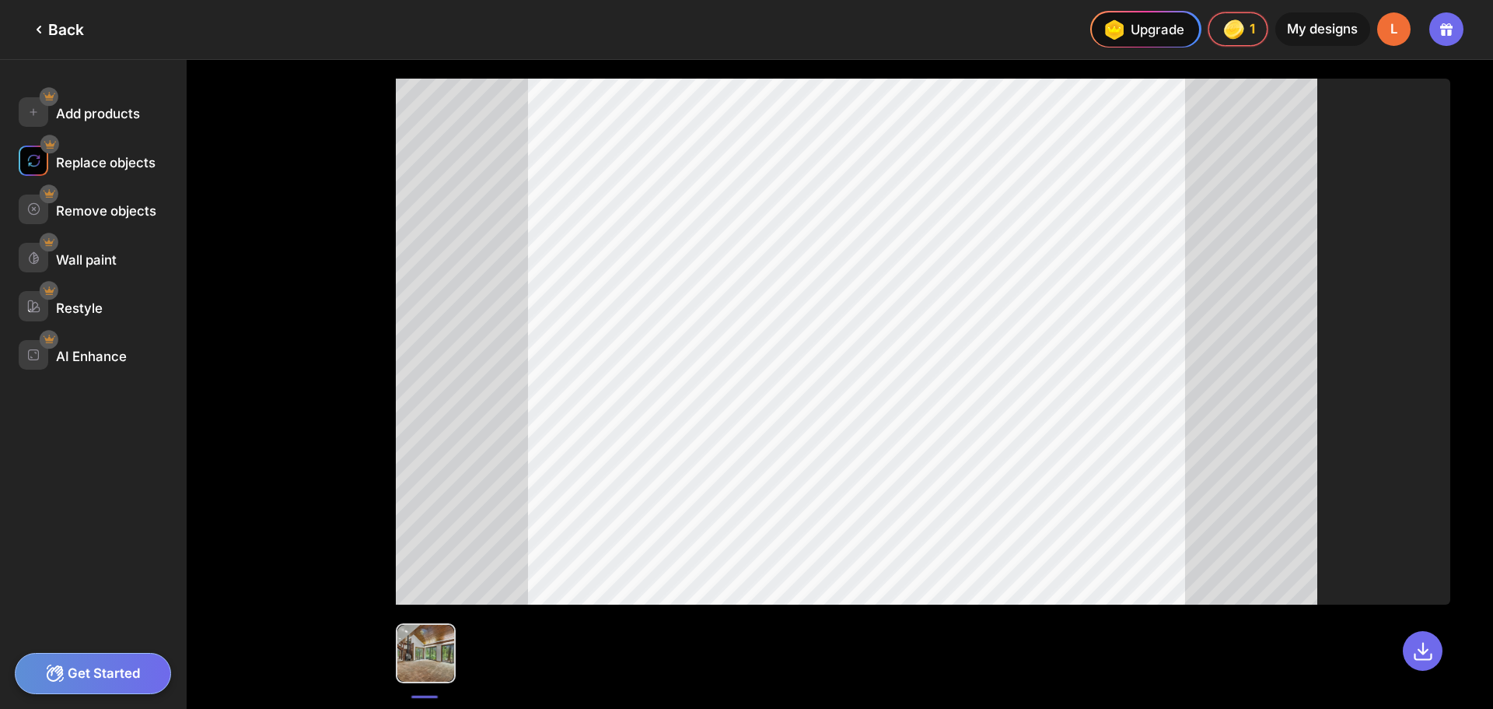
click at [35, 164] on img at bounding box center [33, 160] width 13 height 13
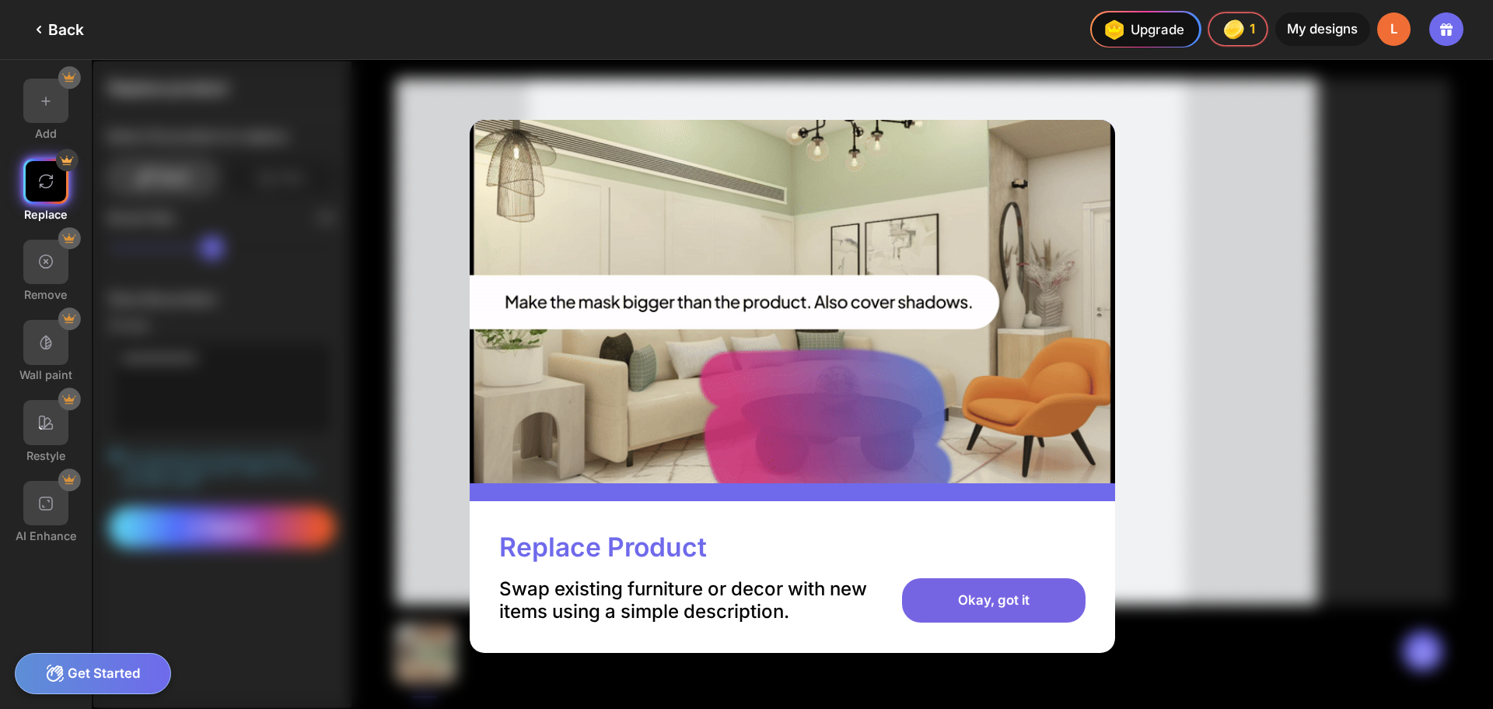
click at [1024, 604] on div "Okay, got it" at bounding box center [993, 600] width 183 height 45
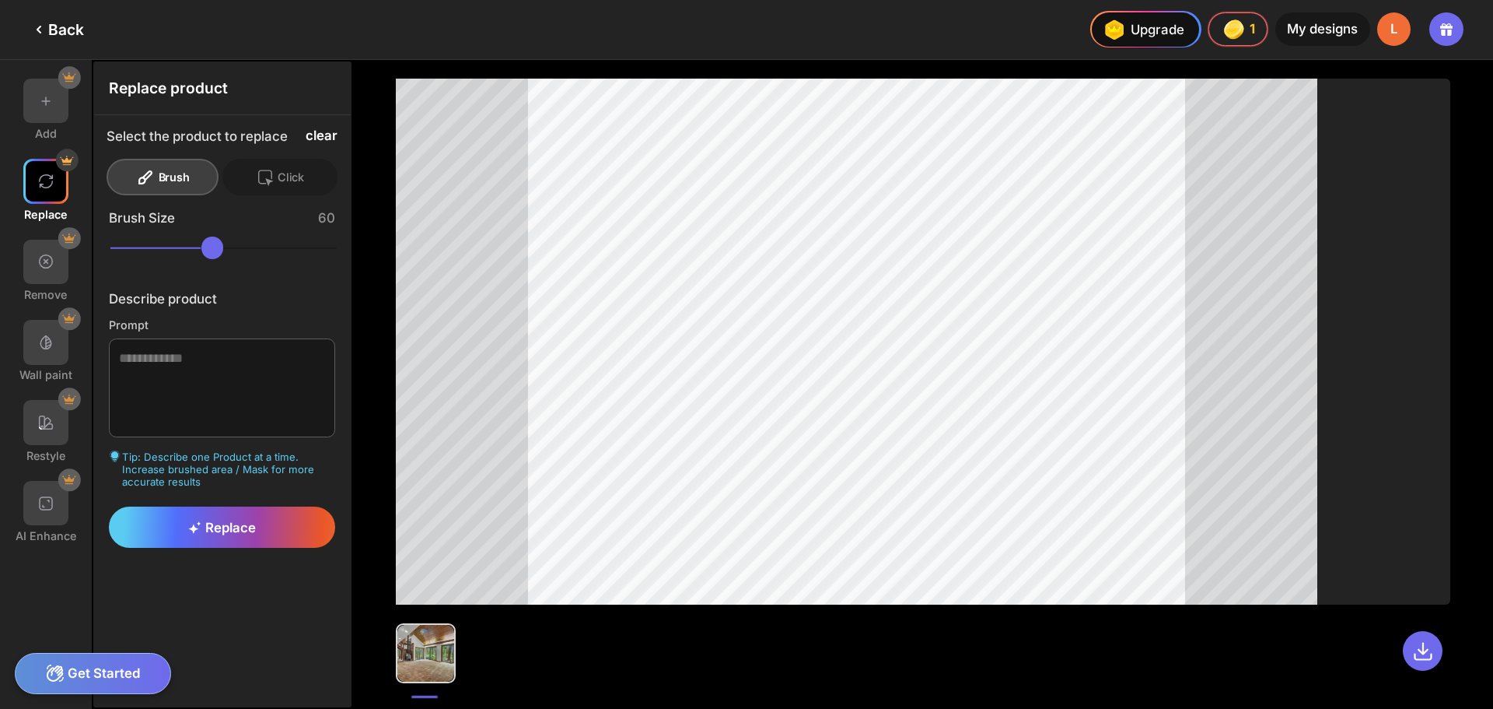
click at [320, 137] on div "clear" at bounding box center [322, 135] width 32 height 15
click at [279, 170] on div "Click" at bounding box center [279, 177] width 115 height 37
